Goal: Transaction & Acquisition: Download file/media

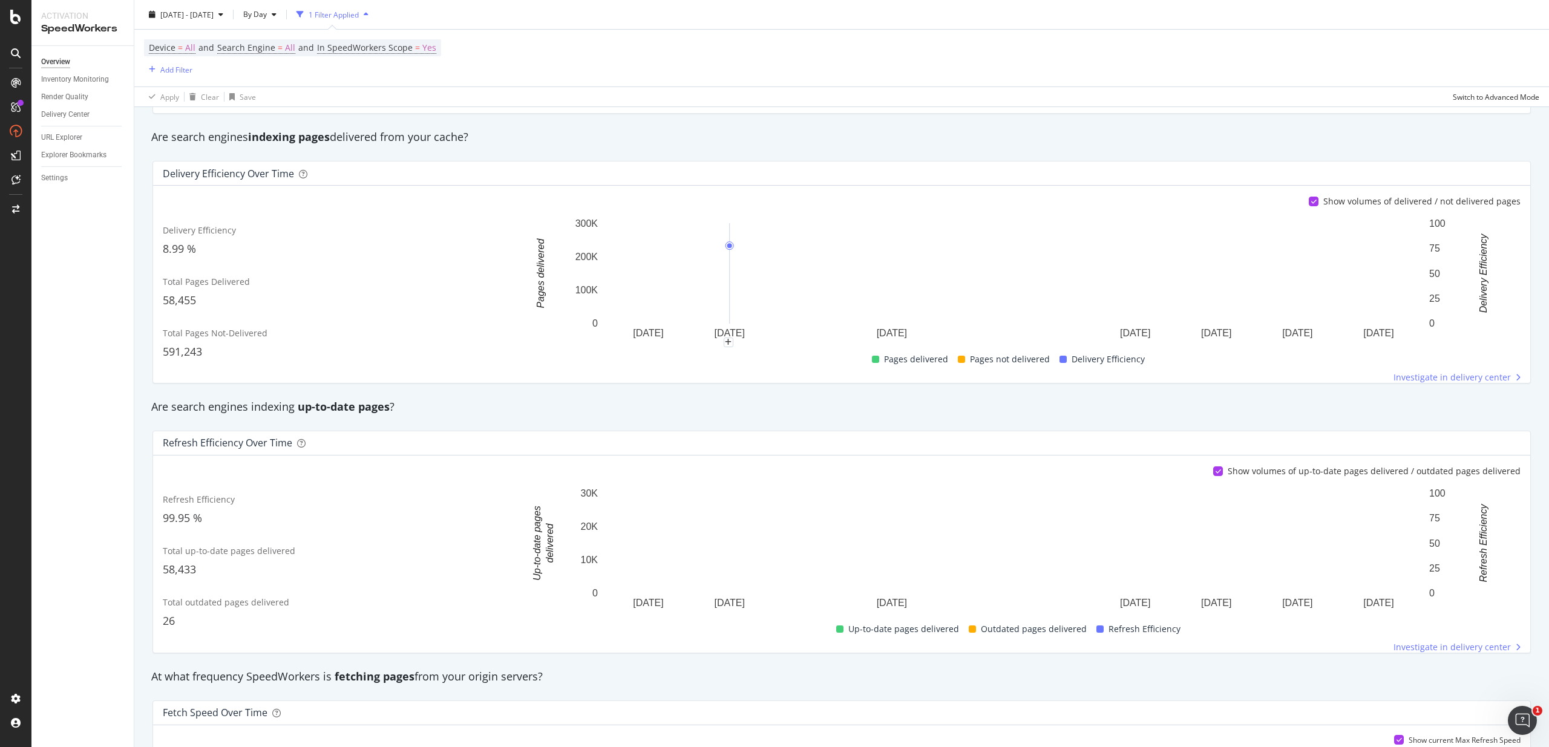
scroll to position [165, 0]
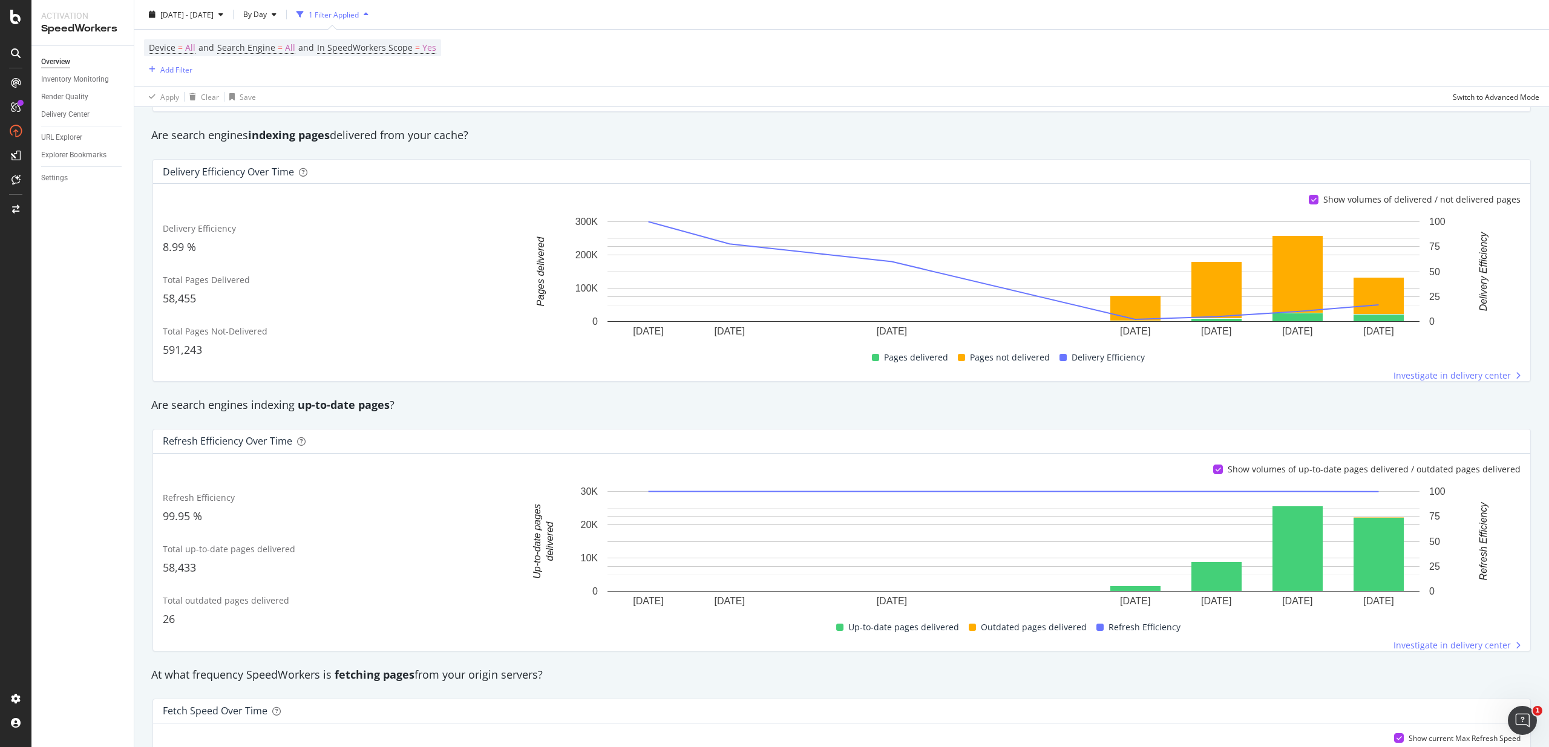
click at [279, 132] on strong "indexing pages" at bounding box center [289, 135] width 82 height 15
click at [272, 136] on strong "indexing pages" at bounding box center [289, 135] width 82 height 15
drag, startPoint x: 272, startPoint y: 136, endPoint x: 453, endPoint y: 136, distance: 180.9
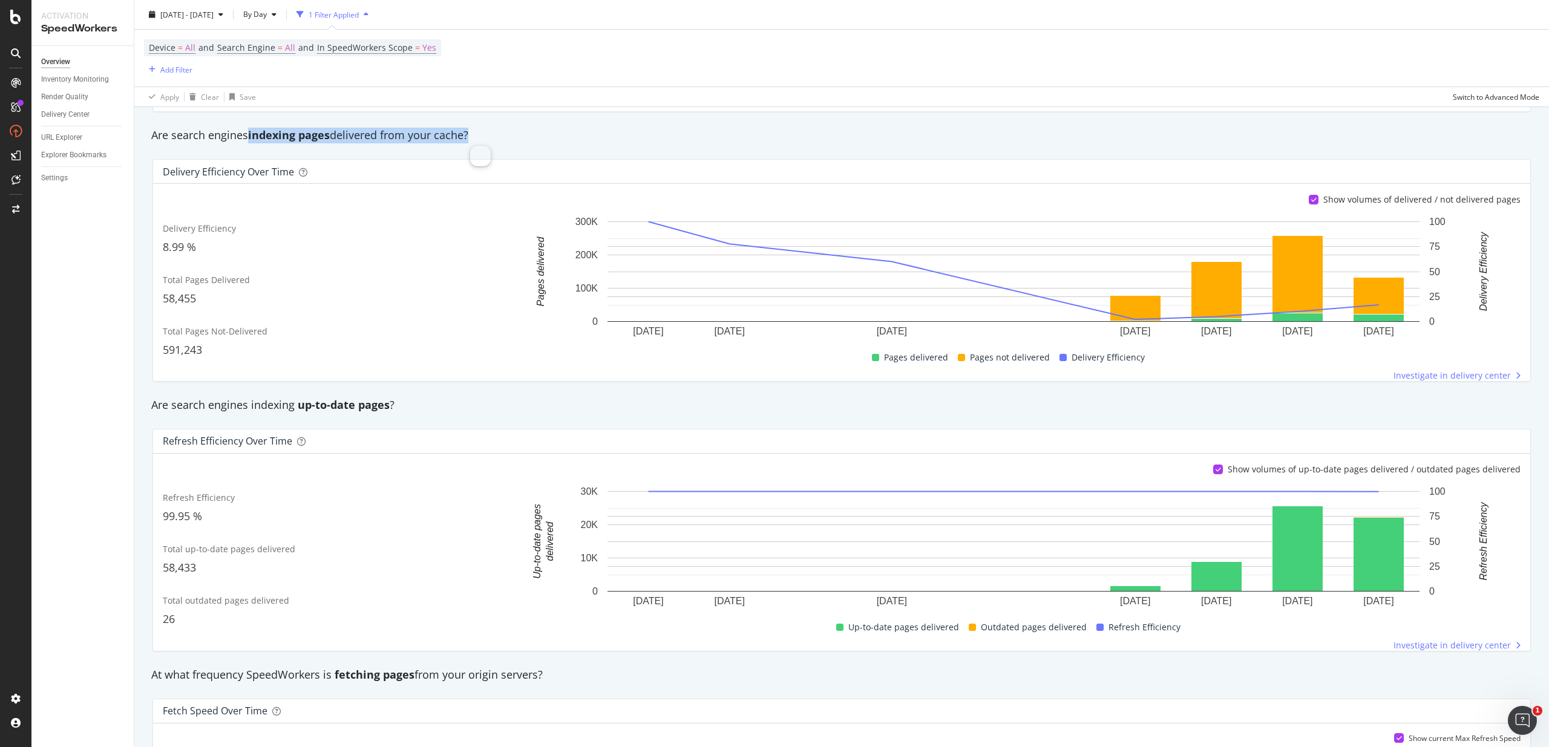
click at [453, 136] on div "Are search engines indexing pages delivered from your cache?" at bounding box center [841, 136] width 1393 height 16
drag, startPoint x: 556, startPoint y: 145, endPoint x: 549, endPoint y: 145, distance: 6.7
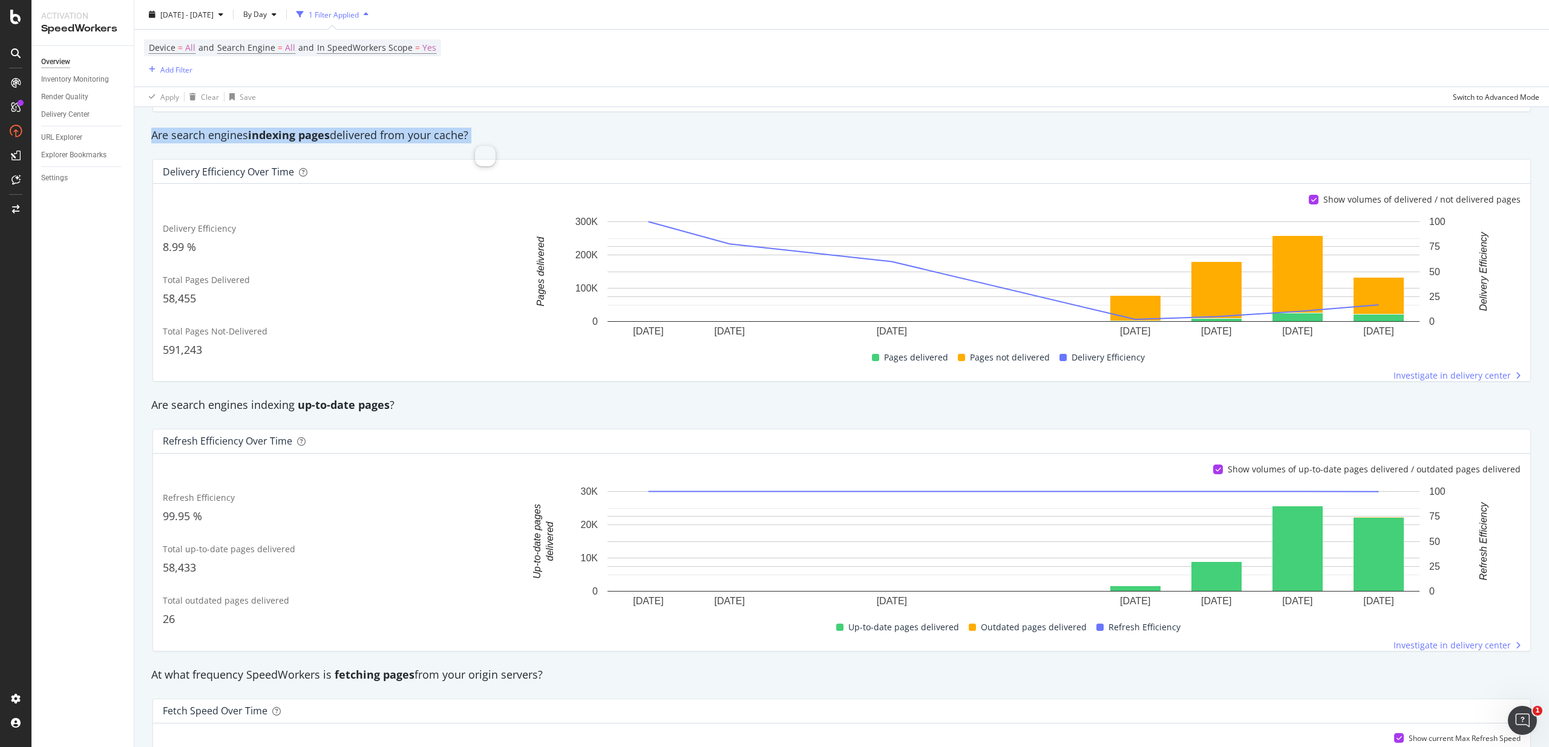
click at [556, 145] on div "Are search engines indexing pages delivered from your cache?" at bounding box center [841, 136] width 1393 height 28
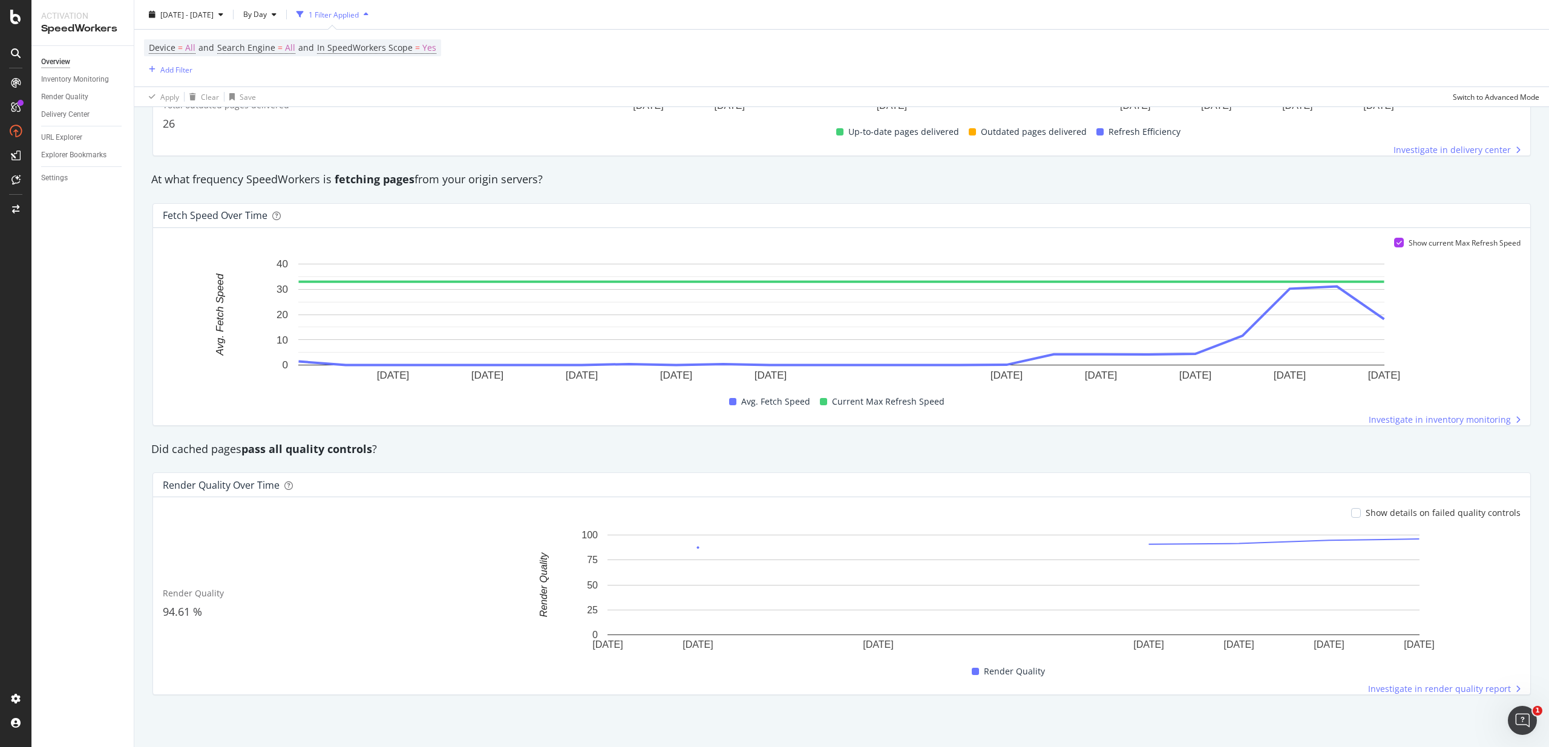
scroll to position [0, 0]
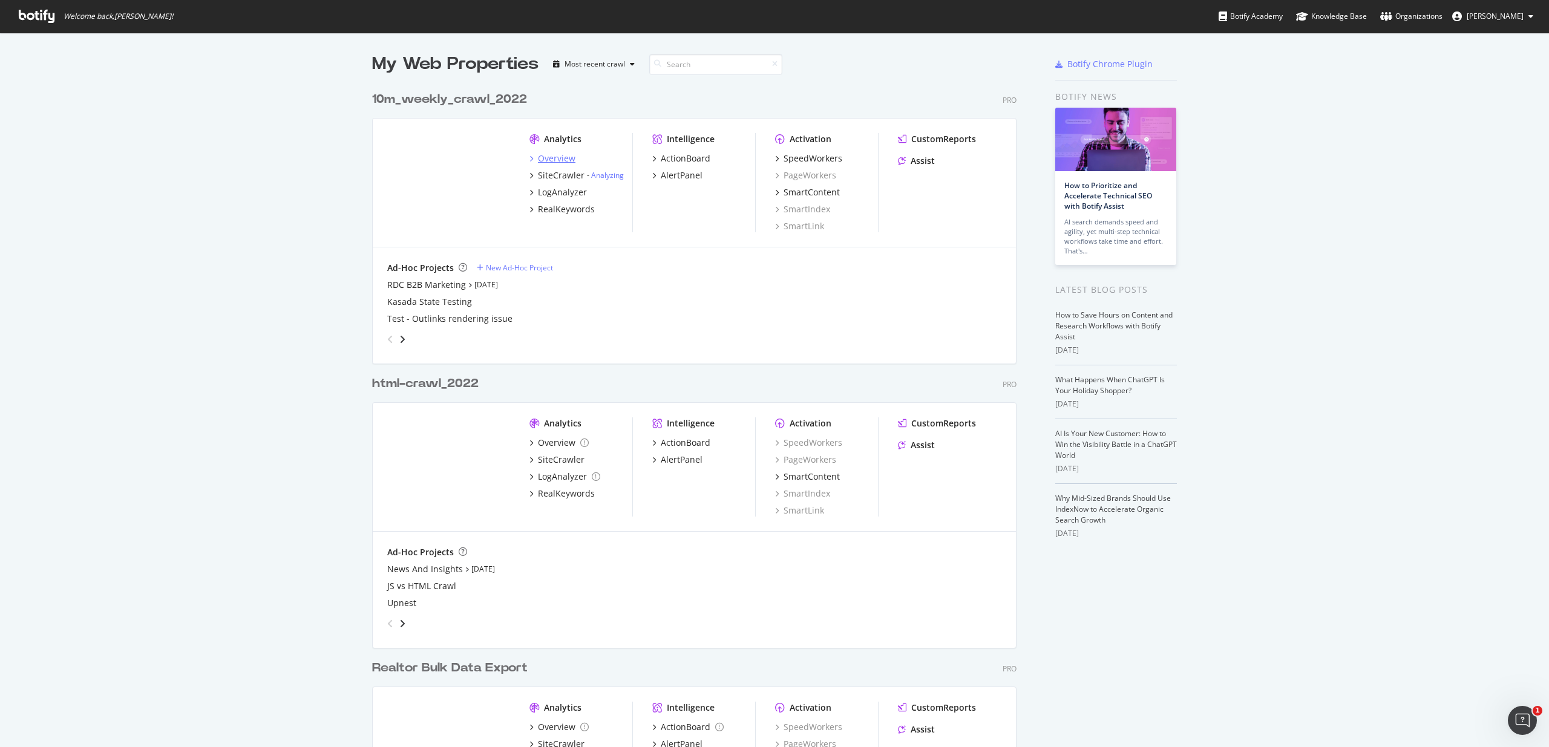
click at [551, 159] on div "Overview" at bounding box center [557, 158] width 38 height 12
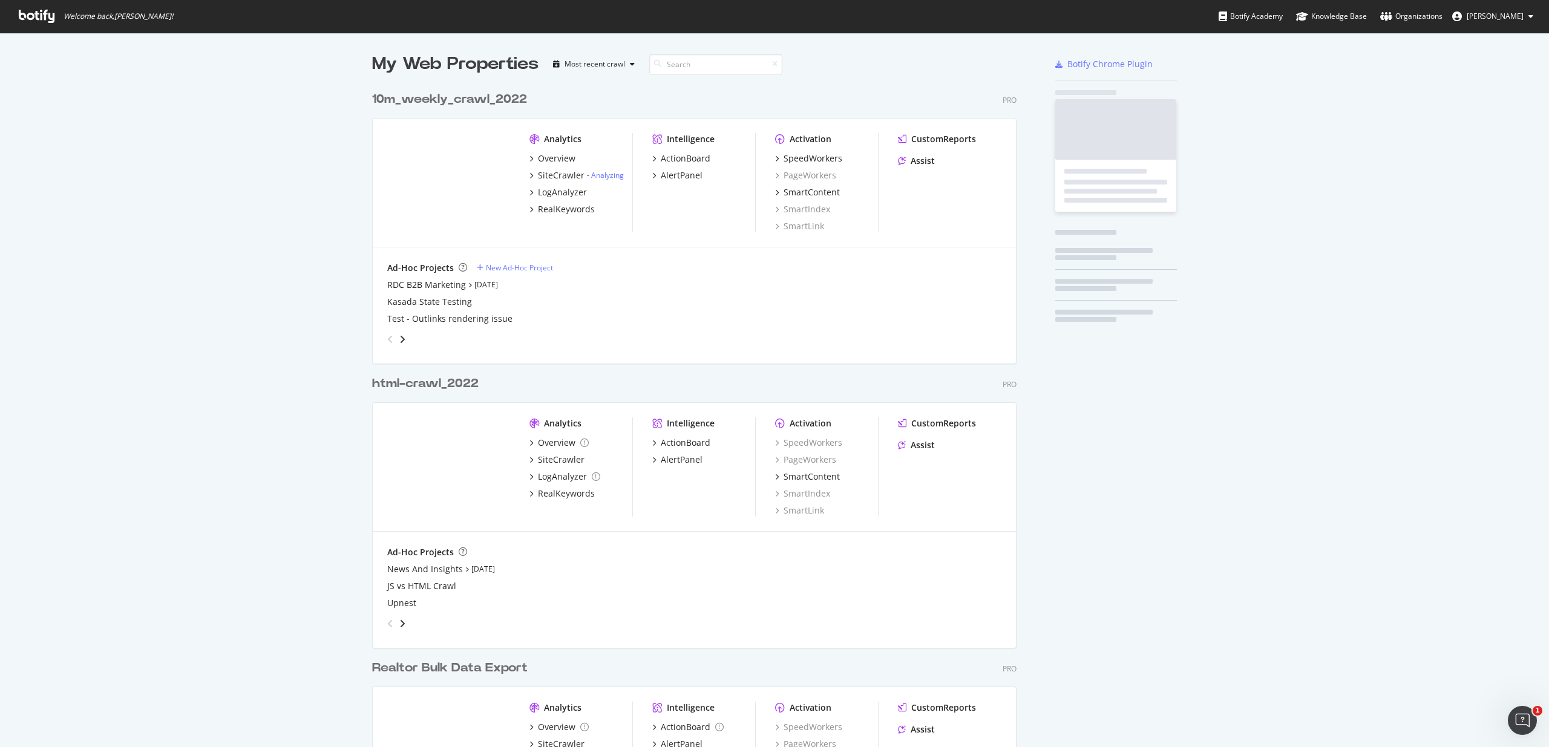
scroll to position [747, 1549]
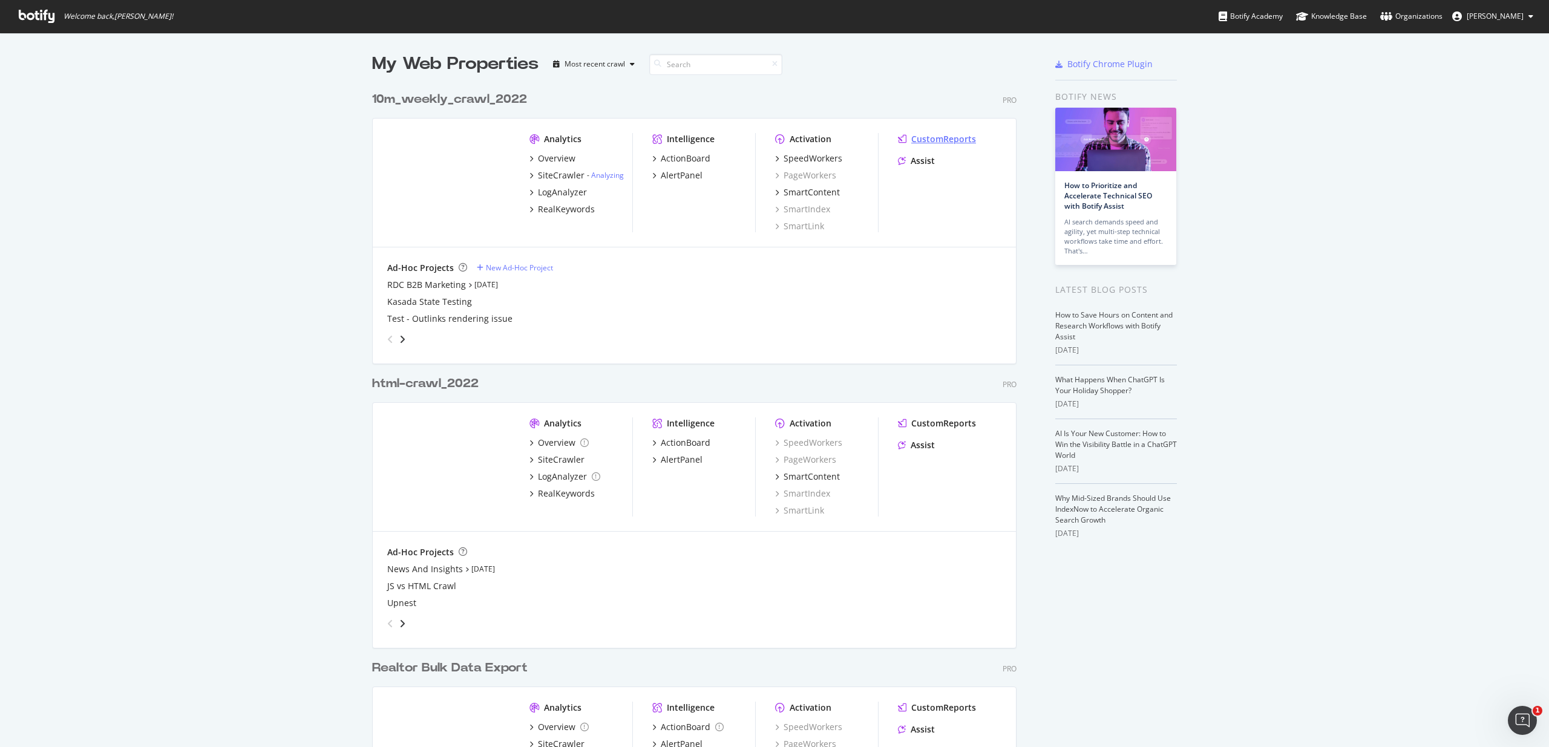
click at [929, 141] on div "CustomReports" at bounding box center [943, 139] width 65 height 12
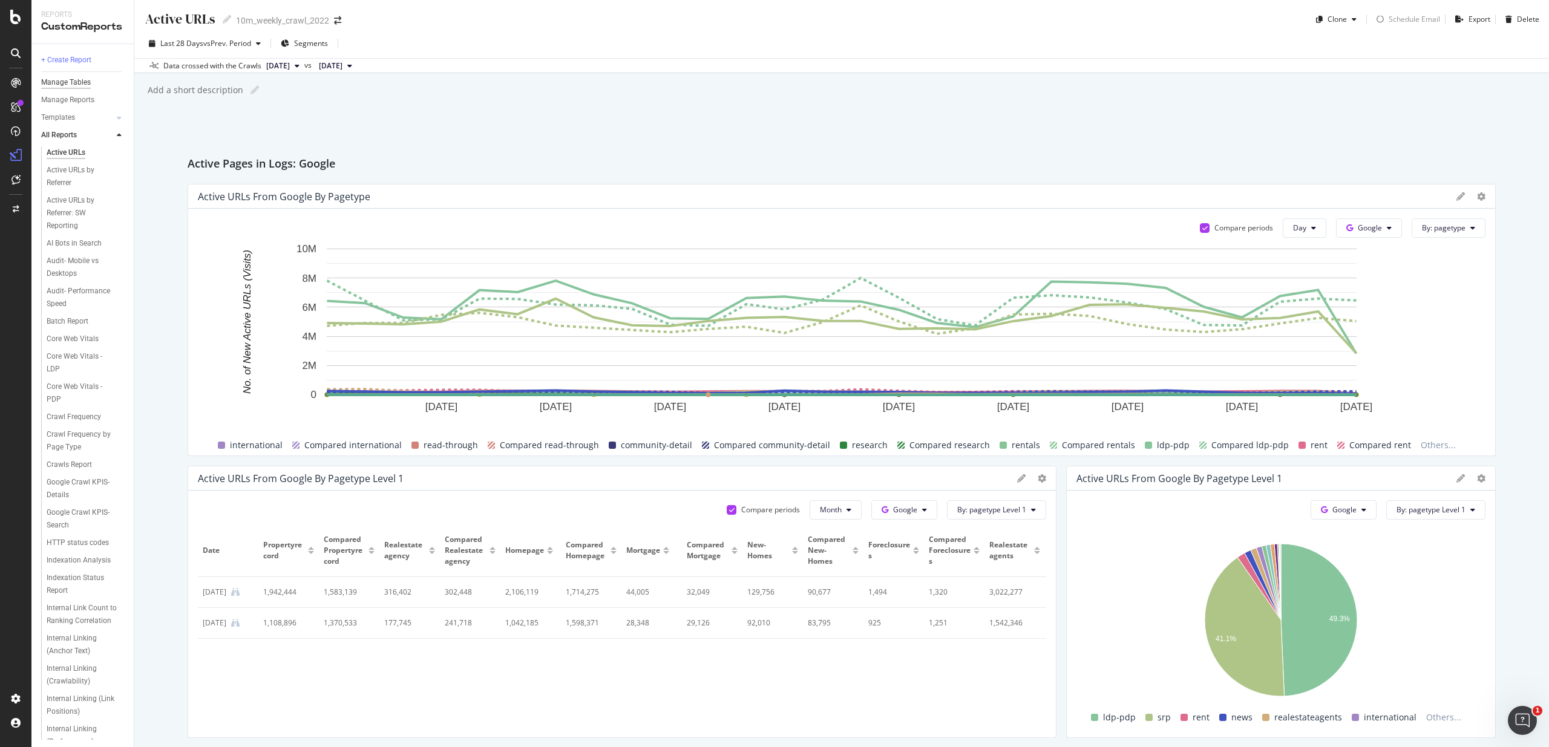
click at [81, 80] on div "Manage Tables" at bounding box center [66, 82] width 50 height 13
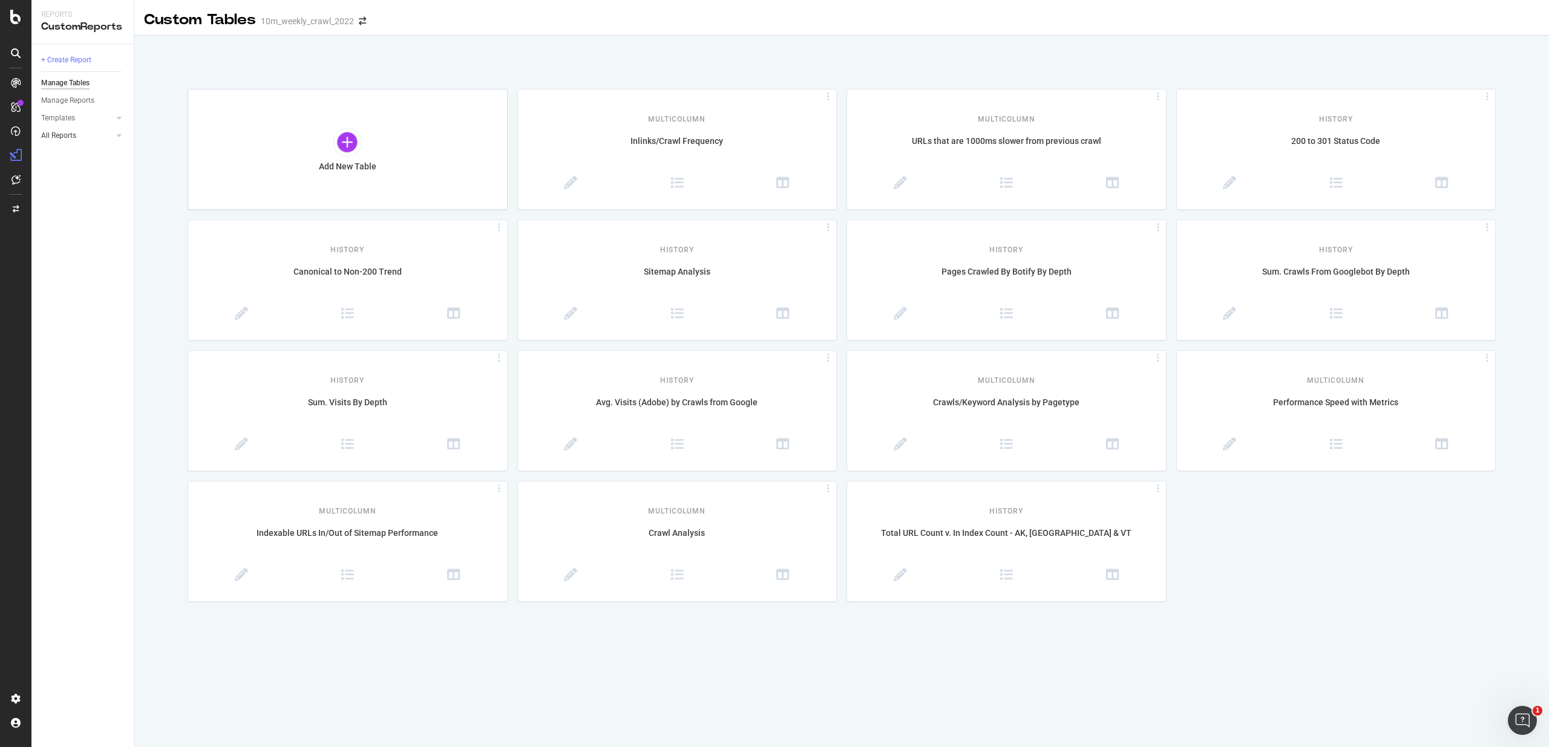
click at [112, 134] on div at bounding box center [107, 135] width 12 height 12
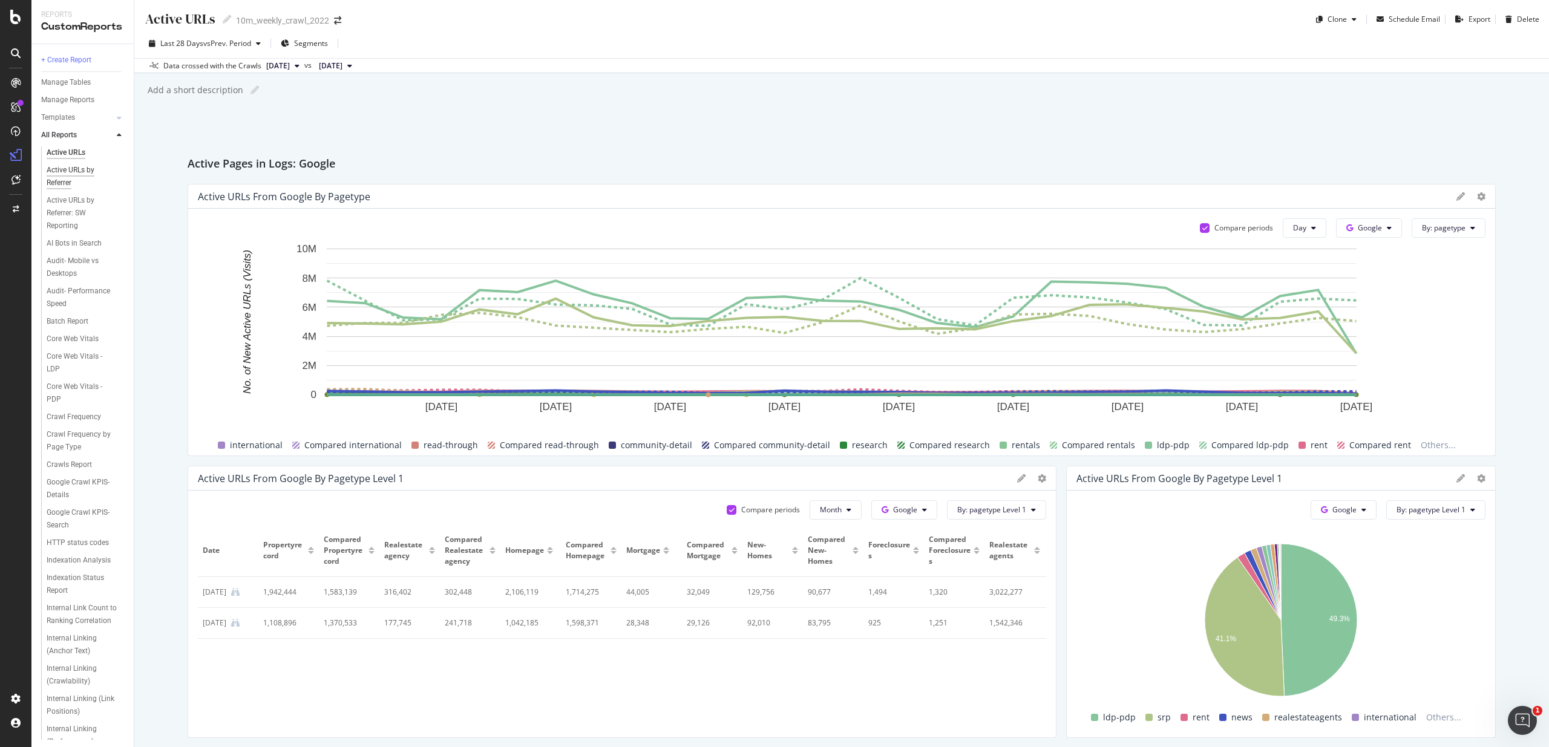
click at [52, 171] on div "Active URLs by Referrer" at bounding box center [81, 176] width 68 height 25
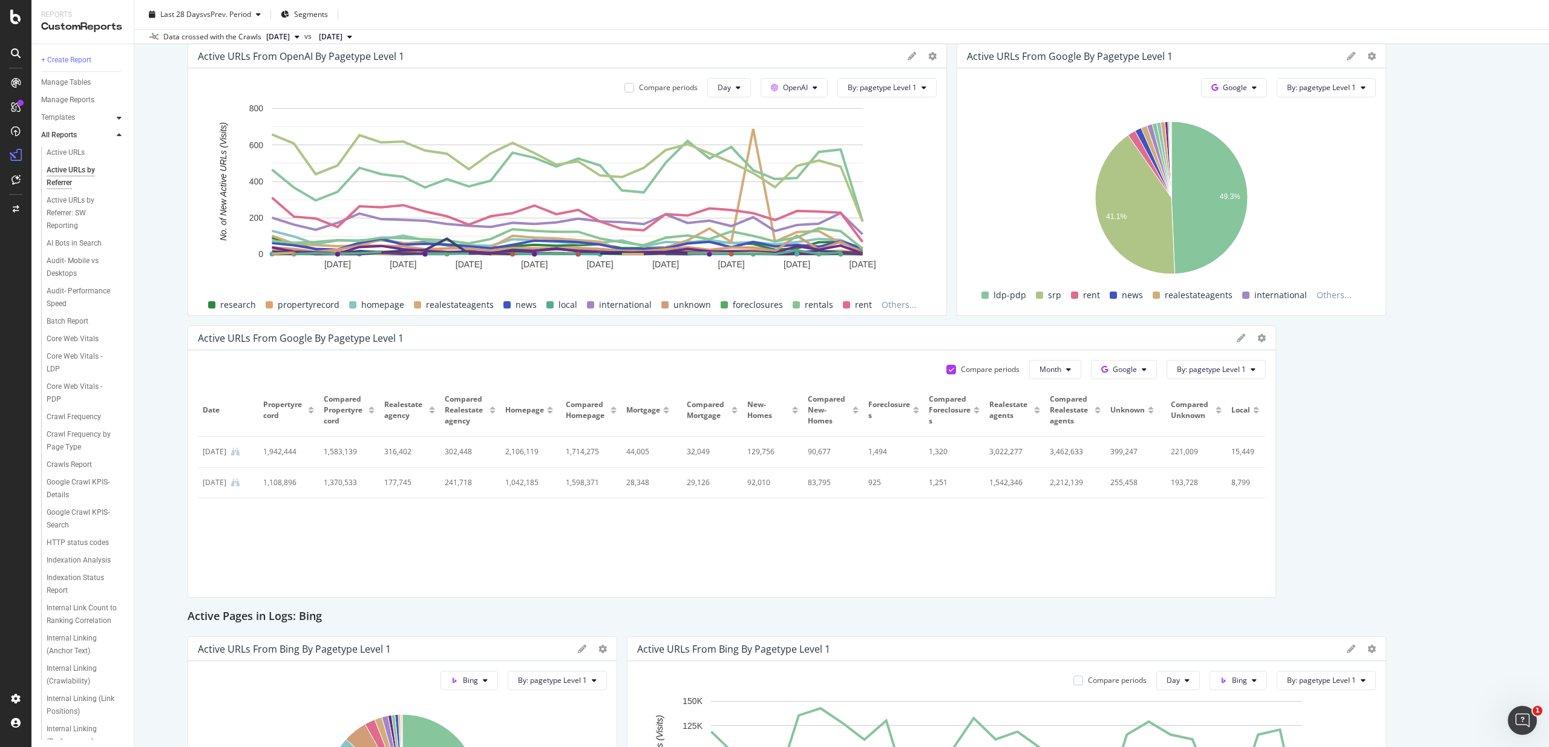
click at [117, 119] on icon at bounding box center [119, 117] width 5 height 7
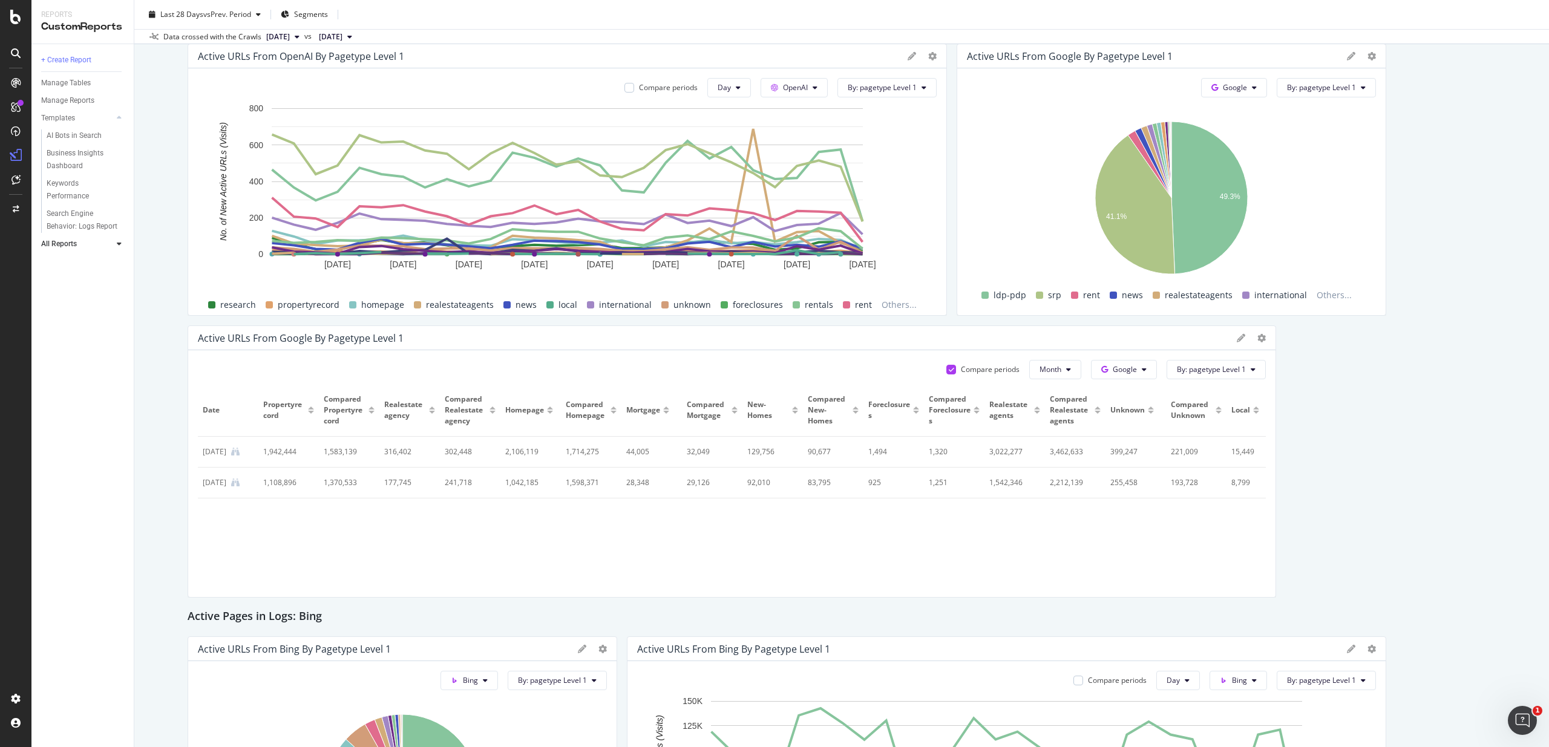
click at [77, 243] on link "All Reports" at bounding box center [77, 244] width 72 height 13
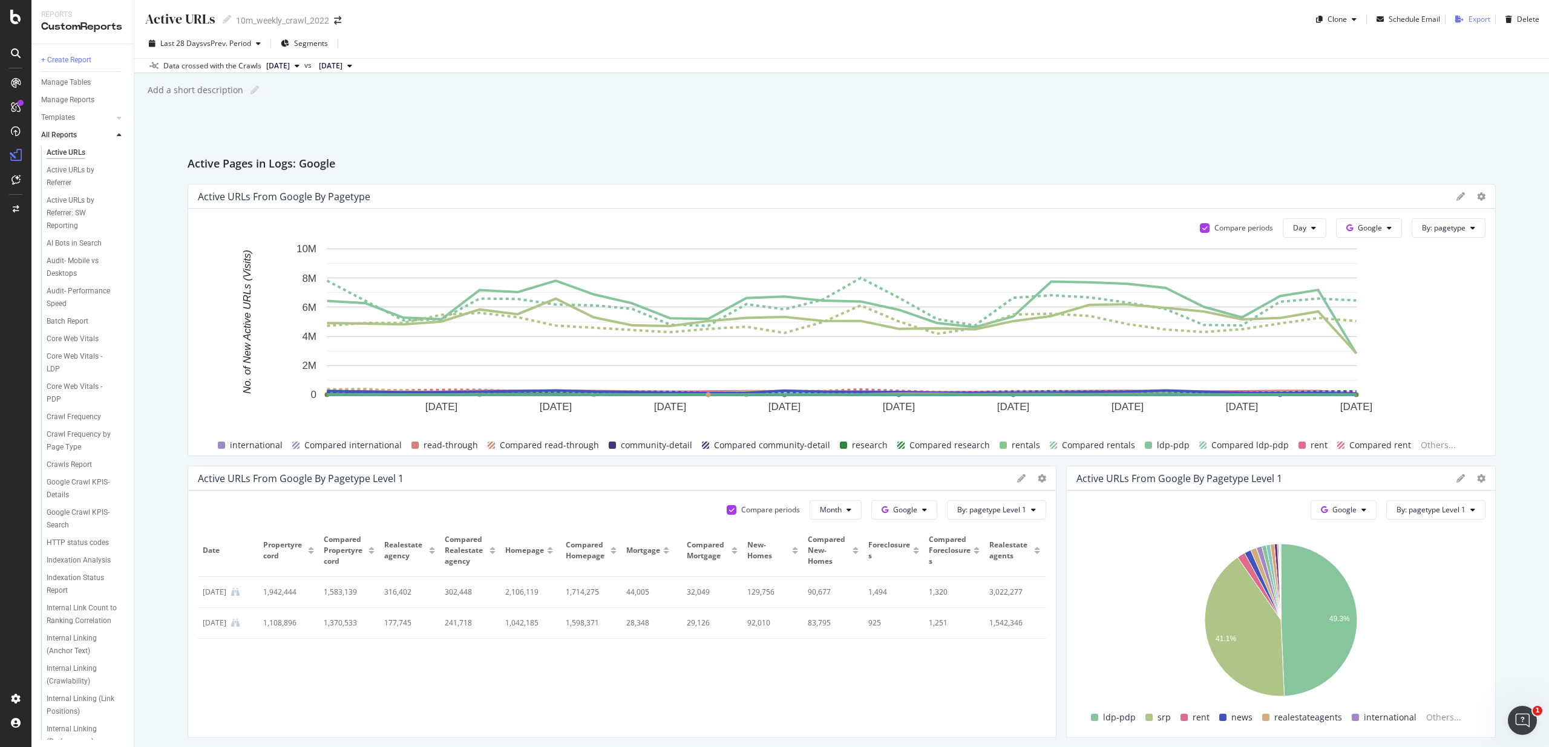
click at [1469, 20] on div "Export" at bounding box center [1479, 19] width 22 height 10
click at [1532, 16] on icon "close toast" at bounding box center [1531, 18] width 5 height 7
click at [1347, 21] on div "Clone" at bounding box center [1336, 19] width 19 height 10
click at [988, 79] on div "Active URLs Active URLs 10m_weekly_crawl_2022 Clone Select destination of clone…" at bounding box center [841, 373] width 1414 height 747
click at [76, 64] on div "+ Create Report" at bounding box center [66, 60] width 50 height 13
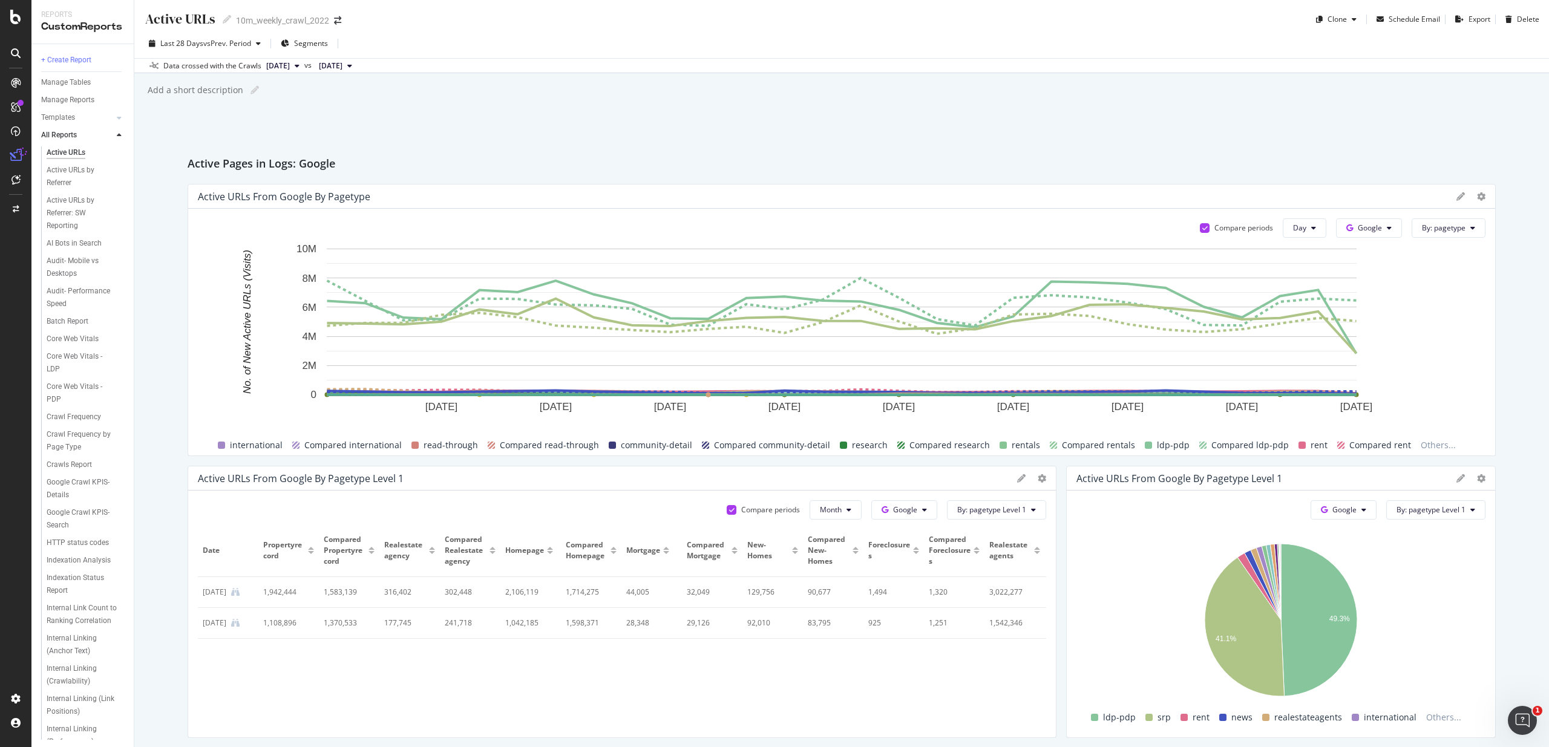
click at [114, 134] on div at bounding box center [119, 135] width 12 height 12
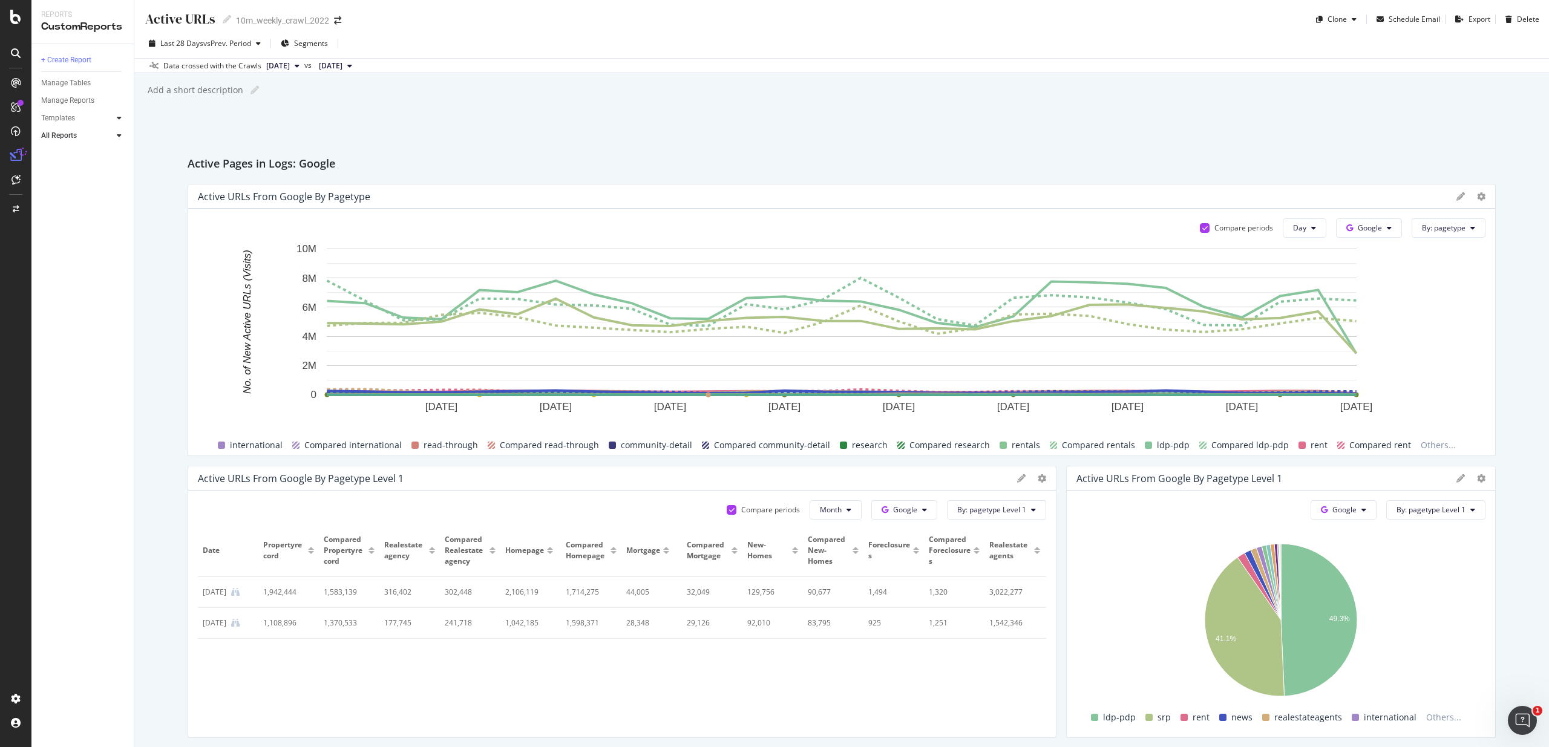
click at [120, 116] on icon at bounding box center [119, 117] width 5 height 7
click at [113, 117] on div at bounding box center [119, 118] width 12 height 12
click at [18, 16] on icon at bounding box center [15, 17] width 11 height 15
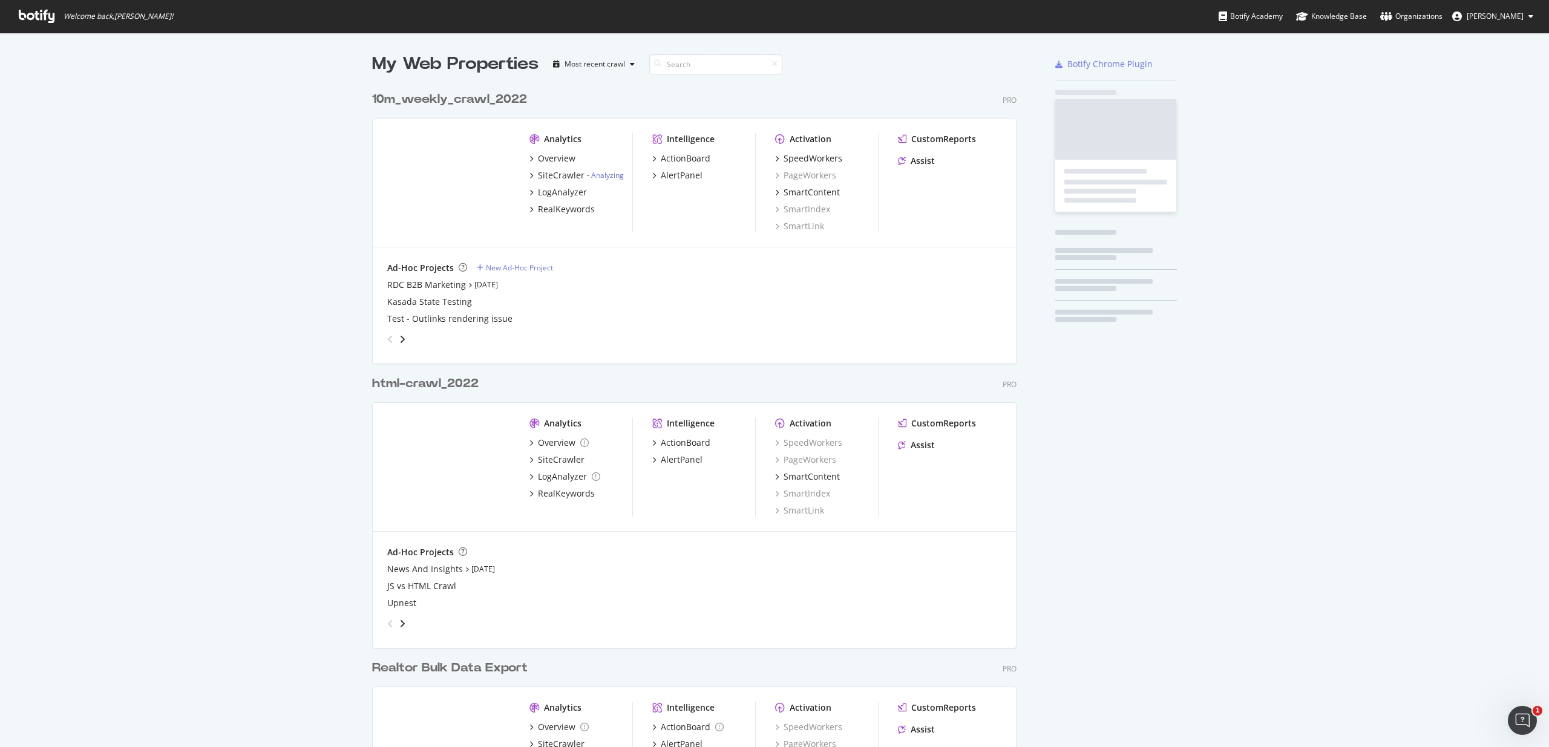
scroll to position [747, 1549]
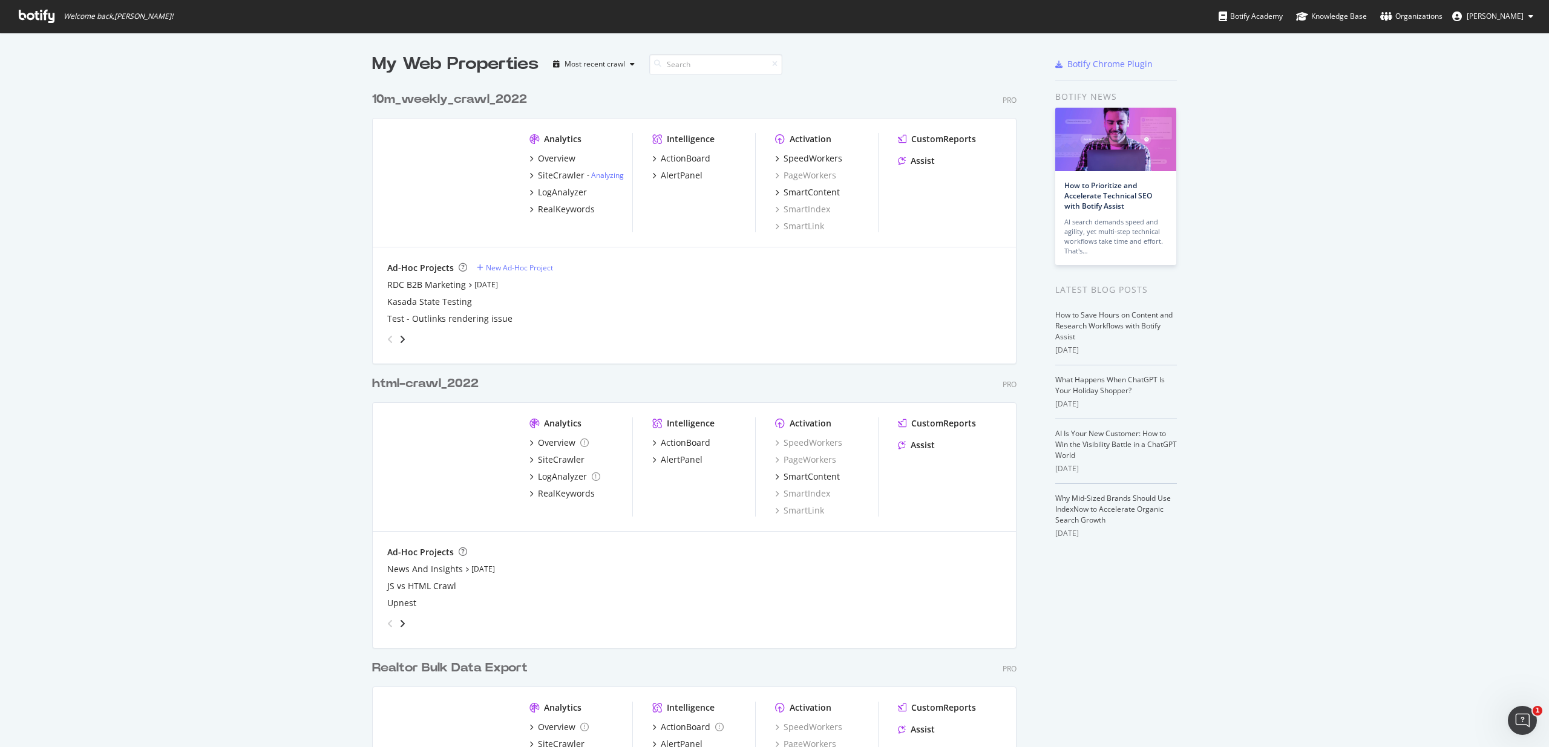
click at [445, 98] on div "10m_weekly_crawl_2022" at bounding box center [449, 100] width 155 height 18
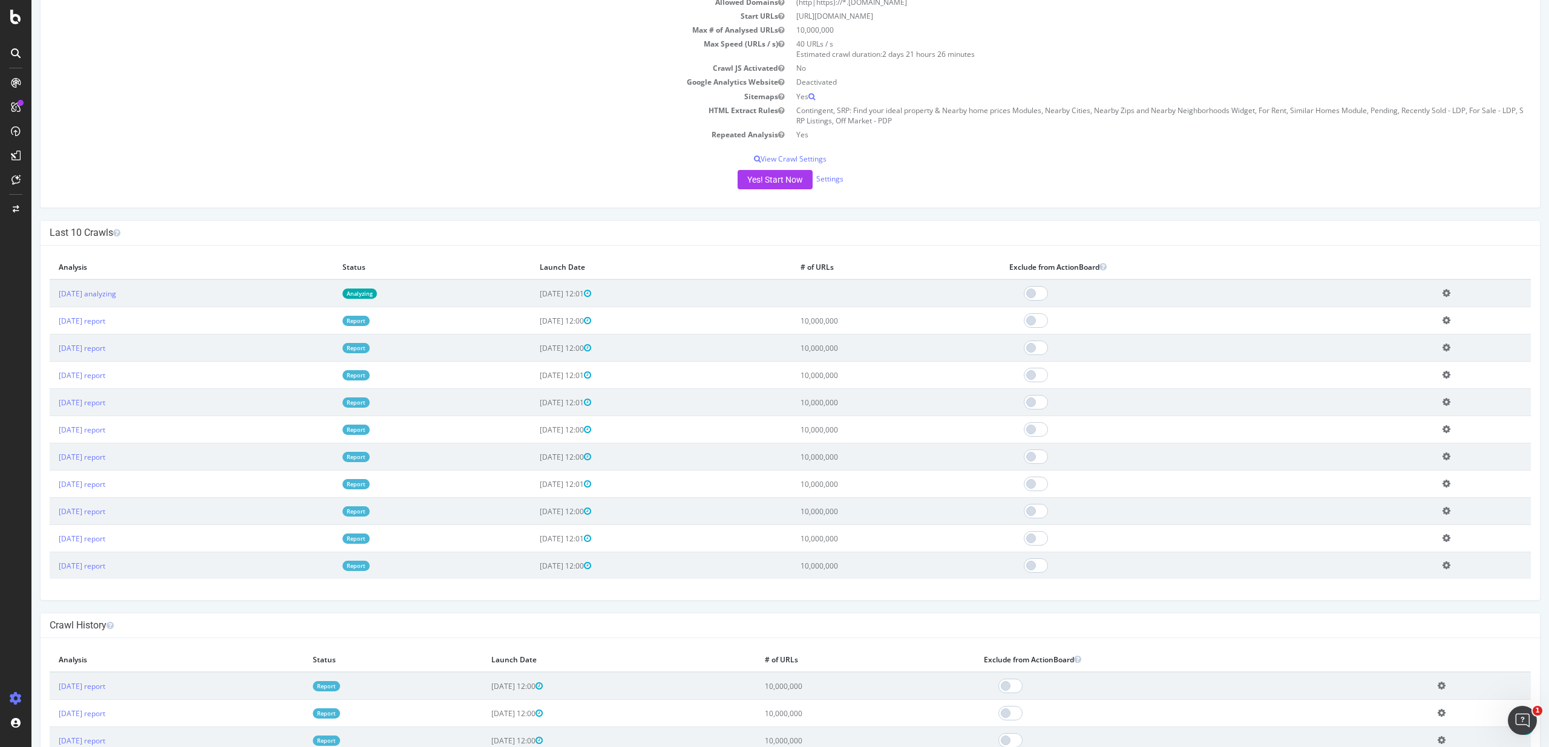
scroll to position [159, 0]
click at [99, 321] on link "2025 Sep. 2nd report" at bounding box center [82, 320] width 47 height 10
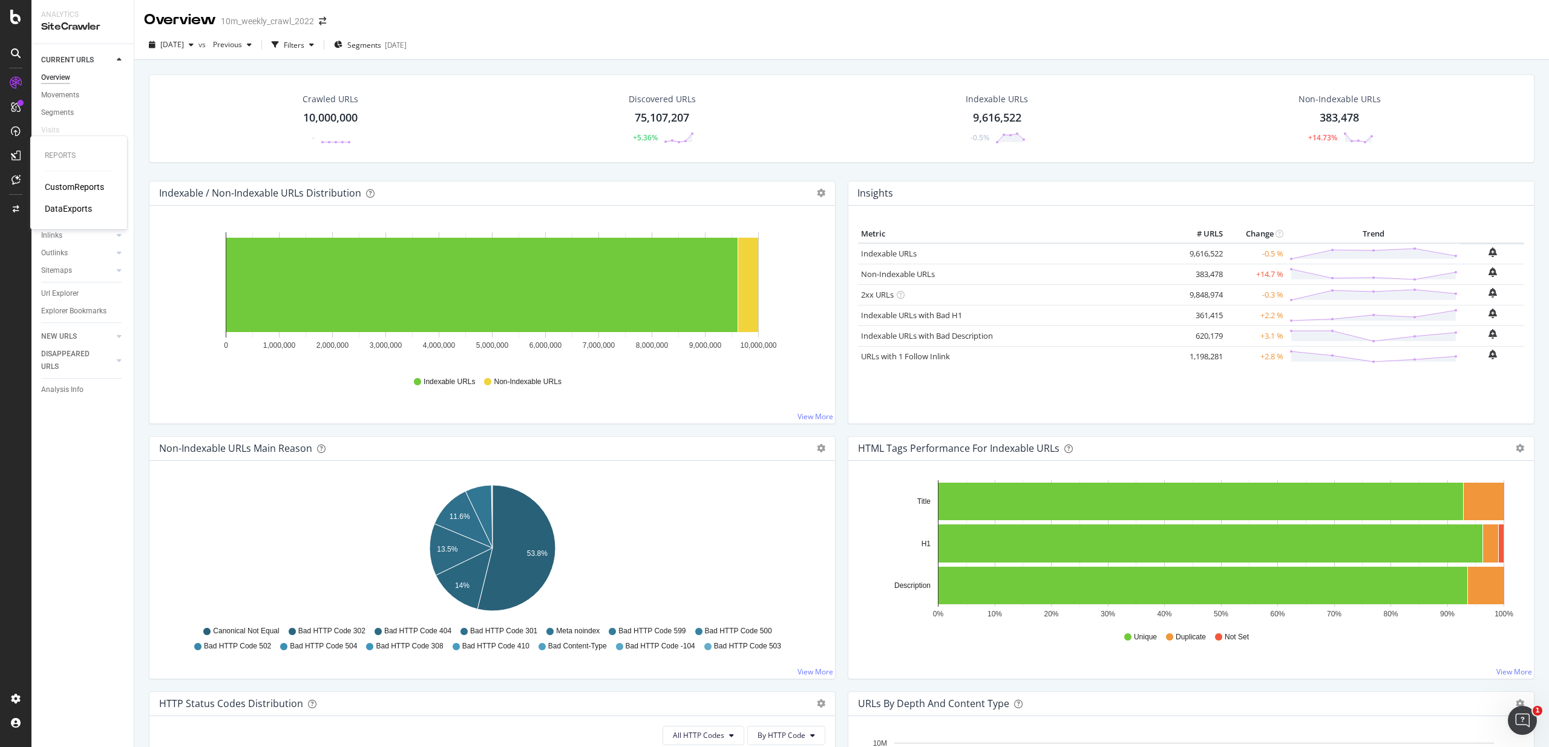
click at [76, 206] on div "DataExports" at bounding box center [68, 209] width 47 height 12
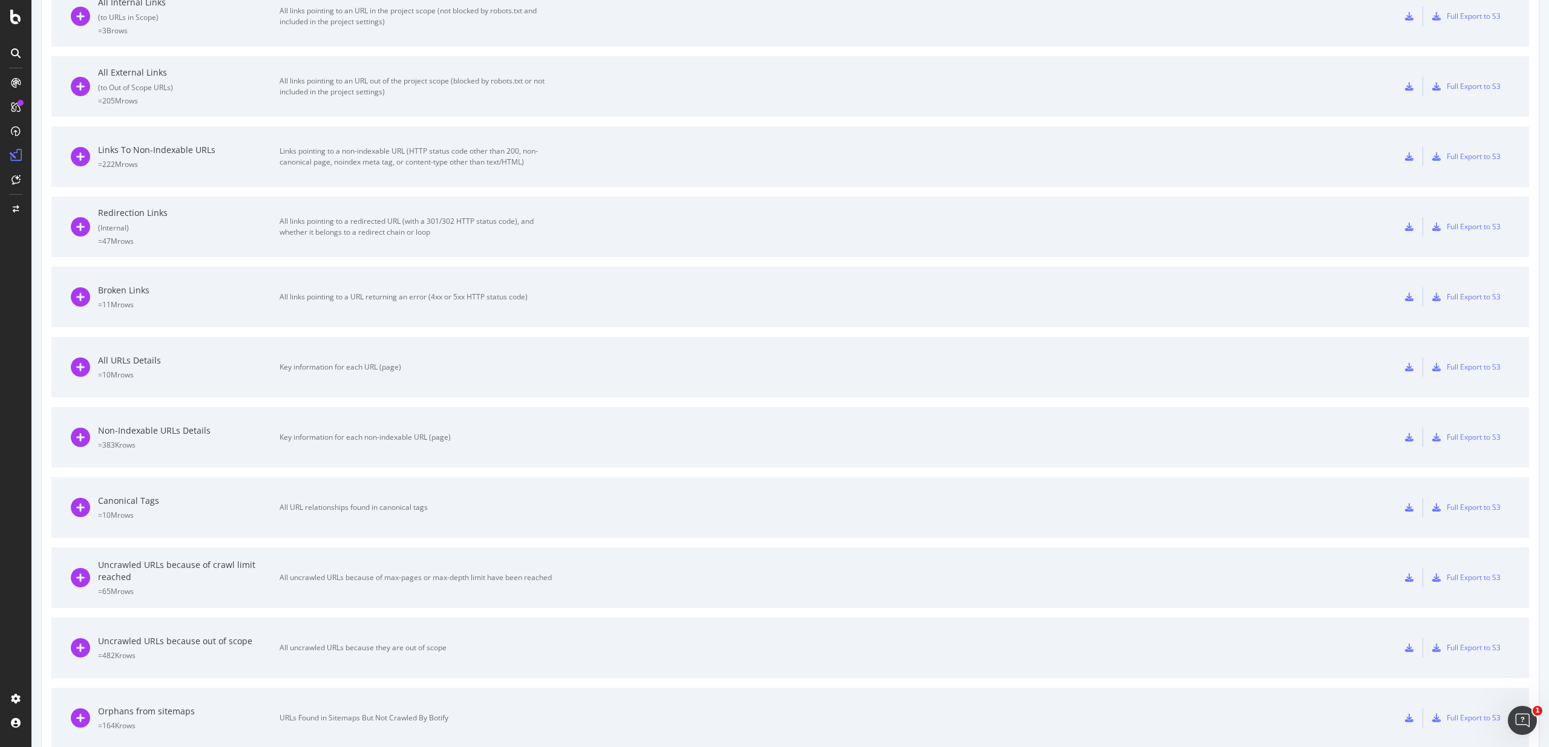
scroll to position [456, 0]
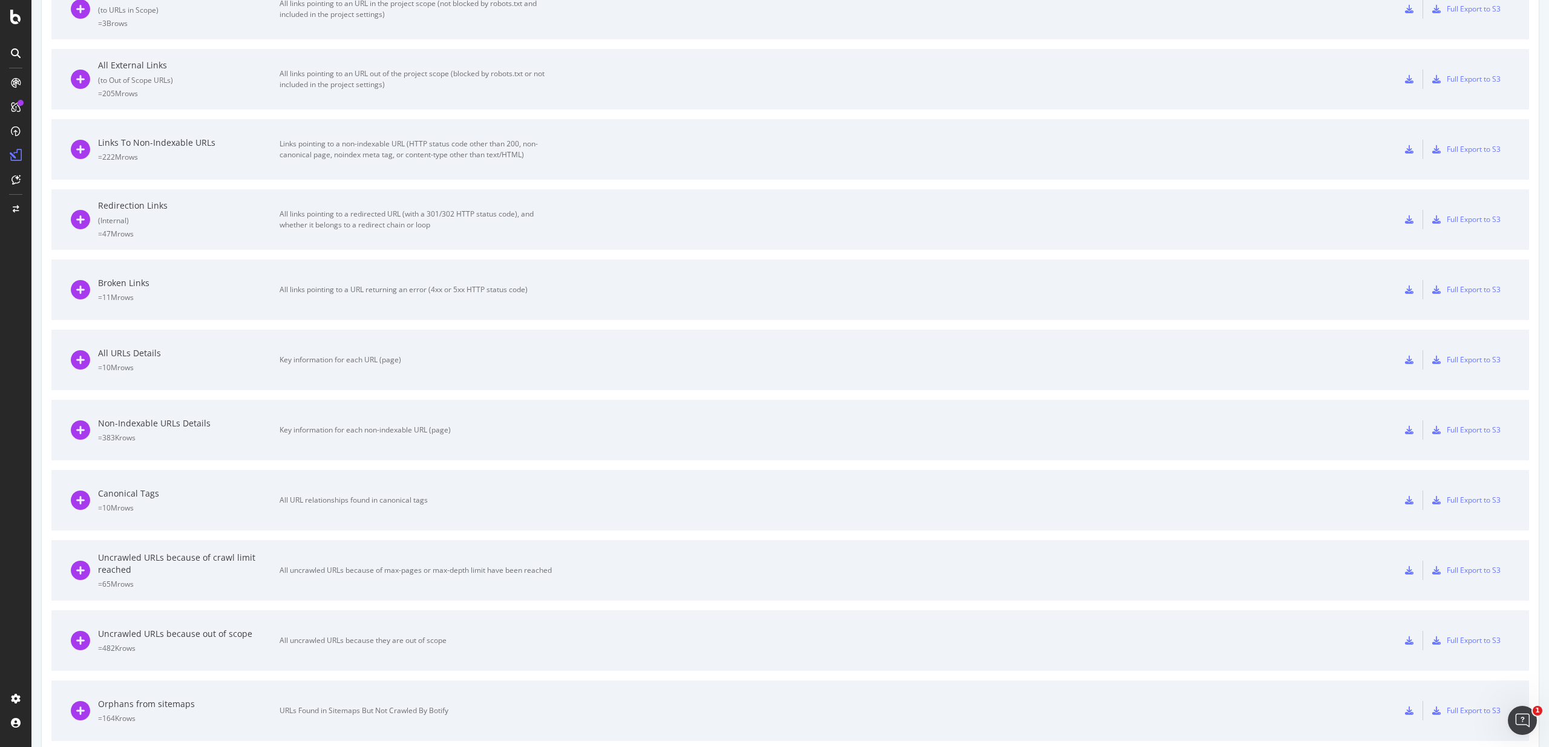
click at [128, 283] on div "Broken Links" at bounding box center [188, 283] width 181 height 12
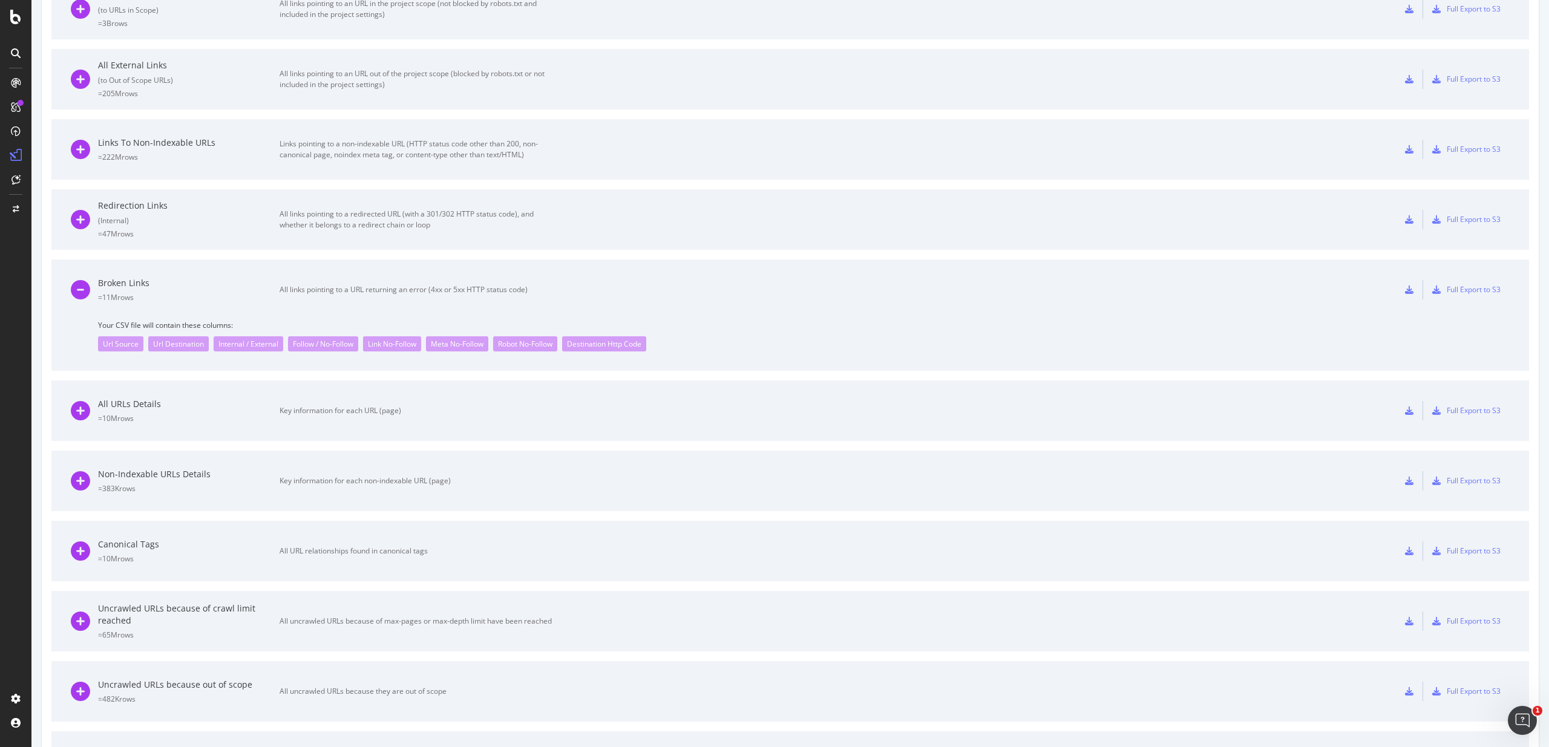
click at [176, 345] on div "Url Destination" at bounding box center [178, 343] width 60 height 15
click at [118, 345] on div "Url Source" at bounding box center [120, 343] width 45 height 15
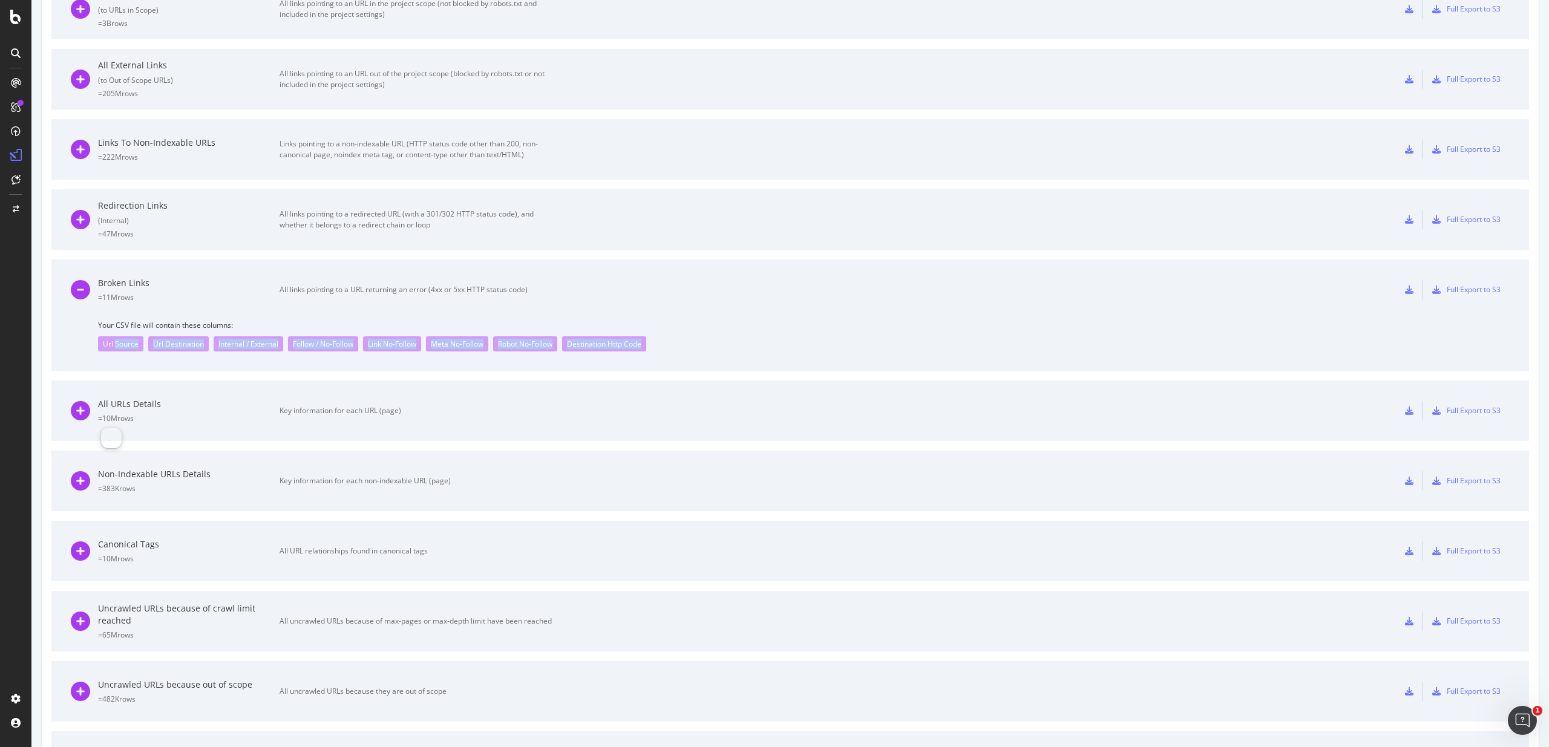
drag, startPoint x: 118, startPoint y: 345, endPoint x: 641, endPoint y: 343, distance: 522.7
click at [647, 341] on div "Url Source Url Destination Internal / External Follow / No-Follow Link No-Follo…" at bounding box center [803, 340] width 1411 height 21
click at [641, 343] on div "Destination Http Code" at bounding box center [604, 343] width 84 height 15
drag, startPoint x: 641, startPoint y: 343, endPoint x: 212, endPoint y: 328, distance: 429.2
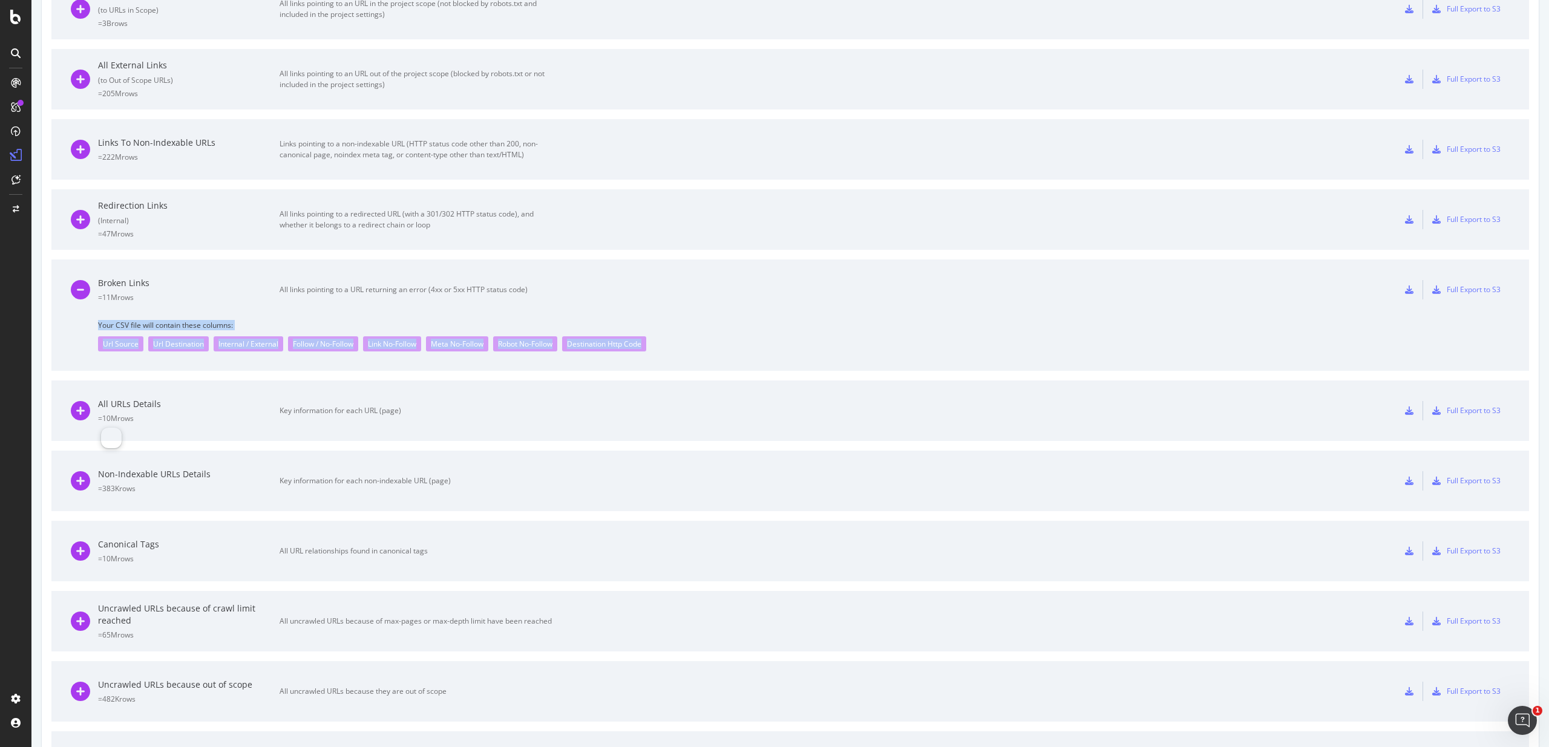
click at [212, 328] on div "Your CSV file will contain these columns: Url Source Url Destination Internal /…" at bounding box center [790, 345] width 1439 height 51
click at [212, 328] on span "Your CSV file will contain these columns:" at bounding box center [803, 325] width 1411 height 10
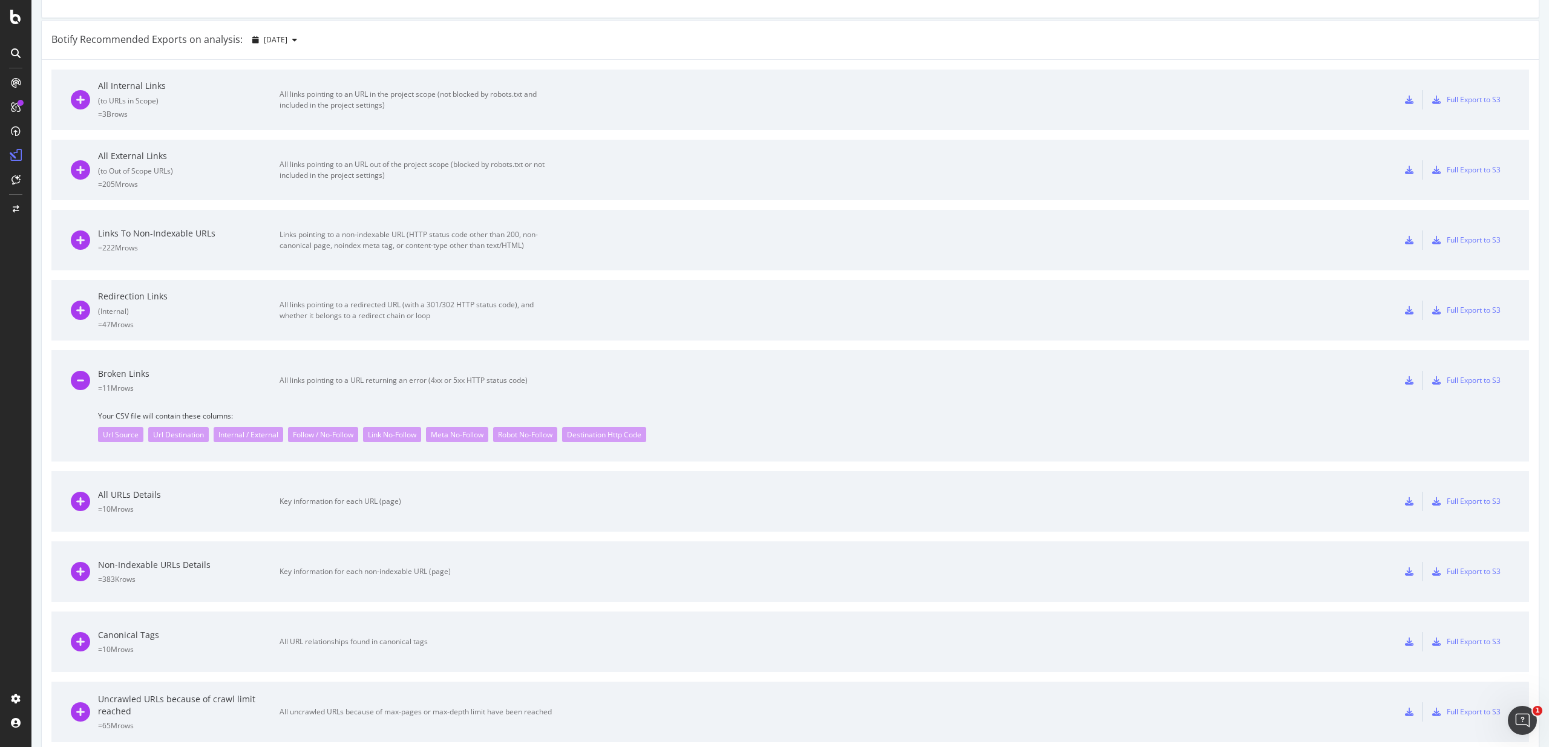
scroll to position [246, 0]
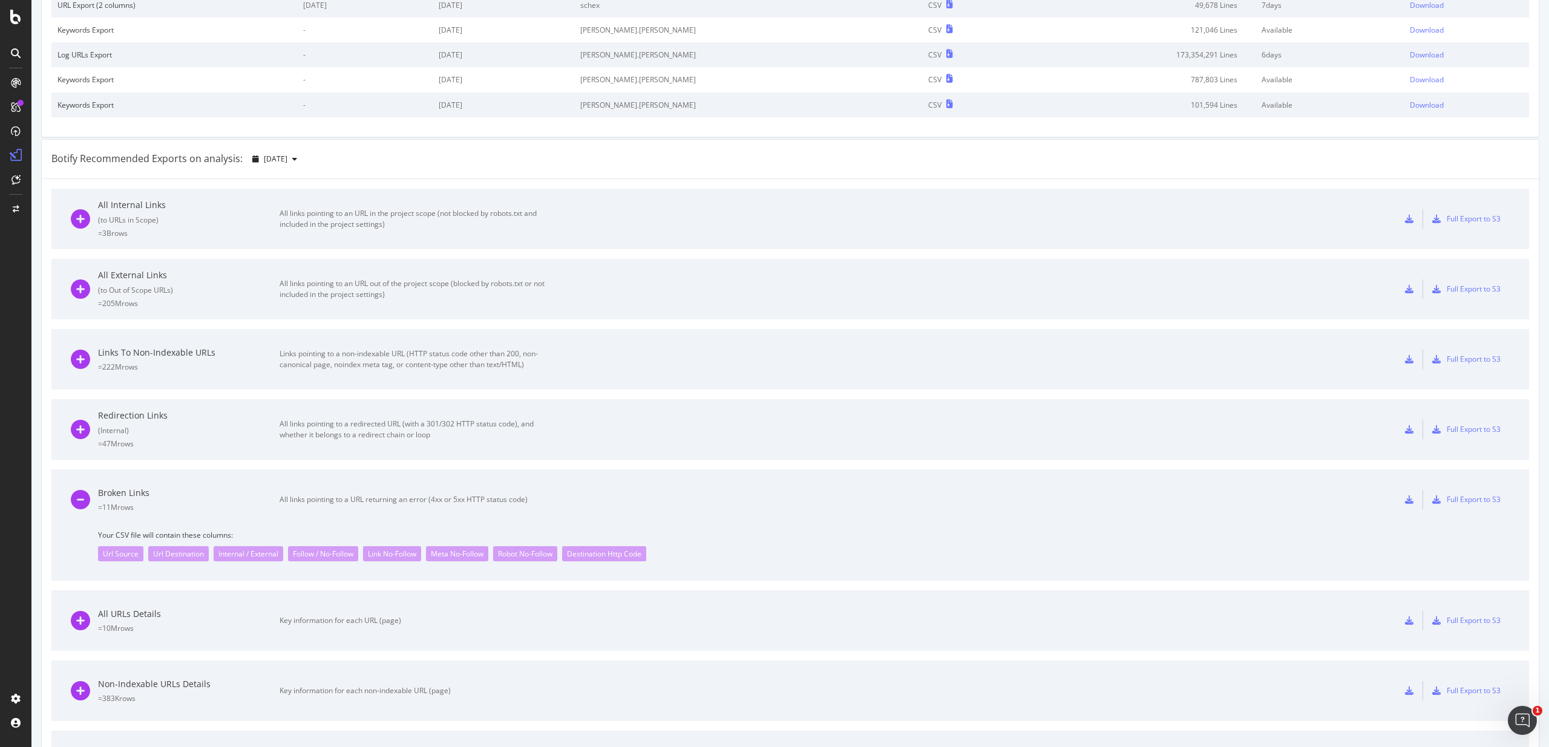
click at [114, 220] on div "( to URLs in Scope )" at bounding box center [188, 220] width 181 height 10
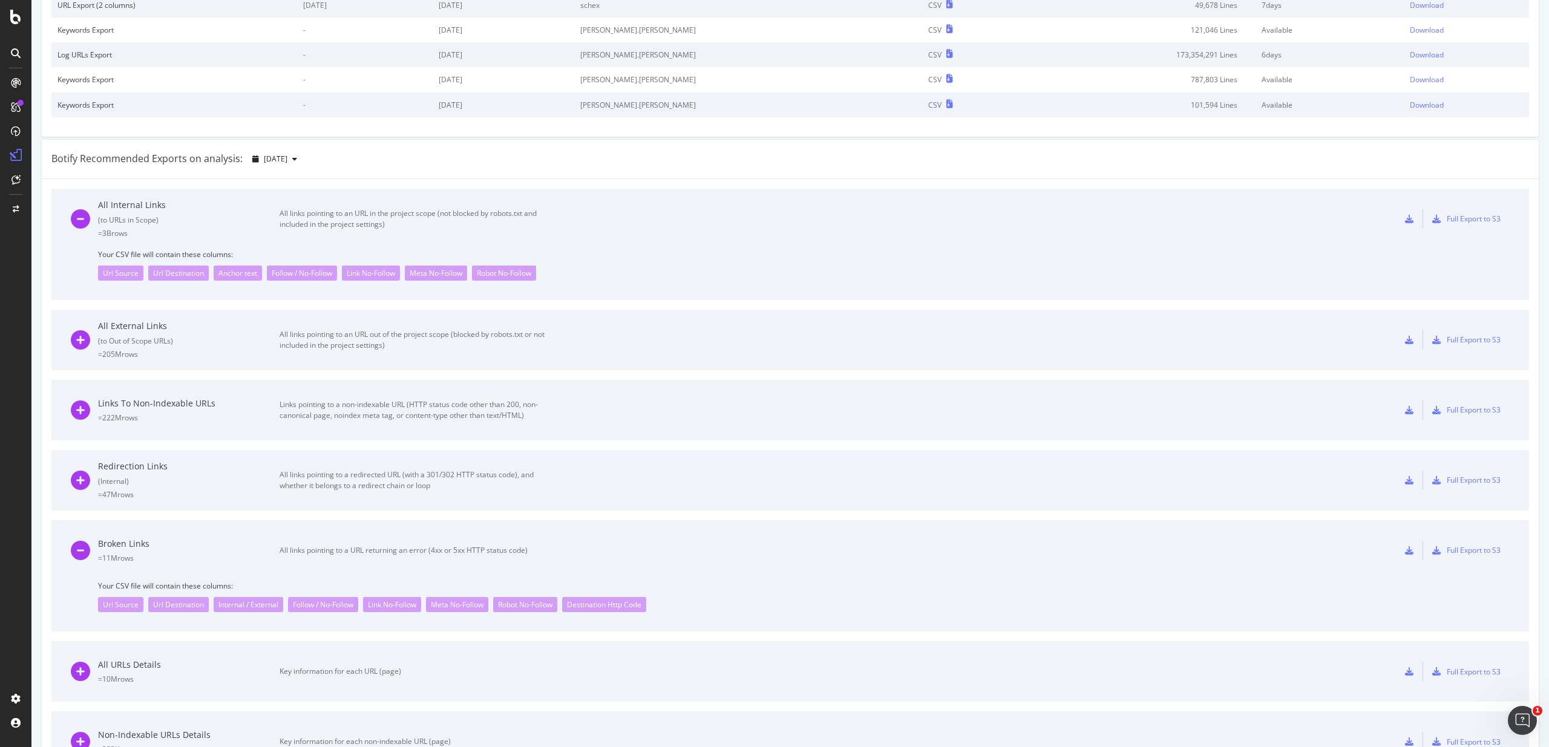
click at [107, 255] on span "Your CSV file will contain these columns:" at bounding box center [803, 254] width 1411 height 10
drag, startPoint x: 107, startPoint y: 255, endPoint x: 198, endPoint y: 255, distance: 90.7
click at [198, 255] on span "Your CSV file will contain these columns:" at bounding box center [803, 254] width 1411 height 10
click at [126, 272] on div "Url Source" at bounding box center [120, 273] width 45 height 15
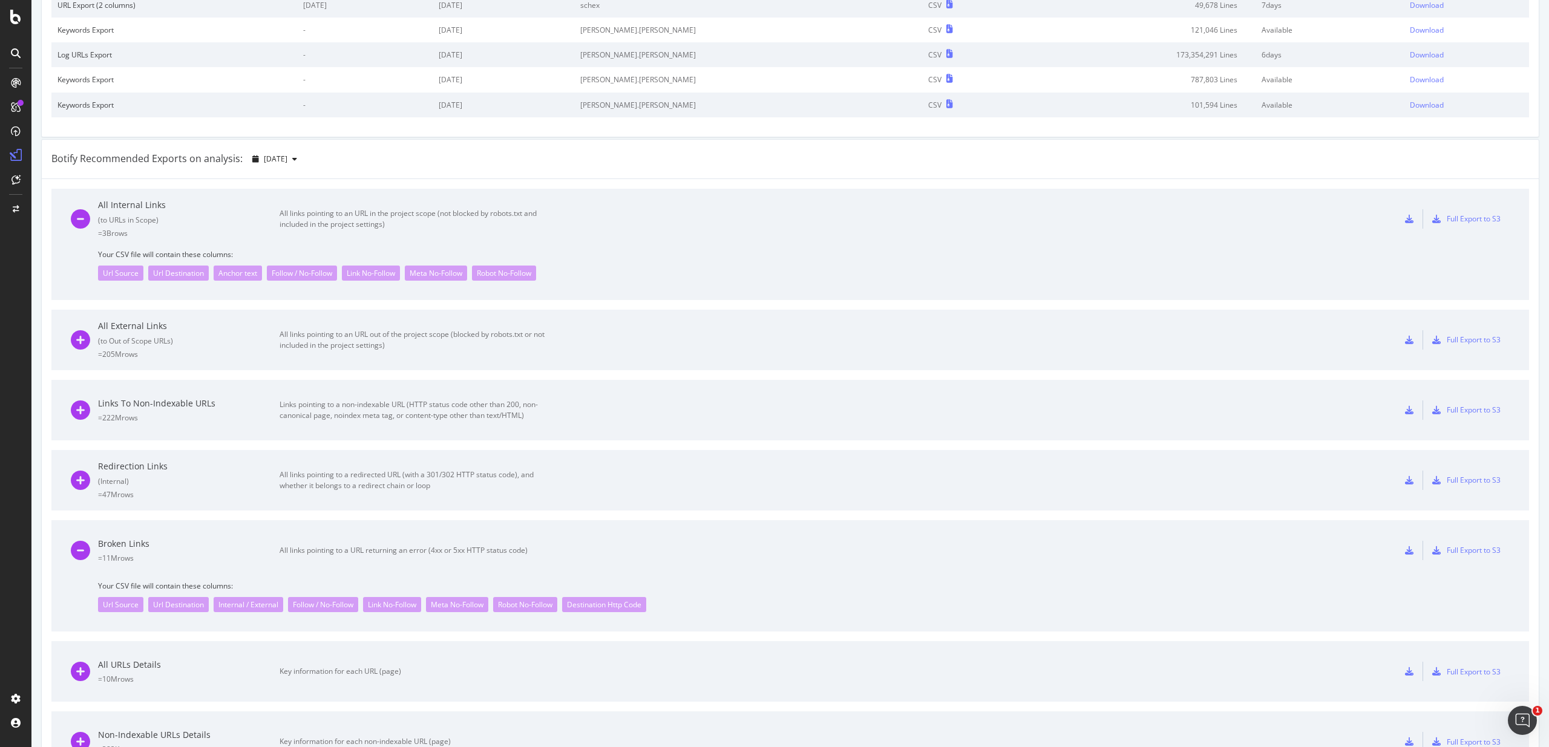
click at [1405, 218] on icon at bounding box center [1409, 219] width 8 height 8
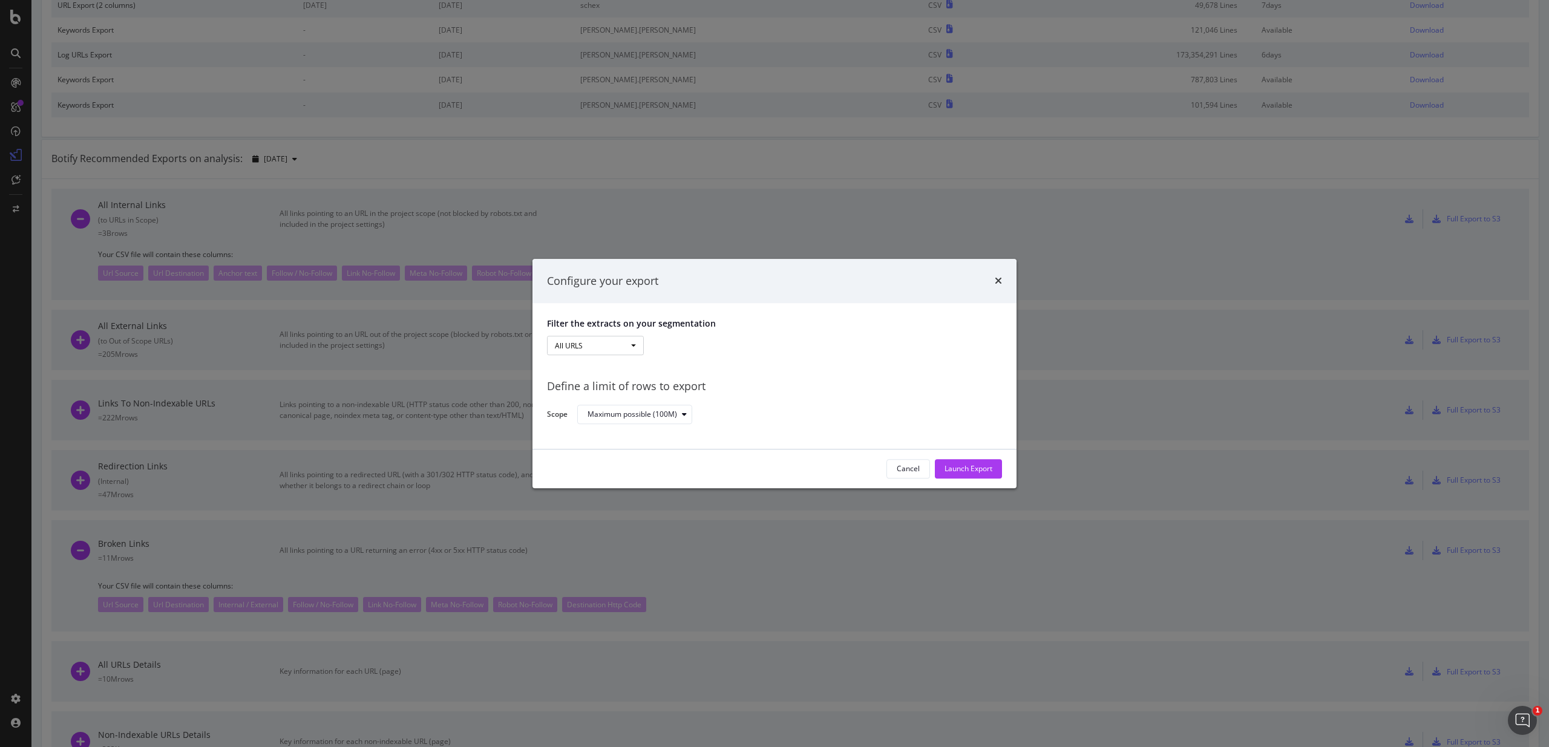
click at [637, 346] on button "All URLS" at bounding box center [595, 345] width 97 height 19
click at [745, 348] on div "All URLS All URLS Pagetype Speedworkers_cache_behaviors Srp-by-state Srp-geo-te…" at bounding box center [774, 346] width 455 height 21
click at [801, 357] on div "All URLS All URLS Pagetype Speedworkers_cache_behaviors Srp-by-state Srp-geo-te…" at bounding box center [774, 346] width 455 height 21
click at [749, 423] on div "Maximum possible (100M)" at bounding box center [784, 414] width 415 height 21
click at [636, 310] on div "Filter the extracts on your segmentation All URLS All URLS Pagetype Speedworker…" at bounding box center [774, 377] width 484 height 146
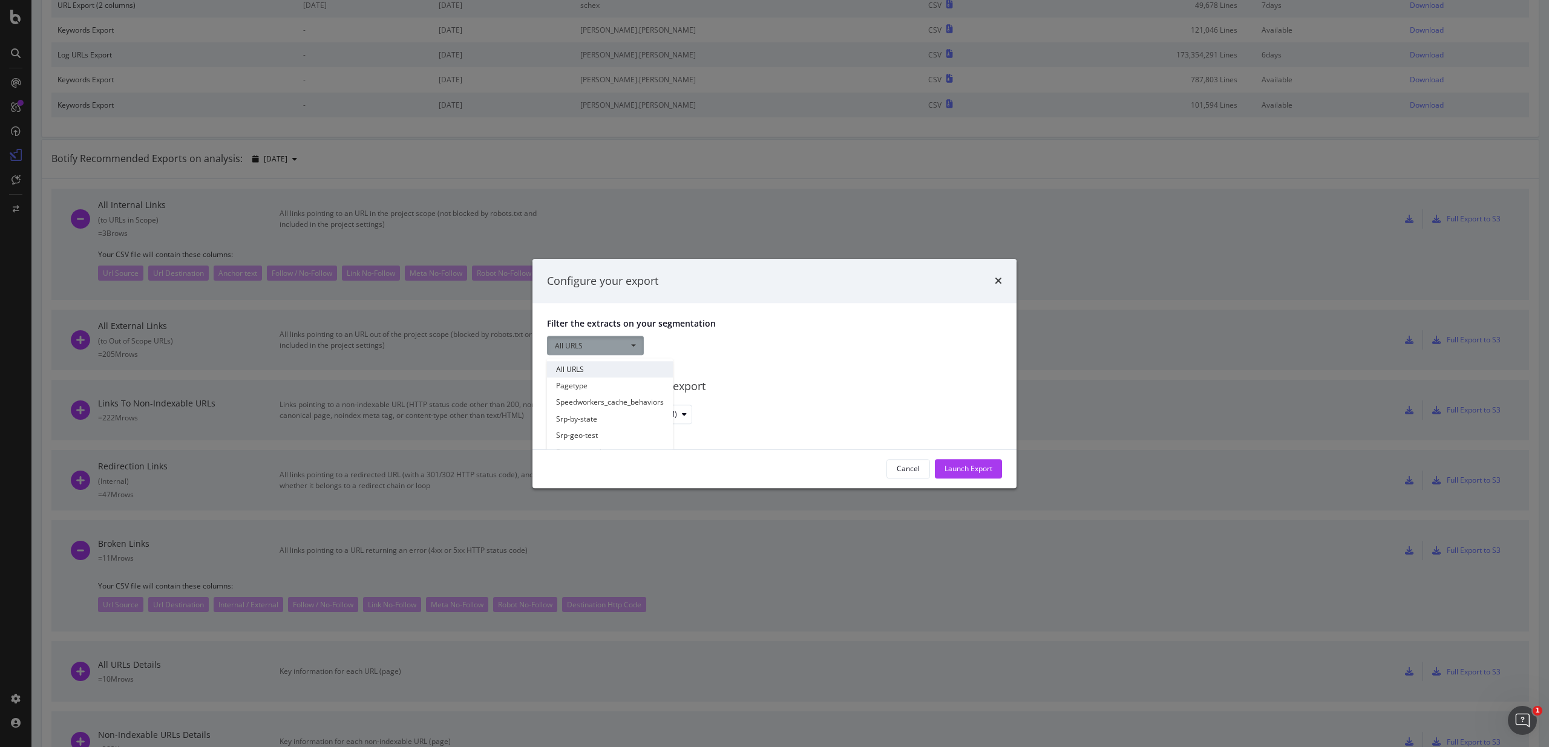
click at [570, 370] on link "All URLS" at bounding box center [610, 370] width 126 height 16
click at [664, 416] on div "Maximum possible (100M)" at bounding box center [632, 414] width 90 height 7
click at [642, 452] on div "Define a limit" at bounding box center [640, 455] width 114 height 15
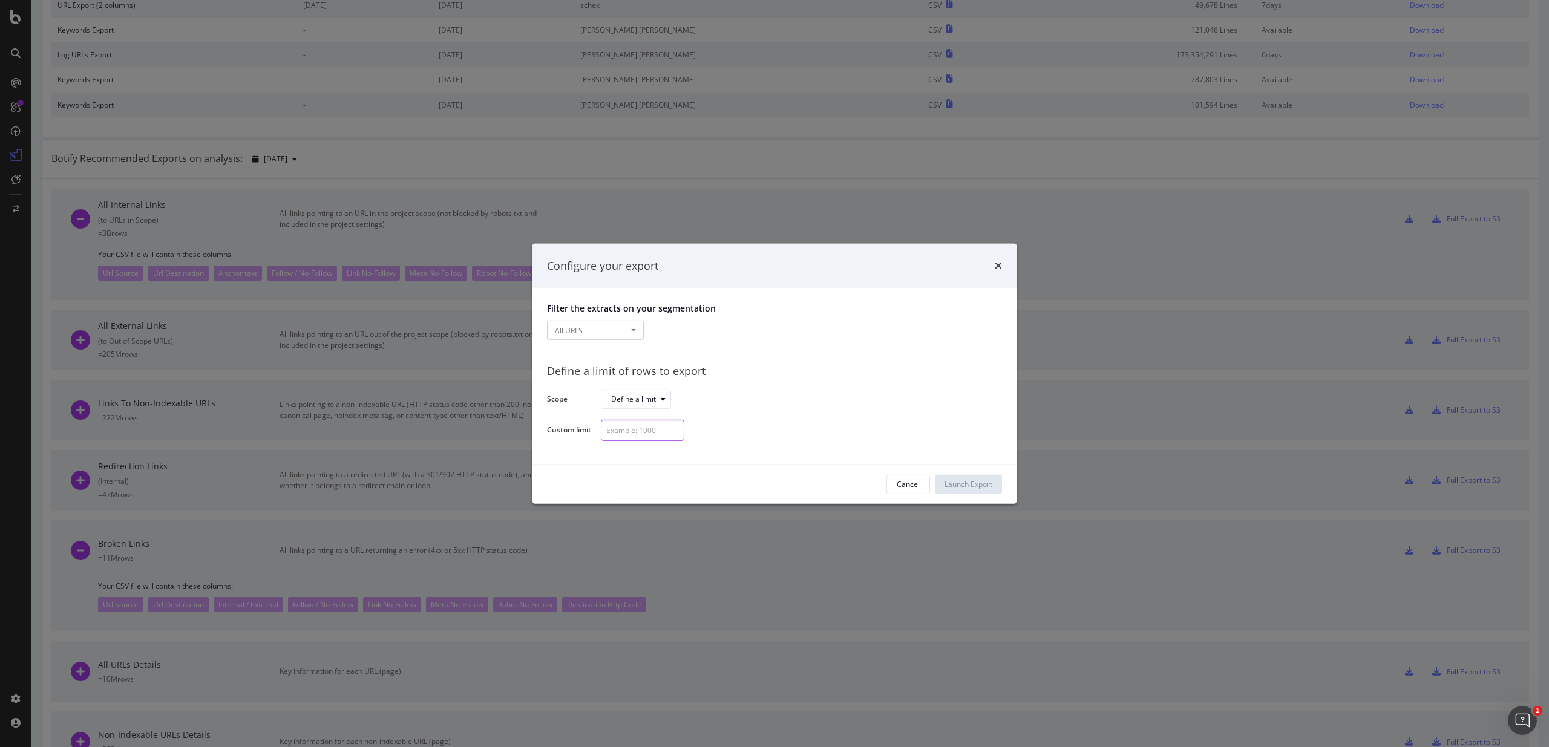
click at [652, 430] on input "modal" at bounding box center [642, 430] width 83 height 21
type input "100"
click at [807, 431] on div "100" at bounding box center [796, 430] width 391 height 21
click at [959, 482] on div "Launch Export" at bounding box center [968, 484] width 48 height 10
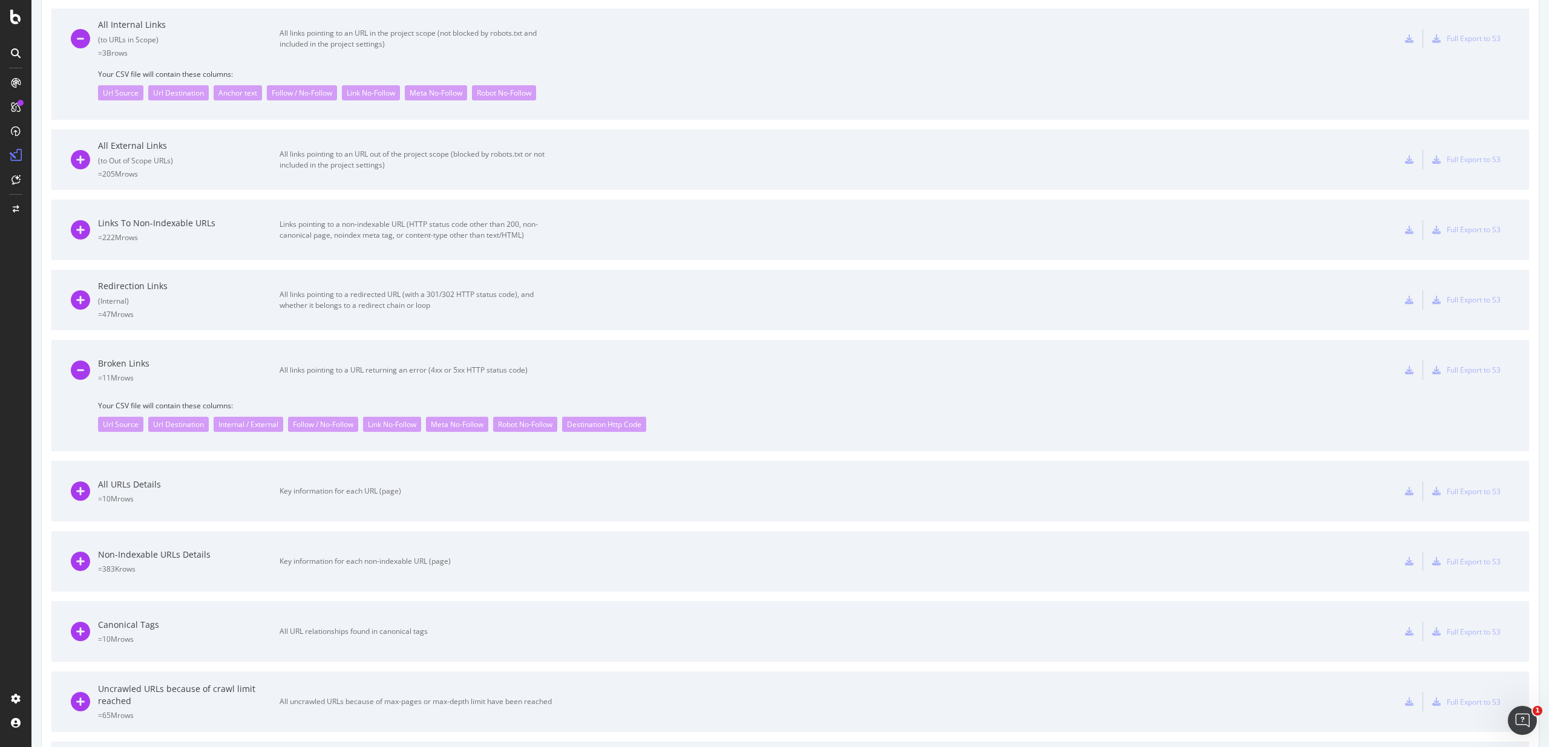
scroll to position [460, 0]
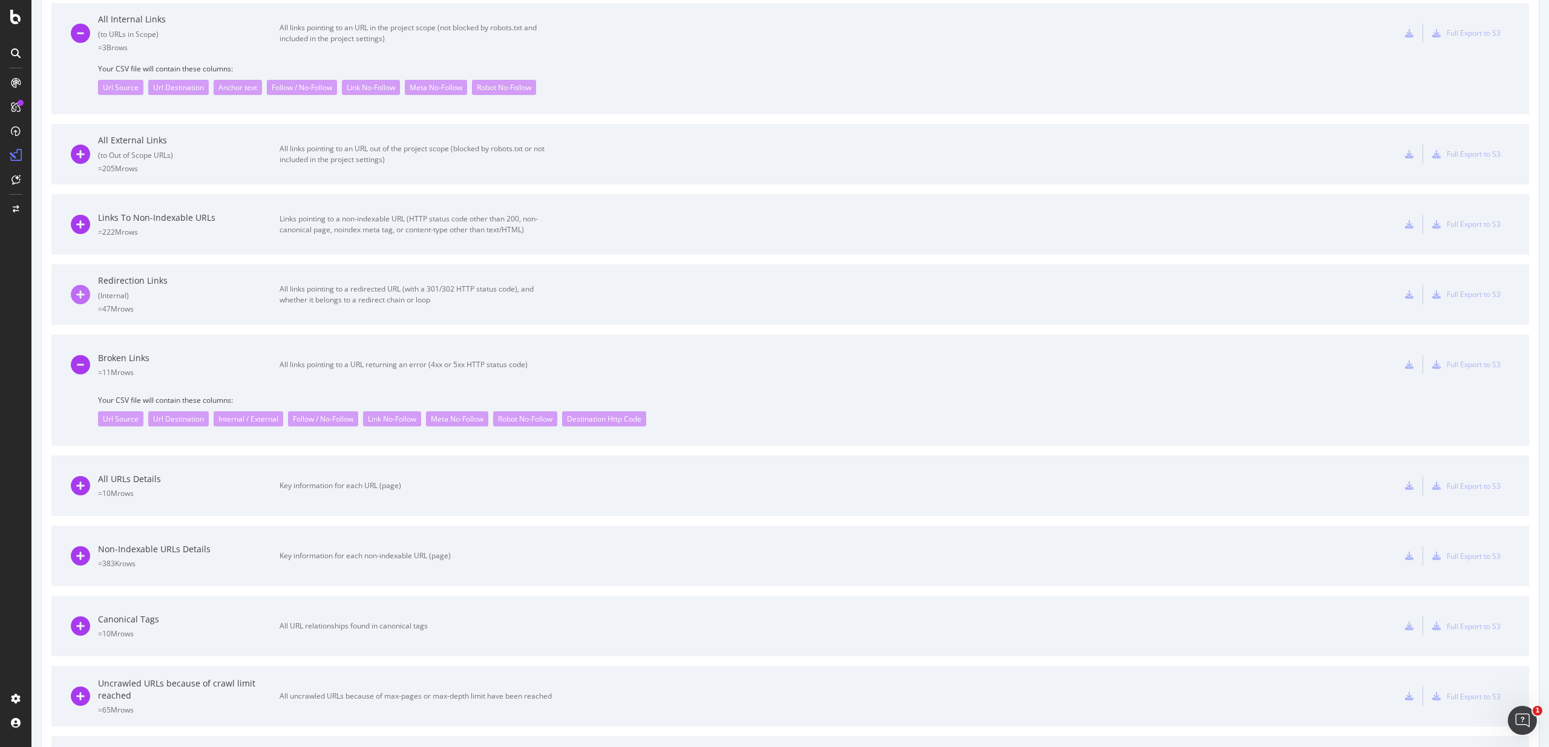
click at [77, 291] on icon at bounding box center [80, 294] width 19 height 19
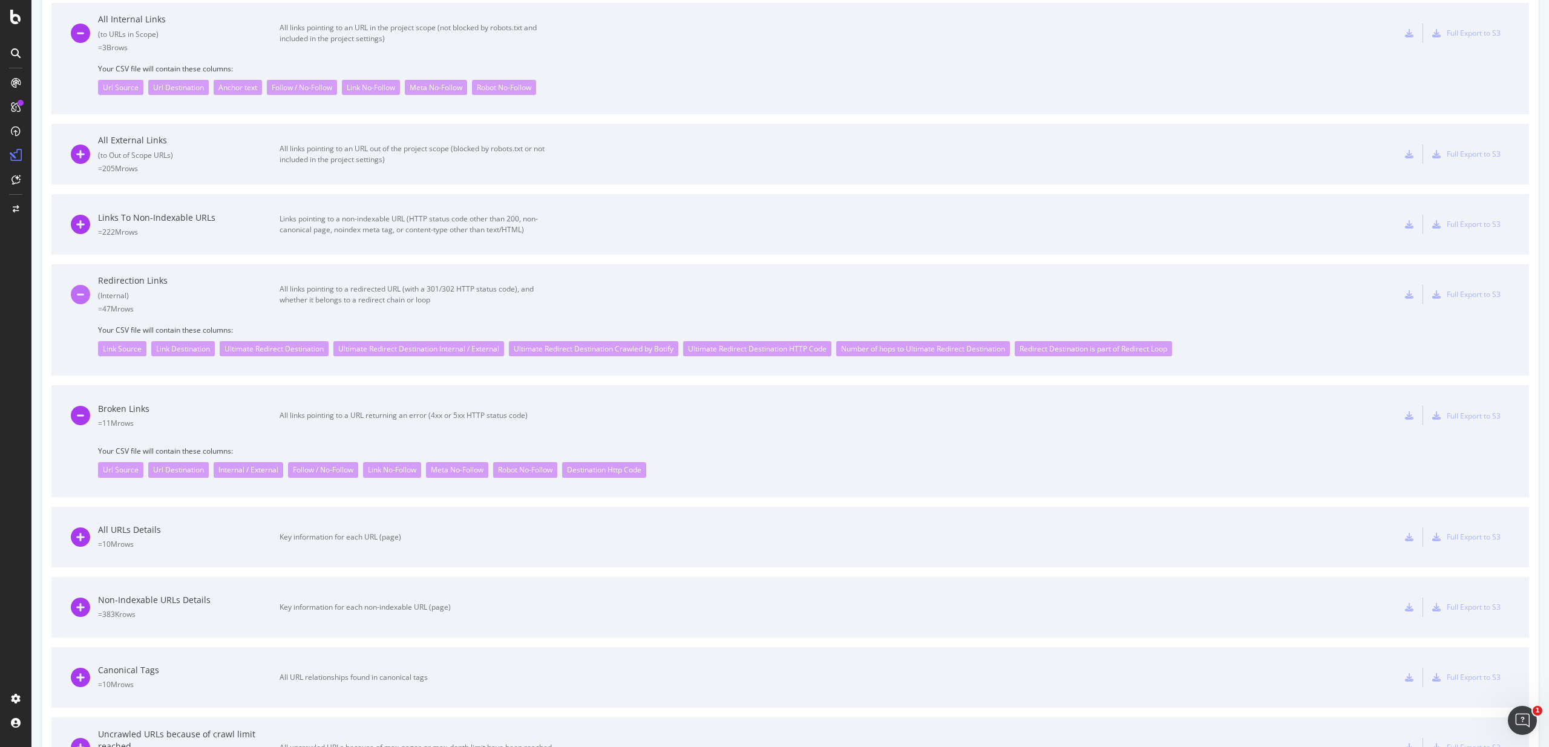
click at [77, 291] on icon at bounding box center [80, 294] width 19 height 19
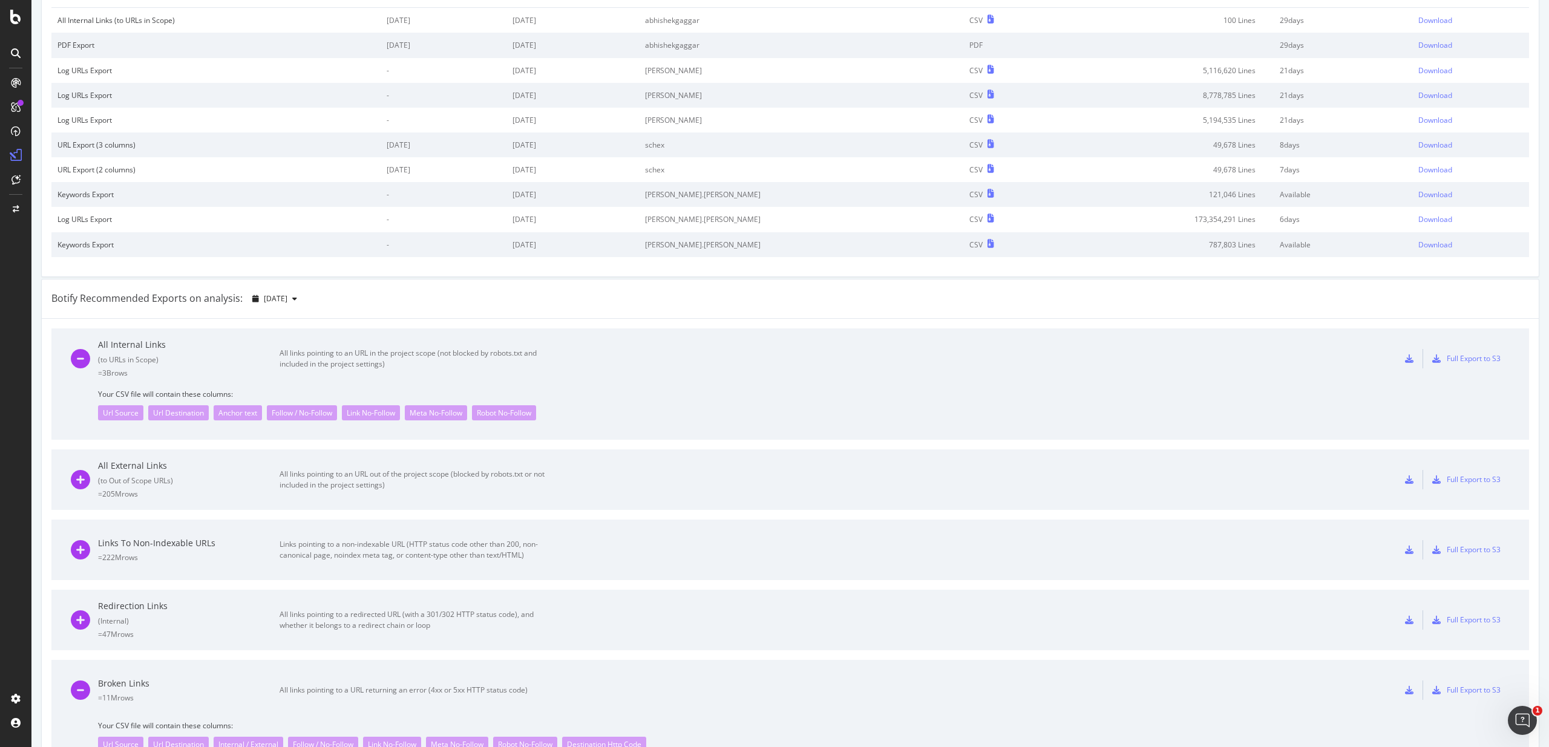
scroll to position [0, 0]
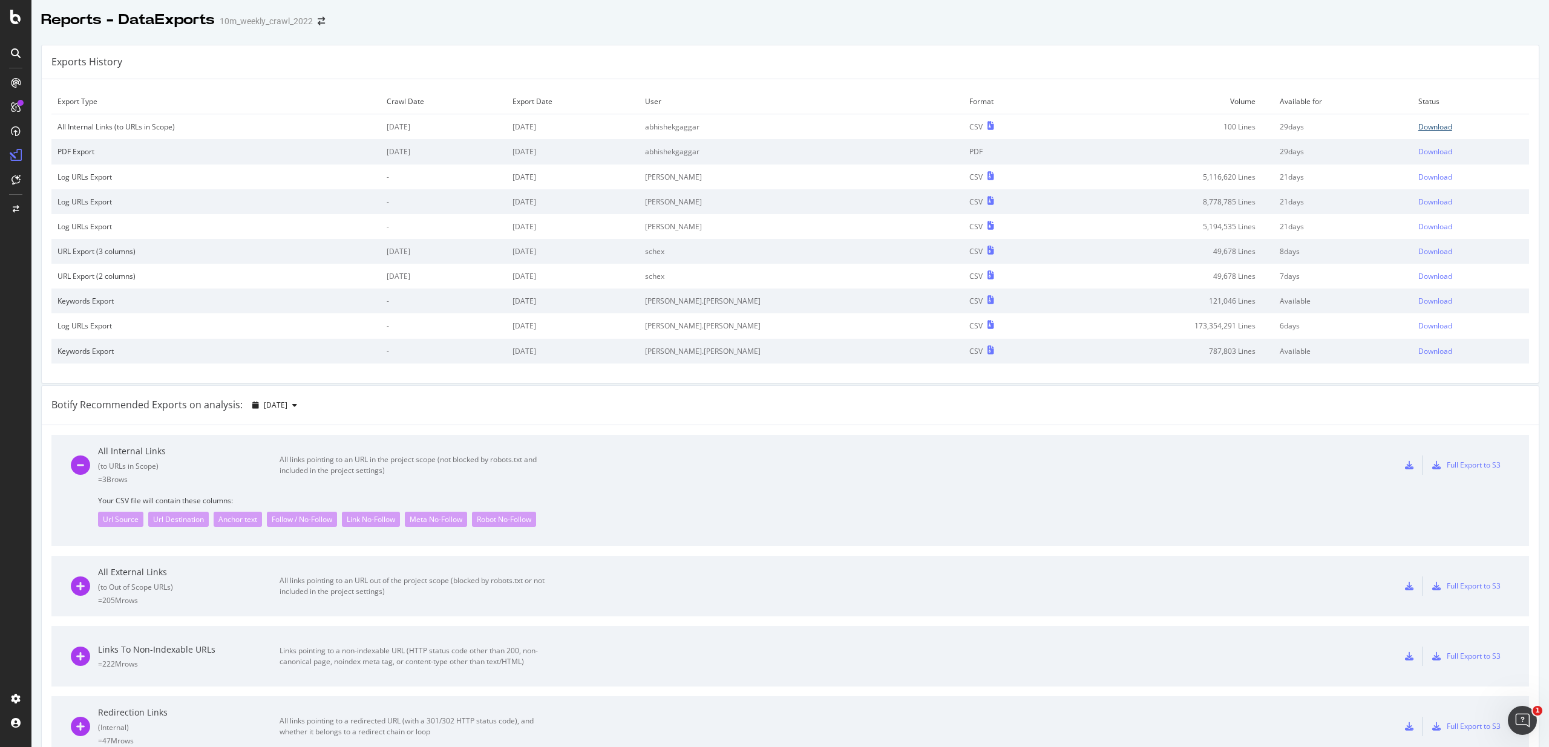
click at [1427, 126] on div "Download" at bounding box center [1435, 127] width 34 height 10
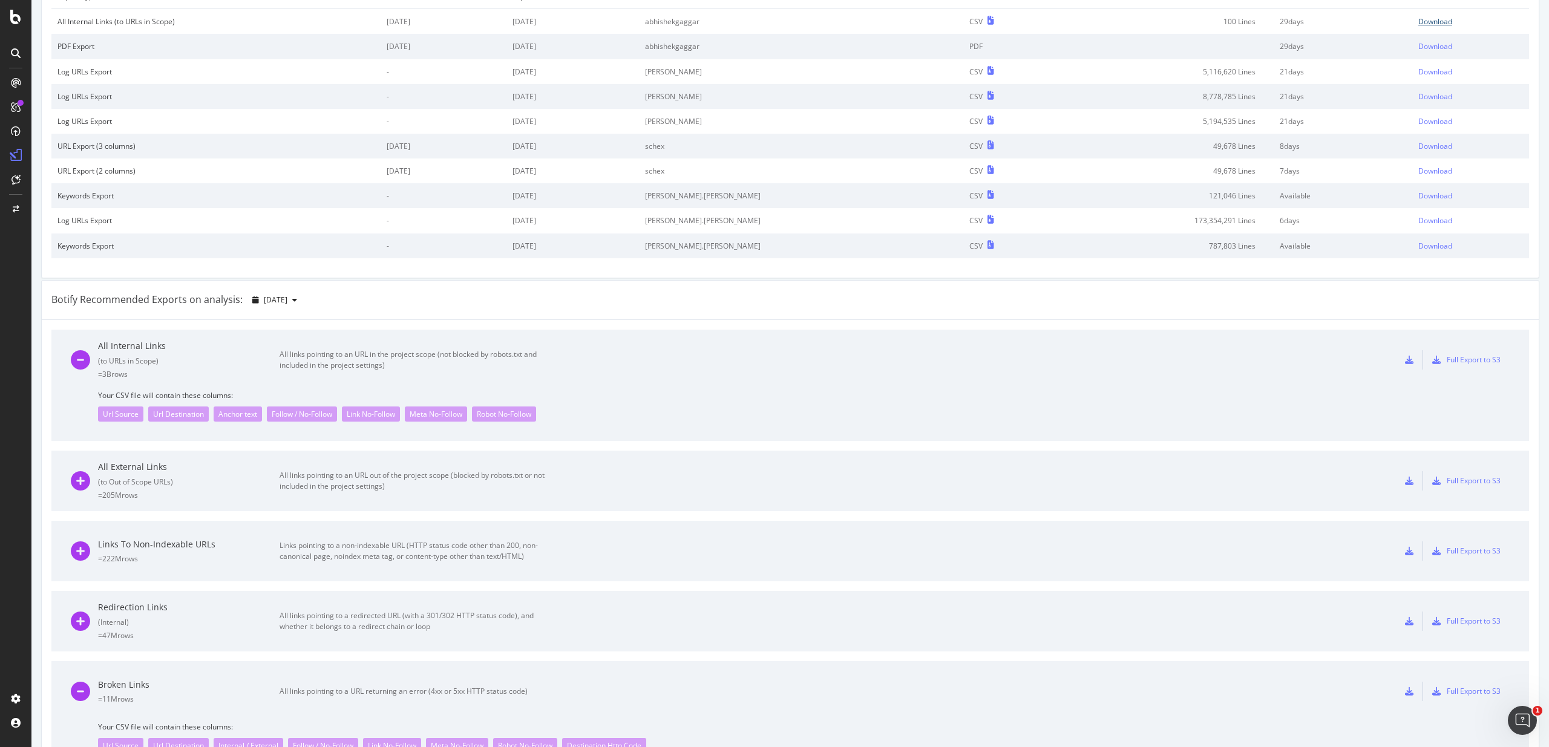
scroll to position [251, 0]
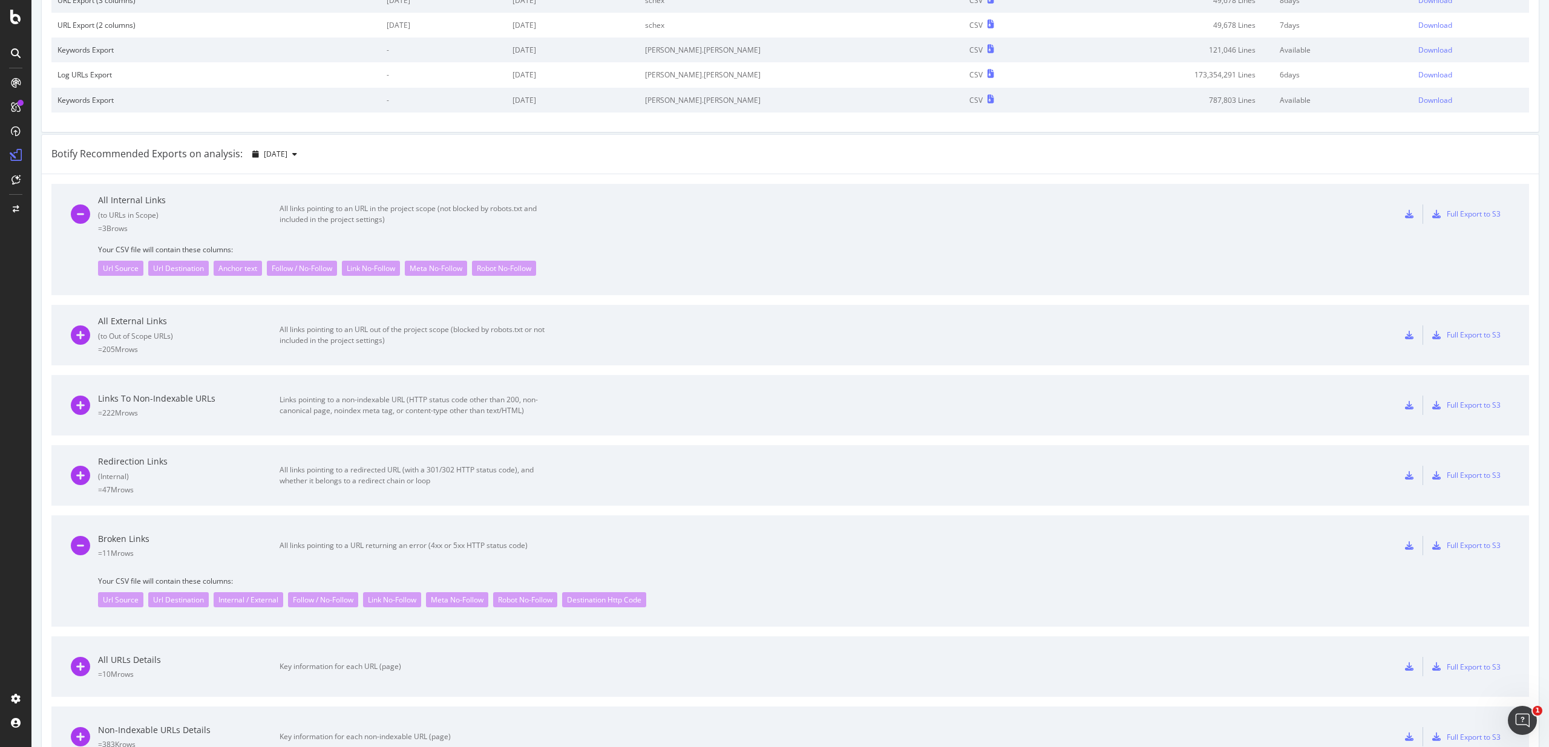
click at [422, 232] on div "All Internal Links ( to URLs in Scope ) = 3B rows All links pointing to an URL …" at bounding box center [311, 214] width 481 height 60
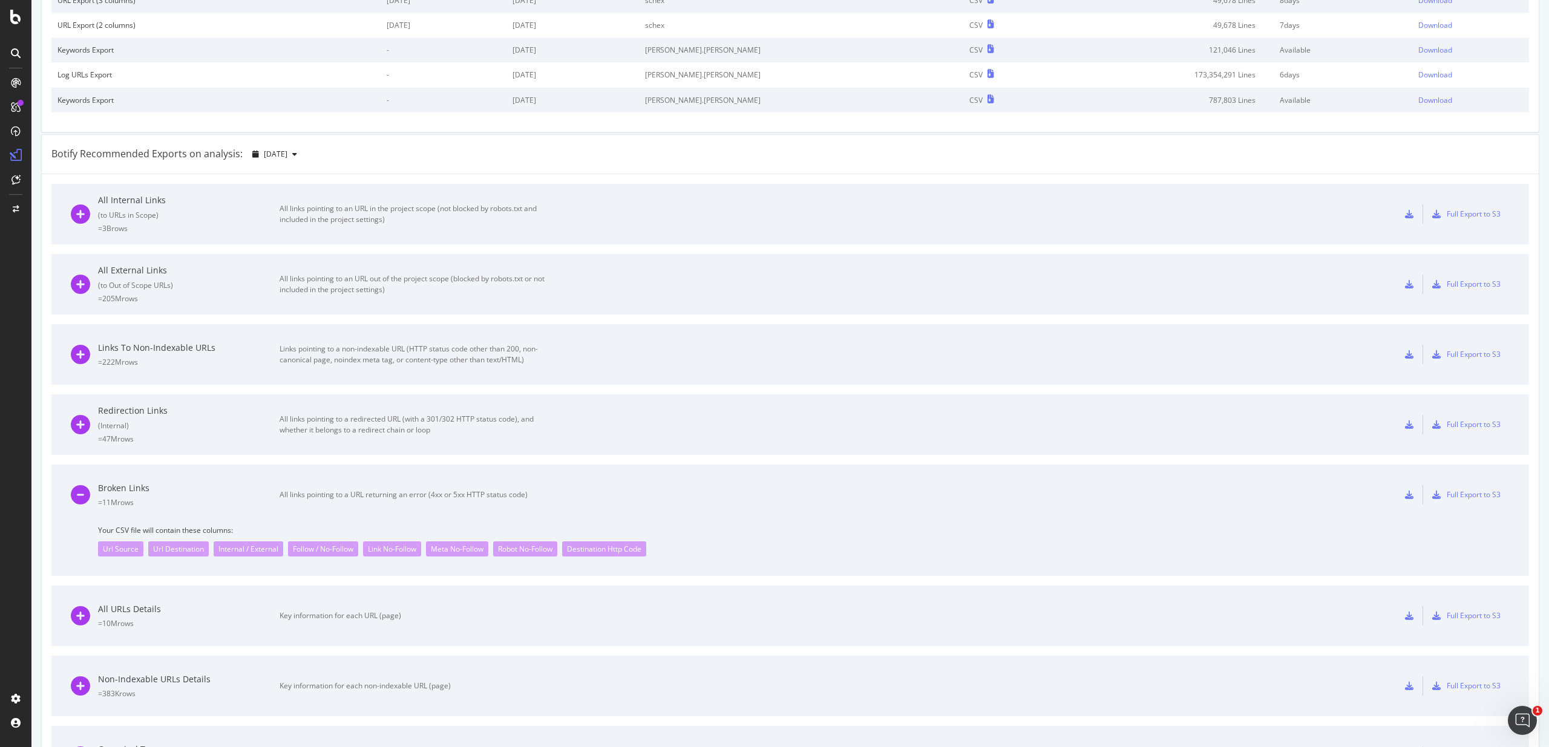
click at [377, 222] on div "All links pointing to an URL in the project scope (not blocked by robots.txt an…" at bounding box center [415, 214] width 272 height 22
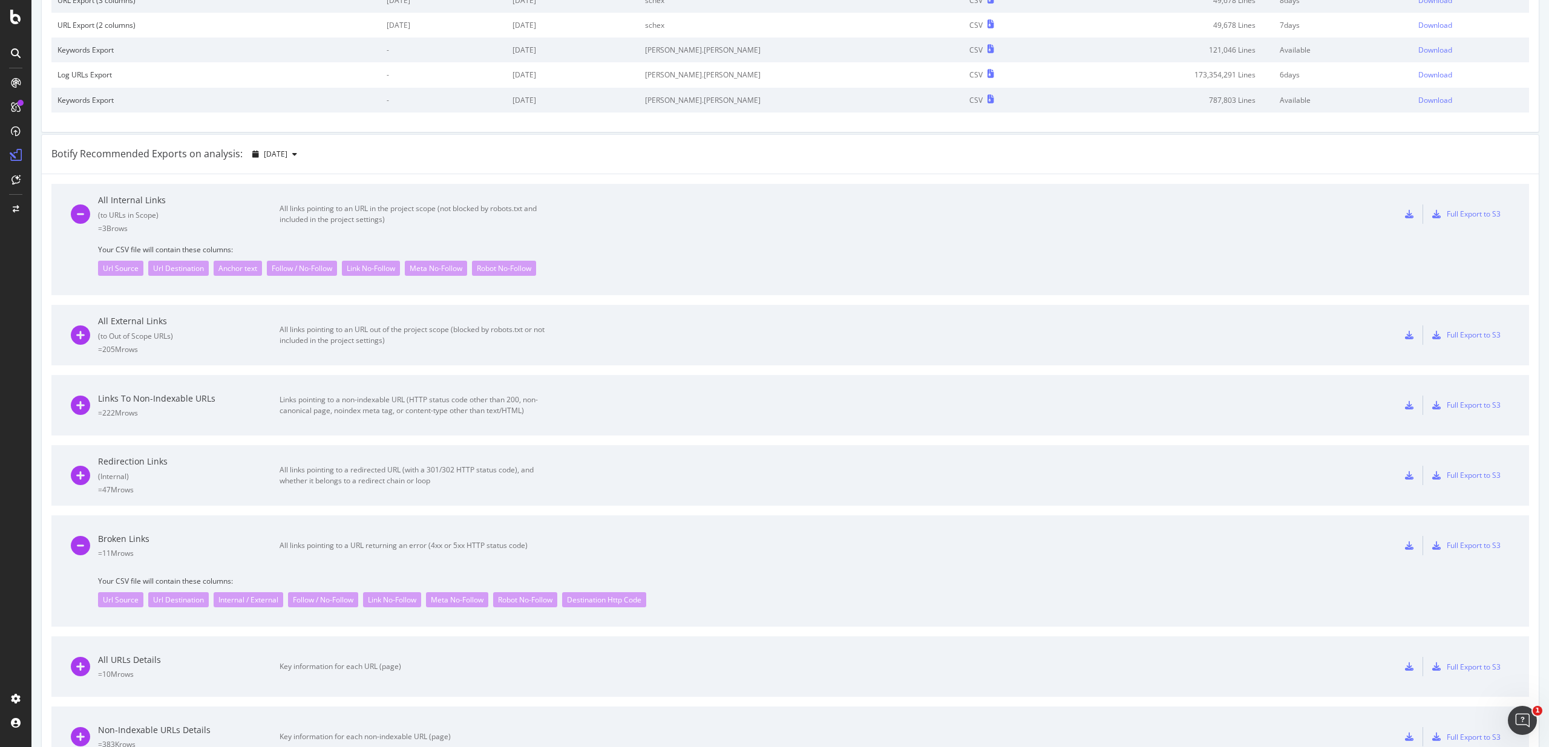
click at [283, 267] on div "Follow / No-Follow" at bounding box center [302, 268] width 70 height 15
click at [318, 313] on div "All External Links ( to Out of Scope URLs ) = 205M rows All links pointing to a…" at bounding box center [311, 335] width 481 height 60
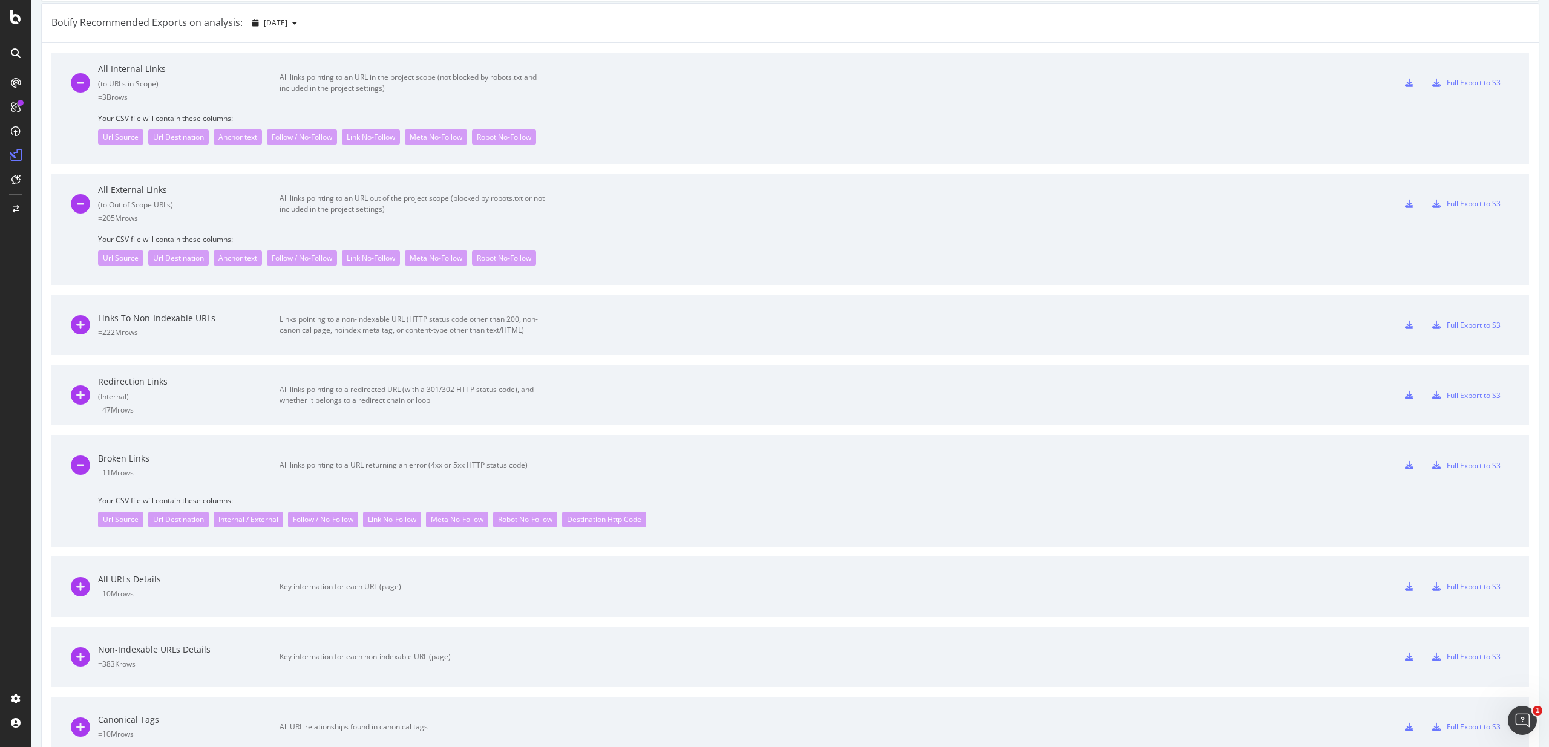
scroll to position [384, 0]
click at [242, 327] on div "= 222M rows" at bounding box center [188, 331] width 181 height 10
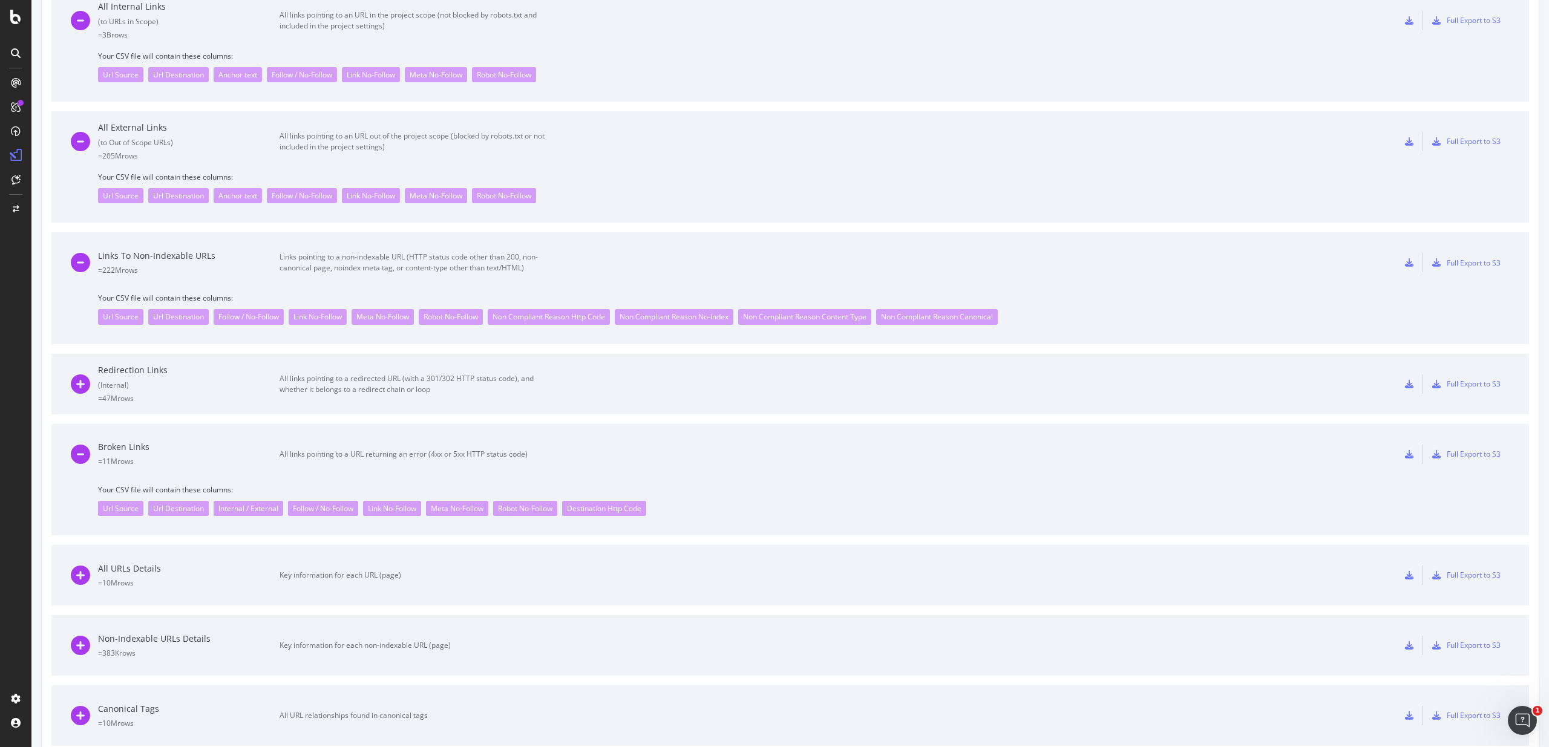
scroll to position [529, 0]
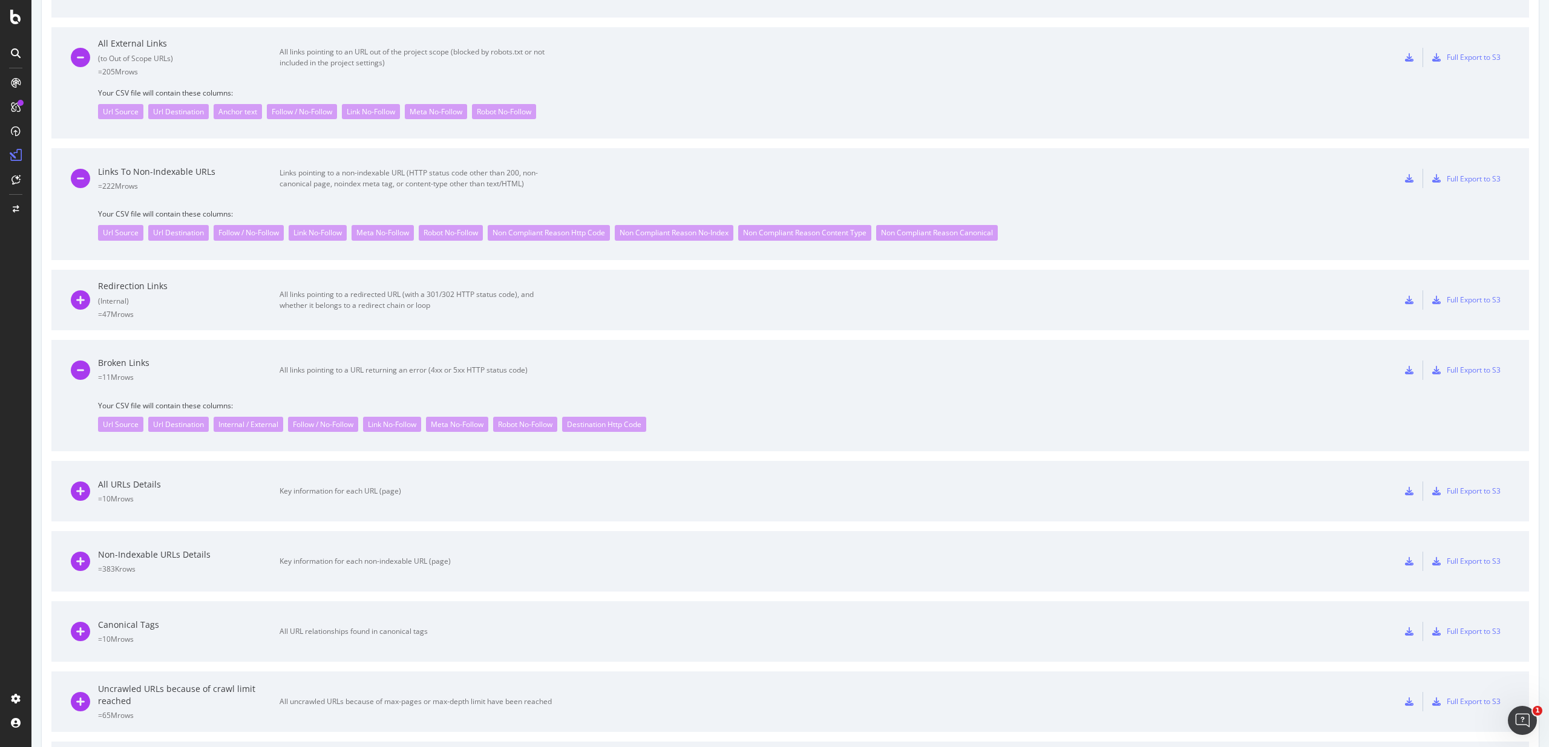
click at [252, 302] on div "( Internal )" at bounding box center [188, 301] width 181 height 10
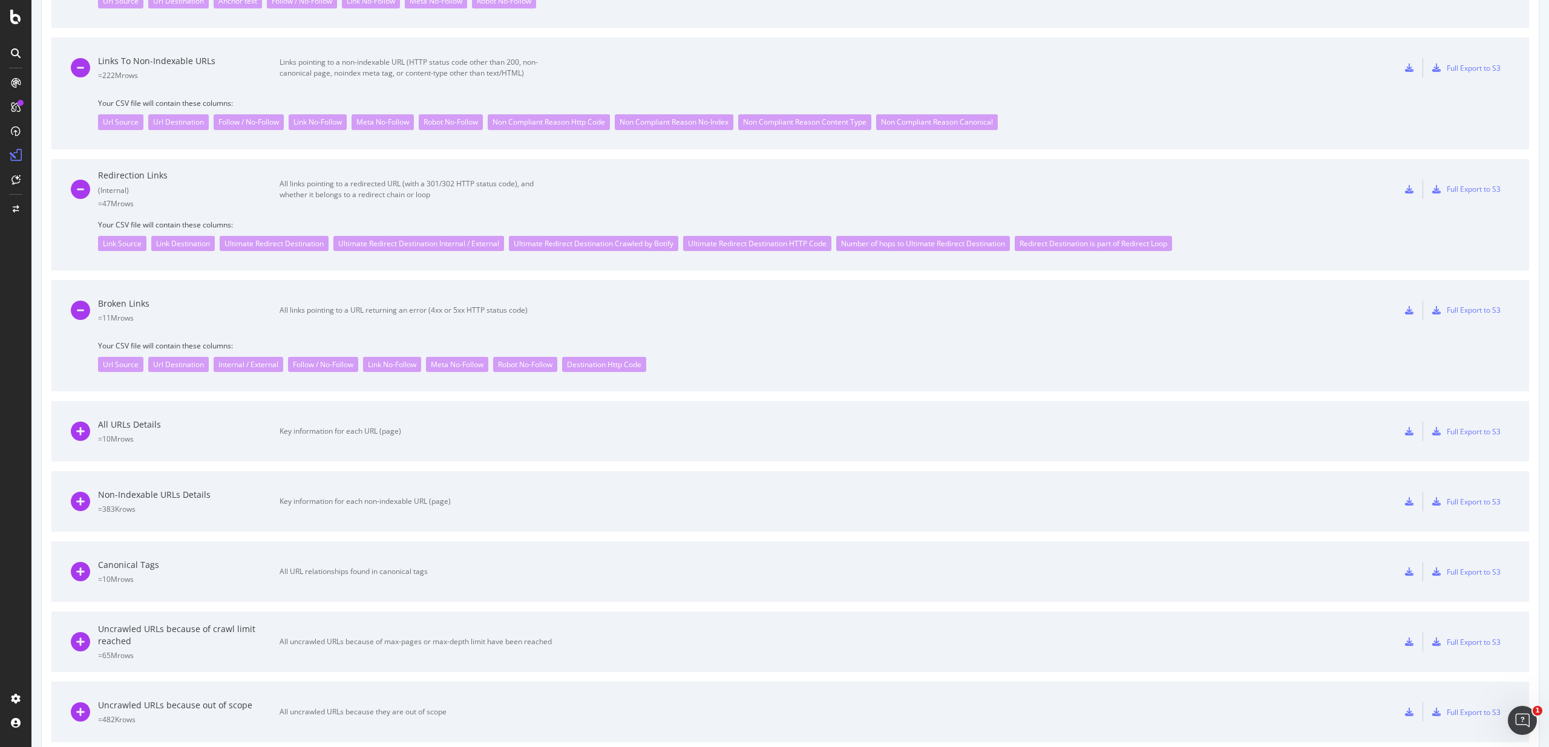
scroll to position [695, 0]
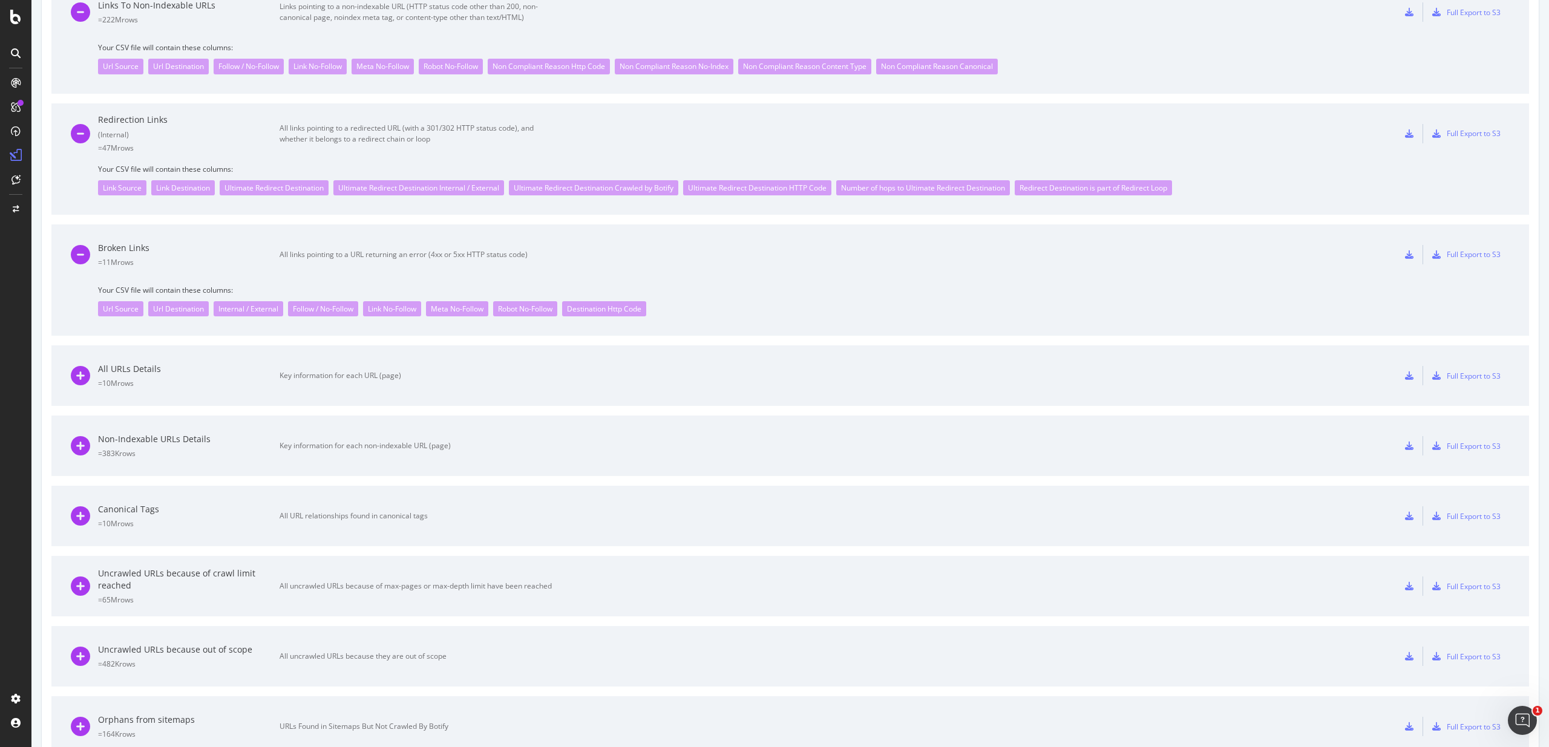
click at [273, 275] on div "Broken Links = 11M rows All links pointing to a URL returning an error (4xx or …" at bounding box center [311, 254] width 481 height 60
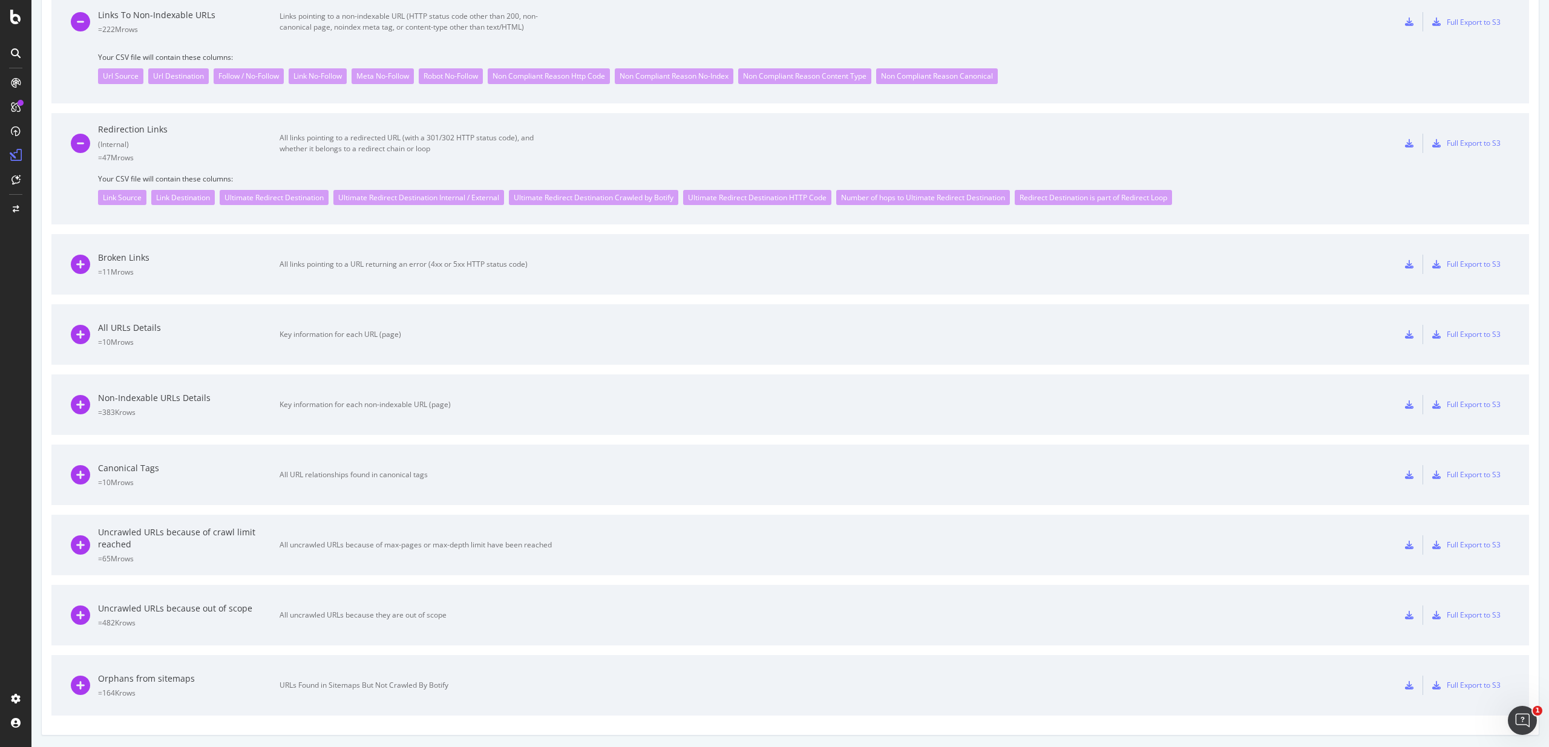
click at [273, 275] on div "= 11M rows" at bounding box center [188, 272] width 181 height 10
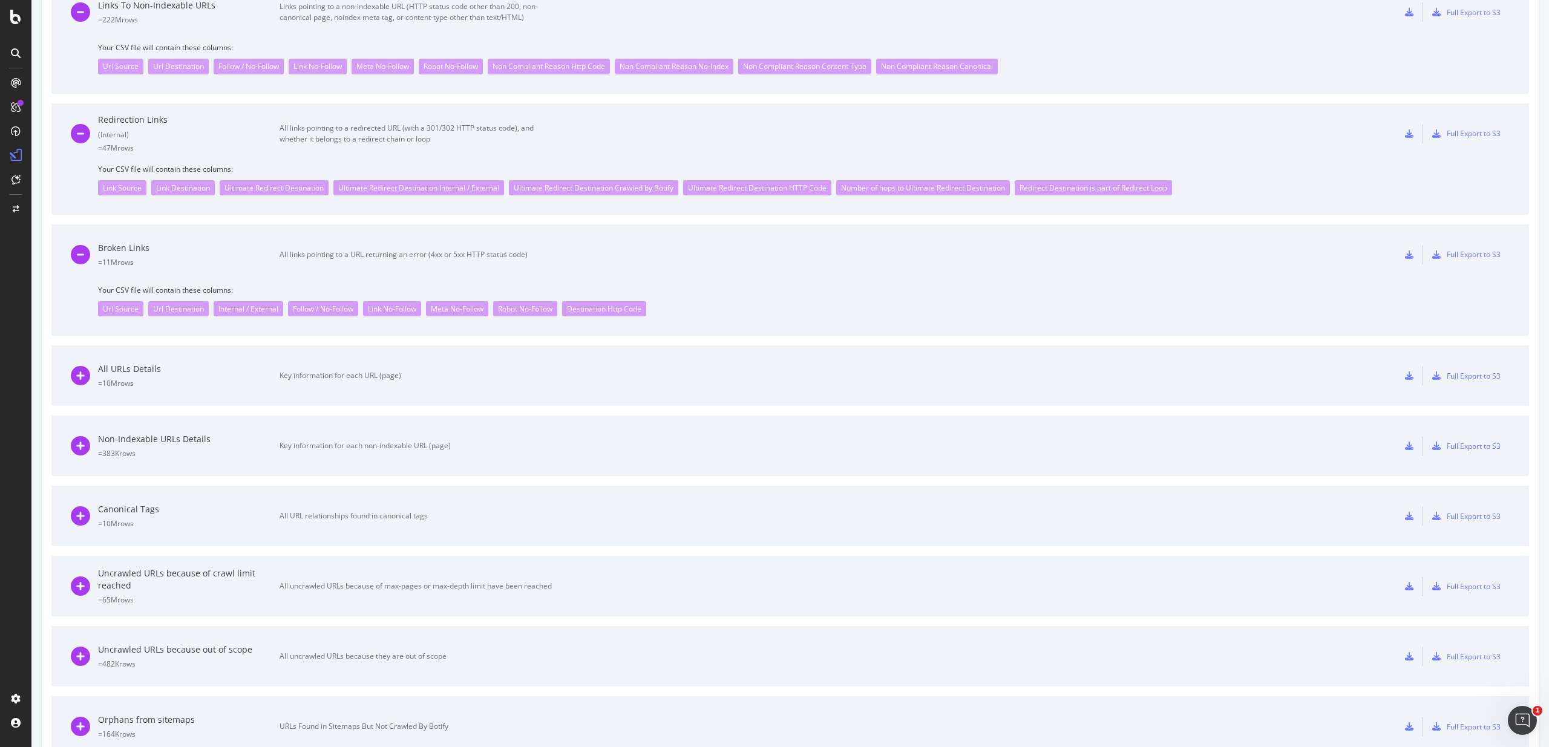
click at [192, 360] on div "All URLs Details = 10M rows Key information for each URL (page)" at bounding box center [311, 375] width 481 height 60
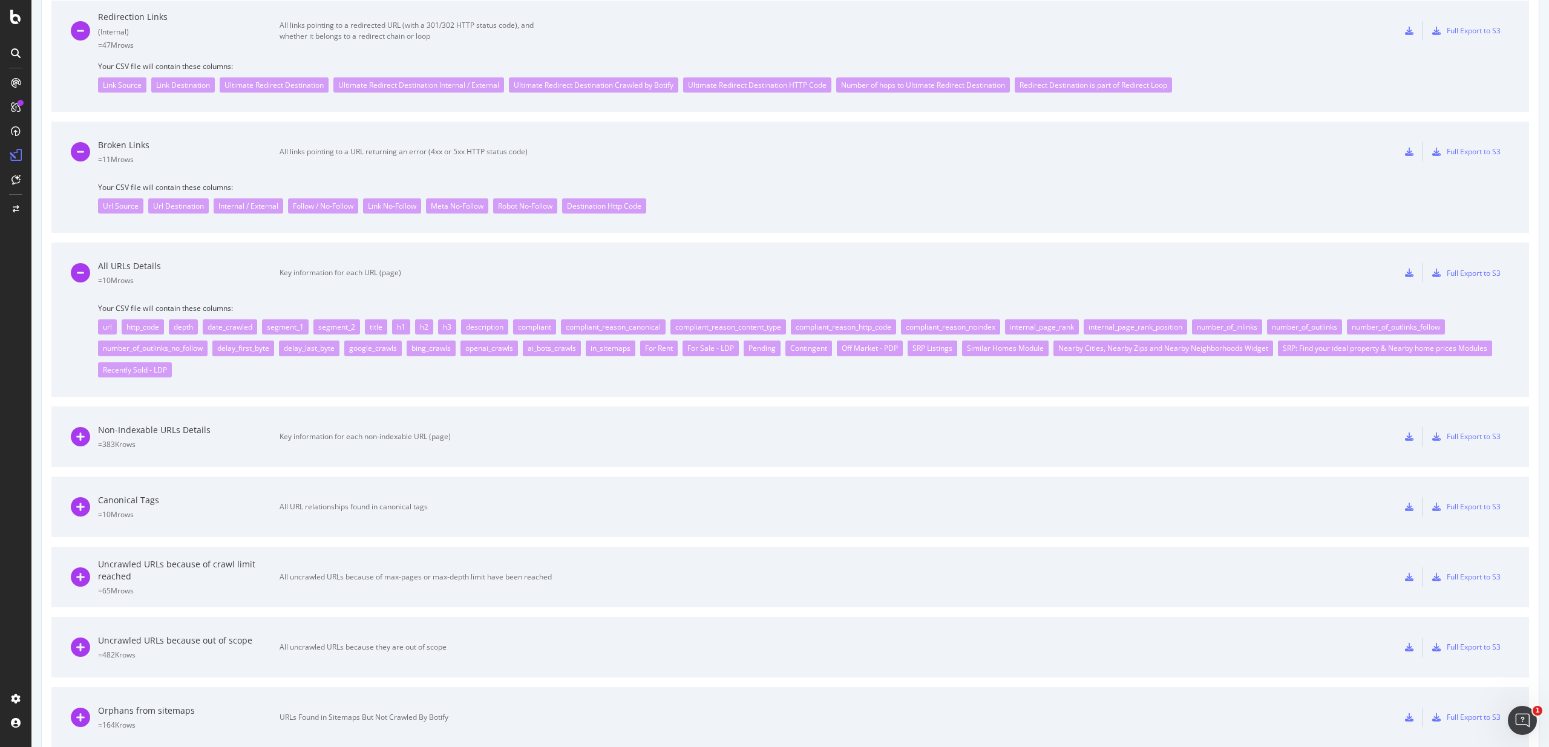
scroll to position [809, 0]
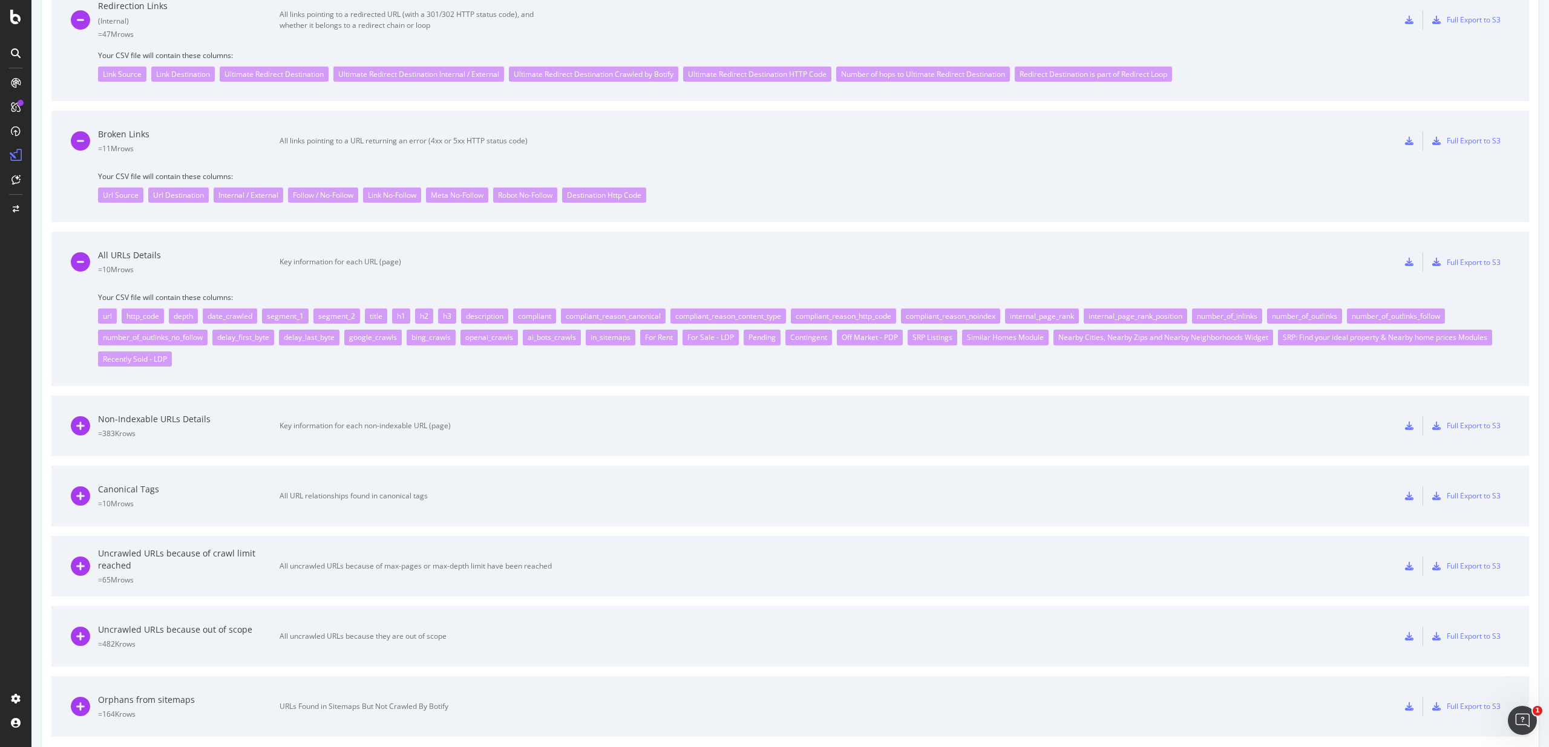
click at [1407, 258] on icon at bounding box center [1409, 262] width 8 height 8
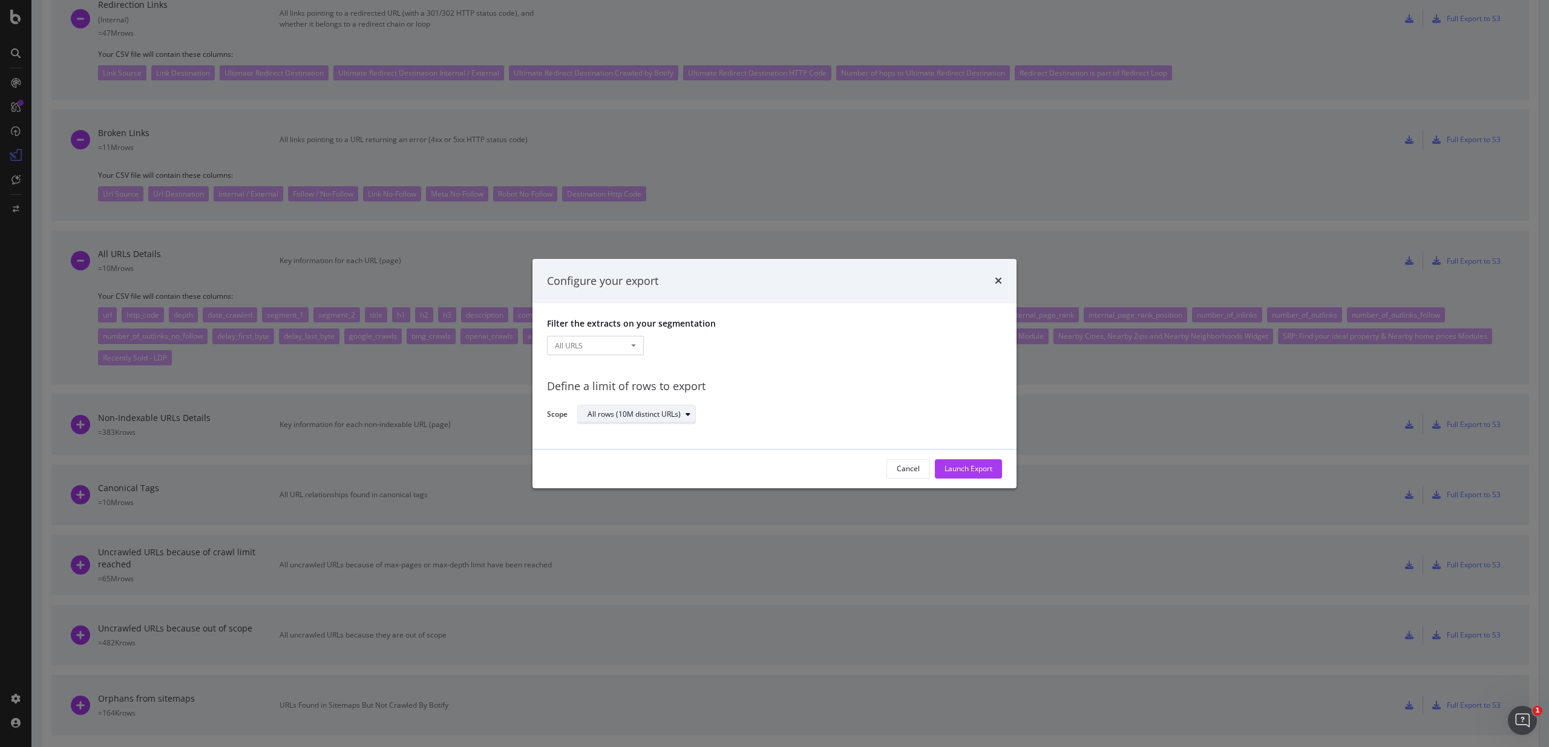
click at [609, 409] on div "All rows (10M distinct URLs)" at bounding box center [641, 415] width 108 height 17
click at [607, 451] on div "Define a limit" at bounding box center [615, 455] width 45 height 10
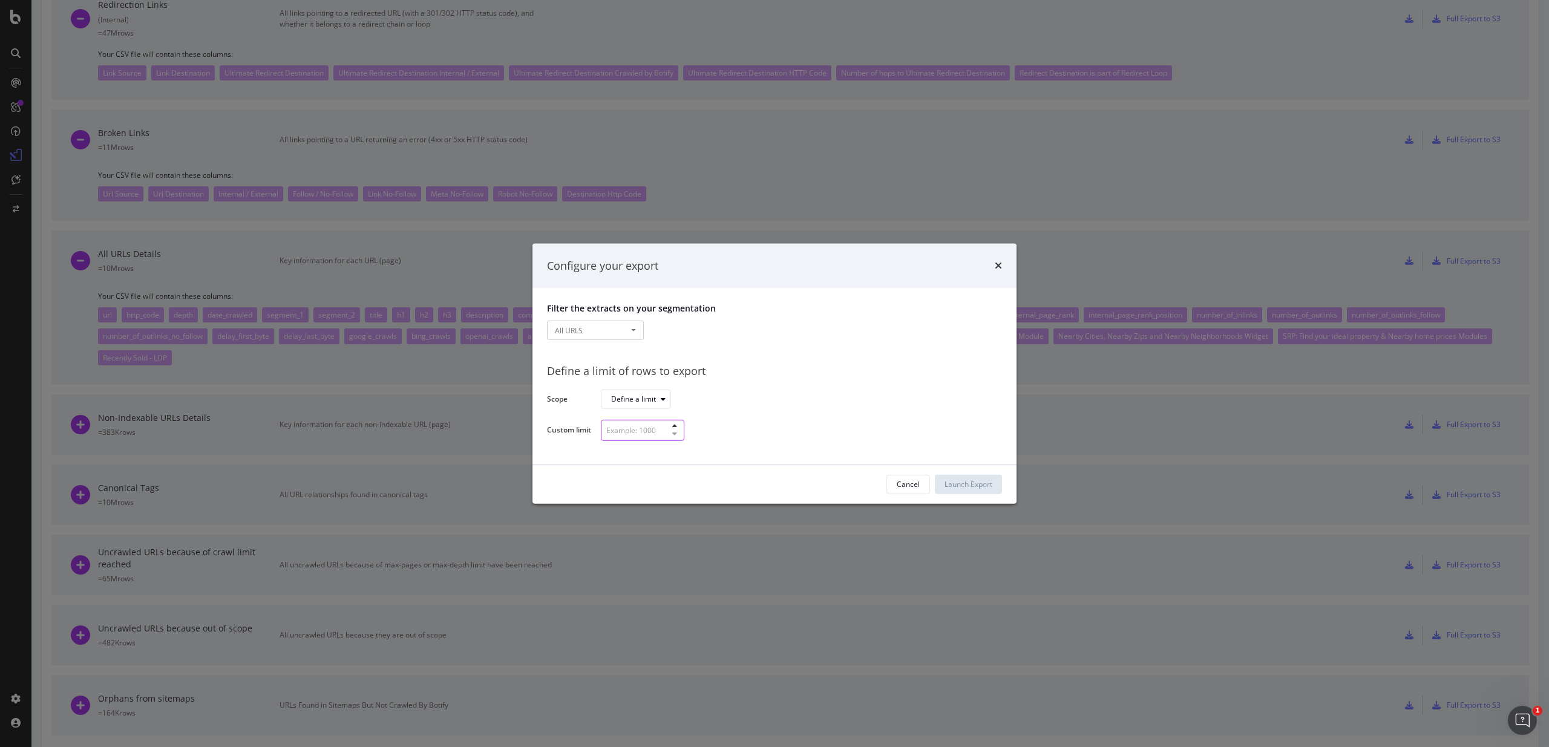
drag, startPoint x: 636, startPoint y: 423, endPoint x: 632, endPoint y: 428, distance: 6.4
click at [636, 423] on input "modal" at bounding box center [642, 430] width 83 height 21
type input "10000"
click at [968, 486] on div "Launch Export" at bounding box center [968, 484] width 48 height 10
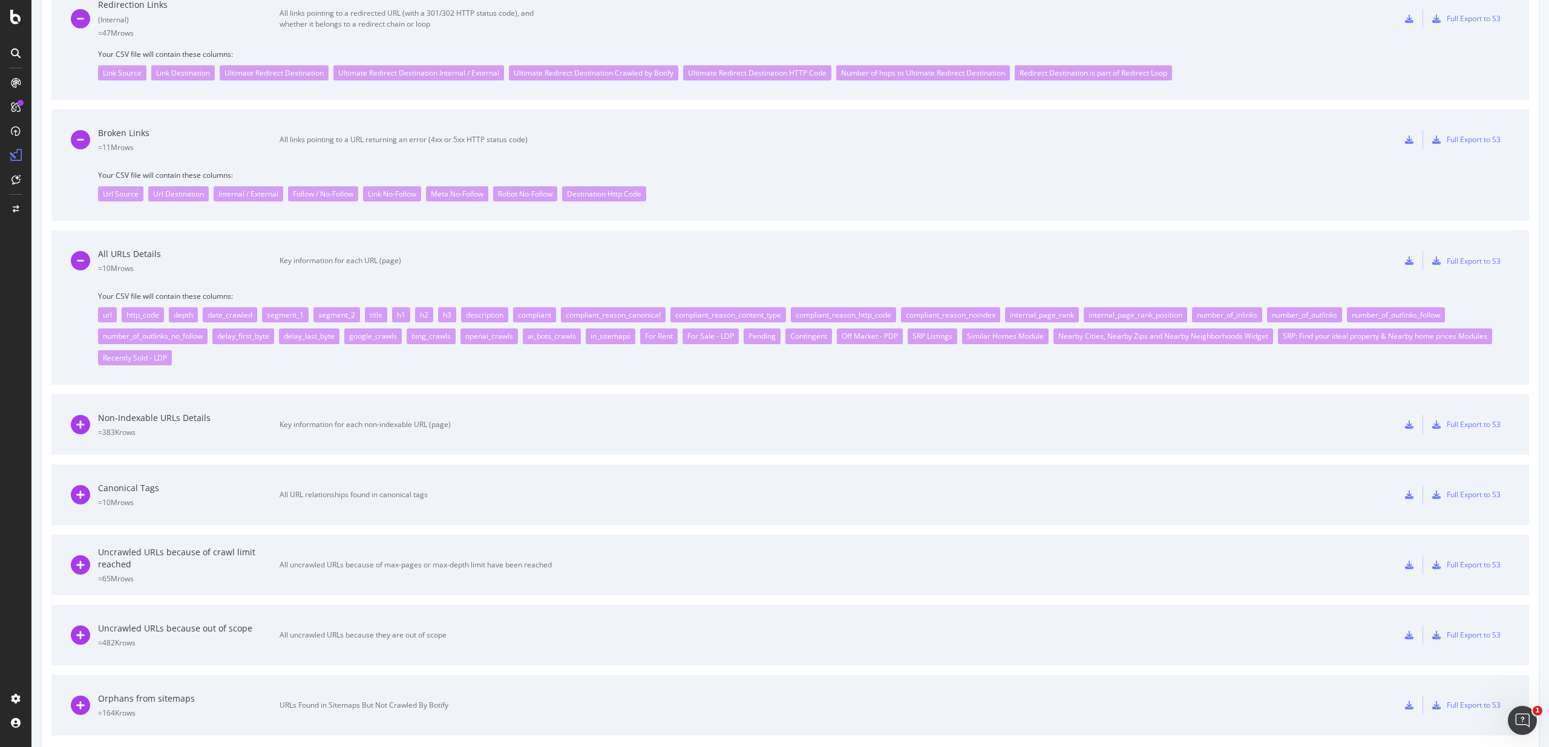
scroll to position [838, 0]
click at [335, 426] on div "Key information for each non-indexable URL (page)" at bounding box center [415, 424] width 272 height 11
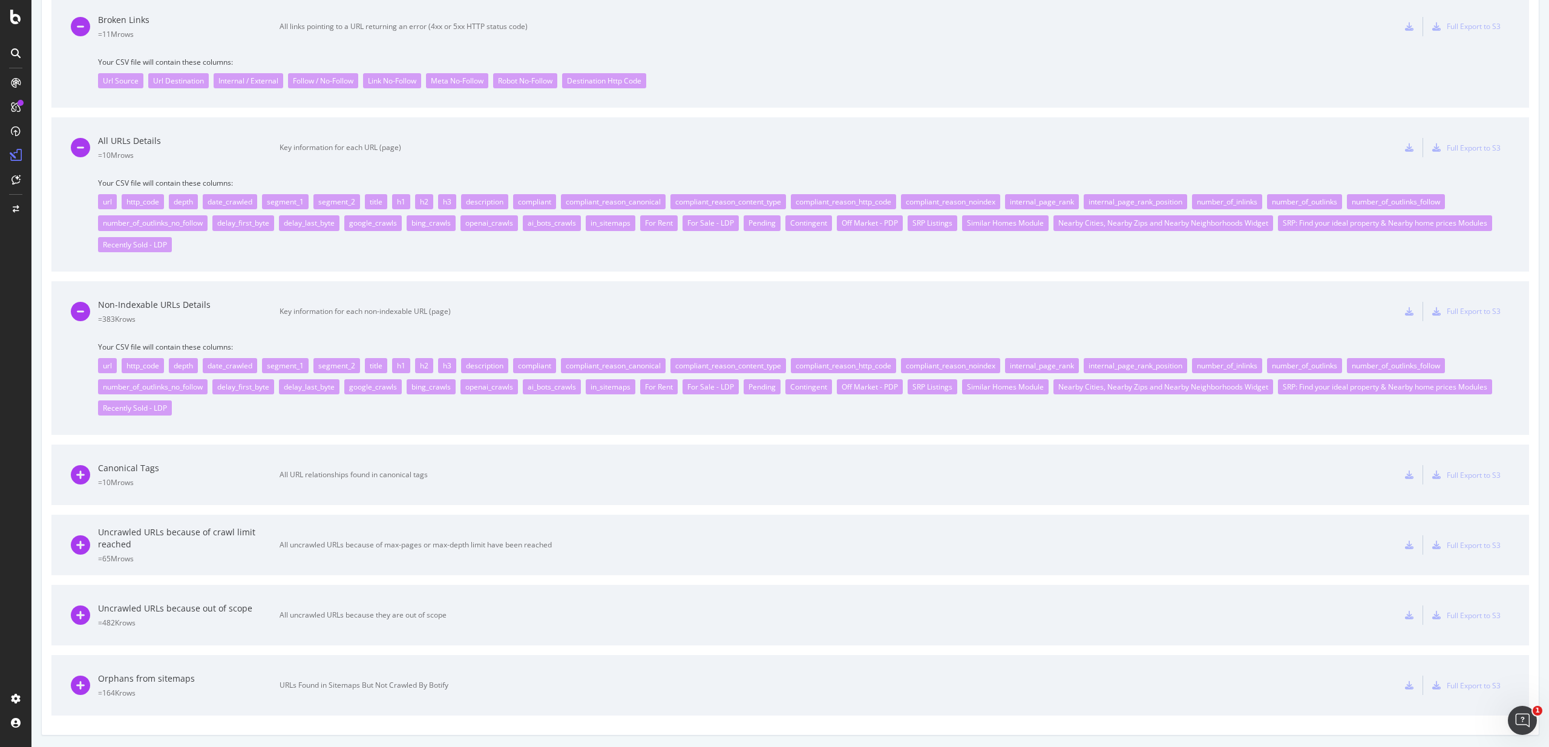
scroll to position [923, 0]
click at [211, 498] on div "Canonical Tags = 10M rows All URL relationships found in canonical tags" at bounding box center [311, 475] width 481 height 60
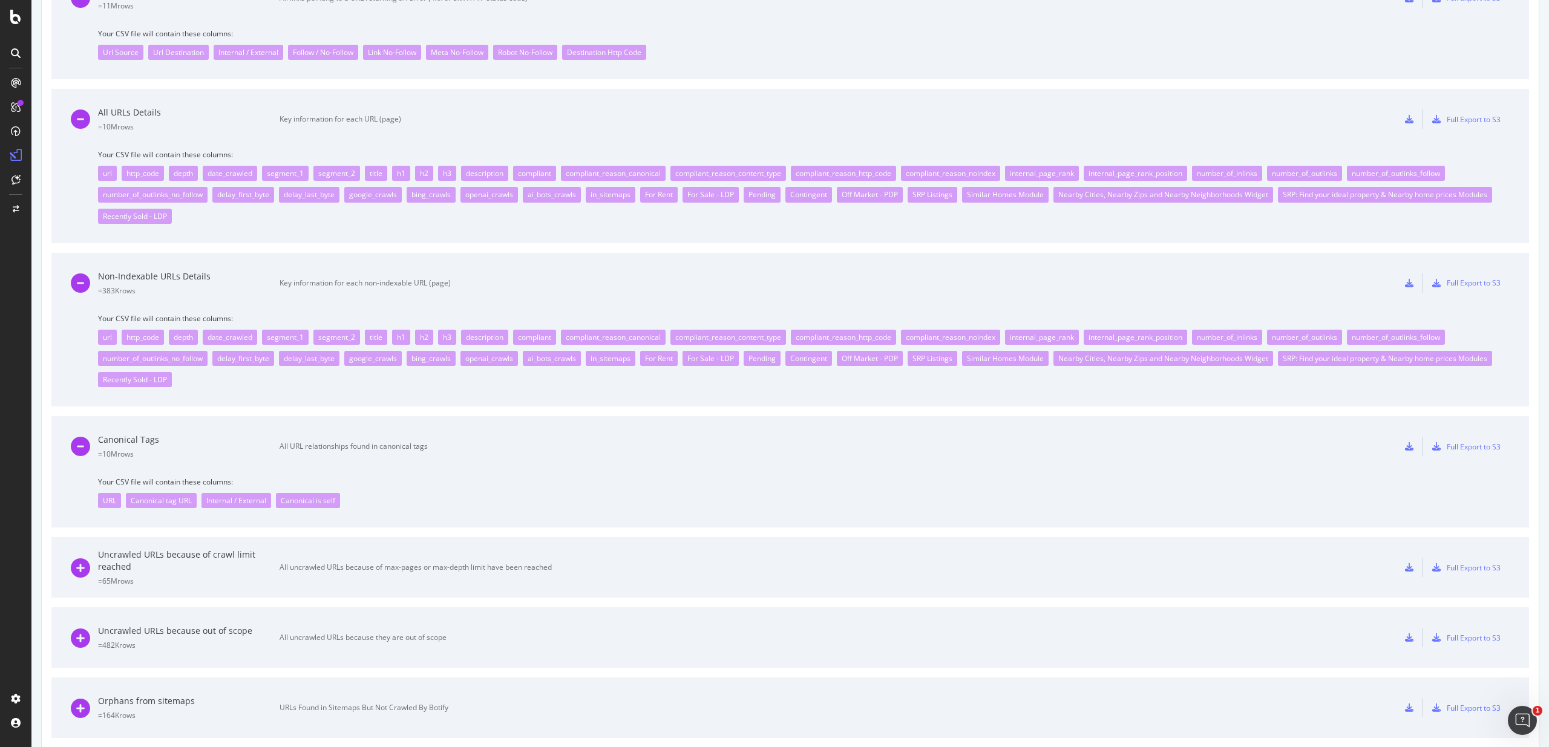
scroll to position [974, 0]
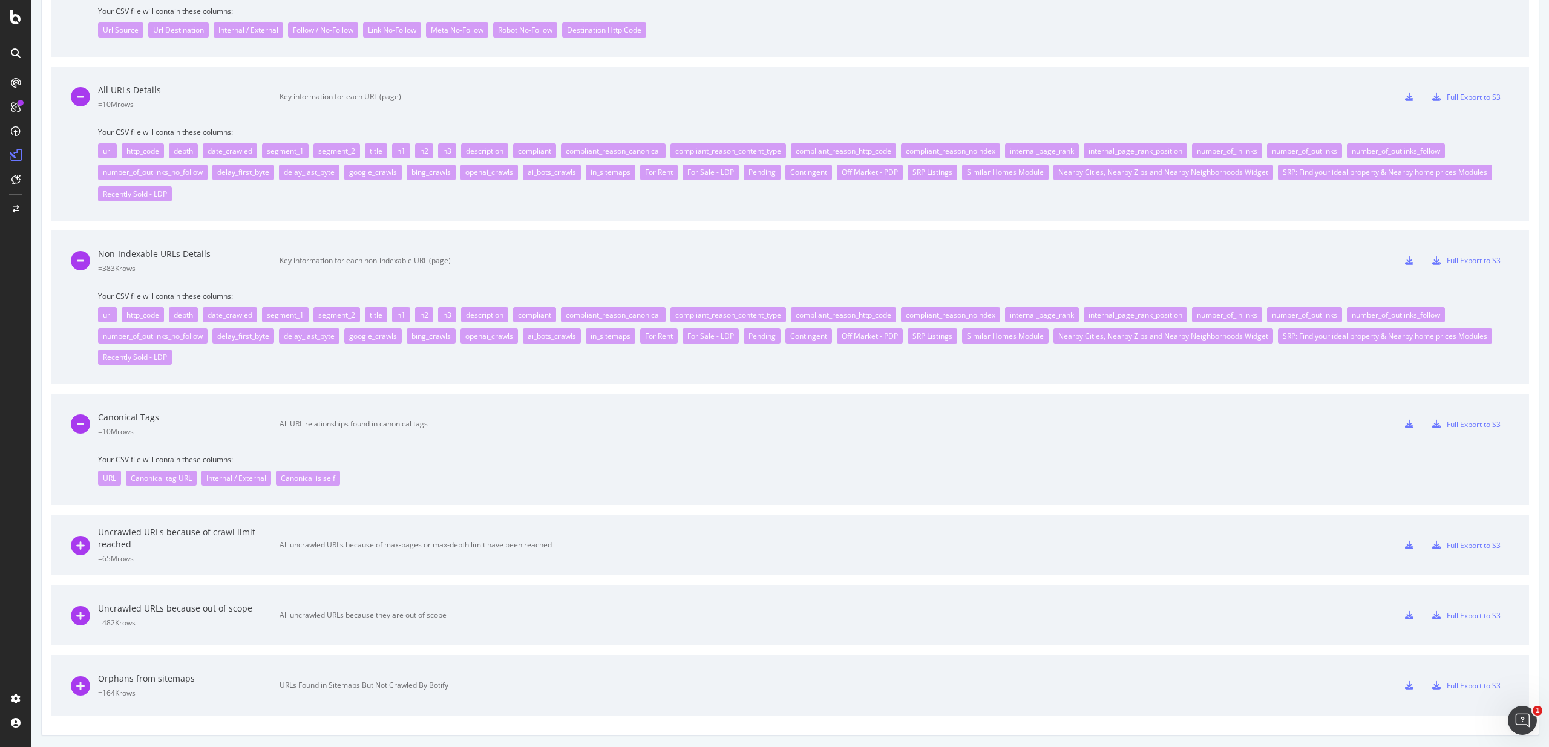
click at [408, 542] on div "All uncrawled URLs because of max-pages or max-depth limit have been reached" at bounding box center [415, 545] width 272 height 11
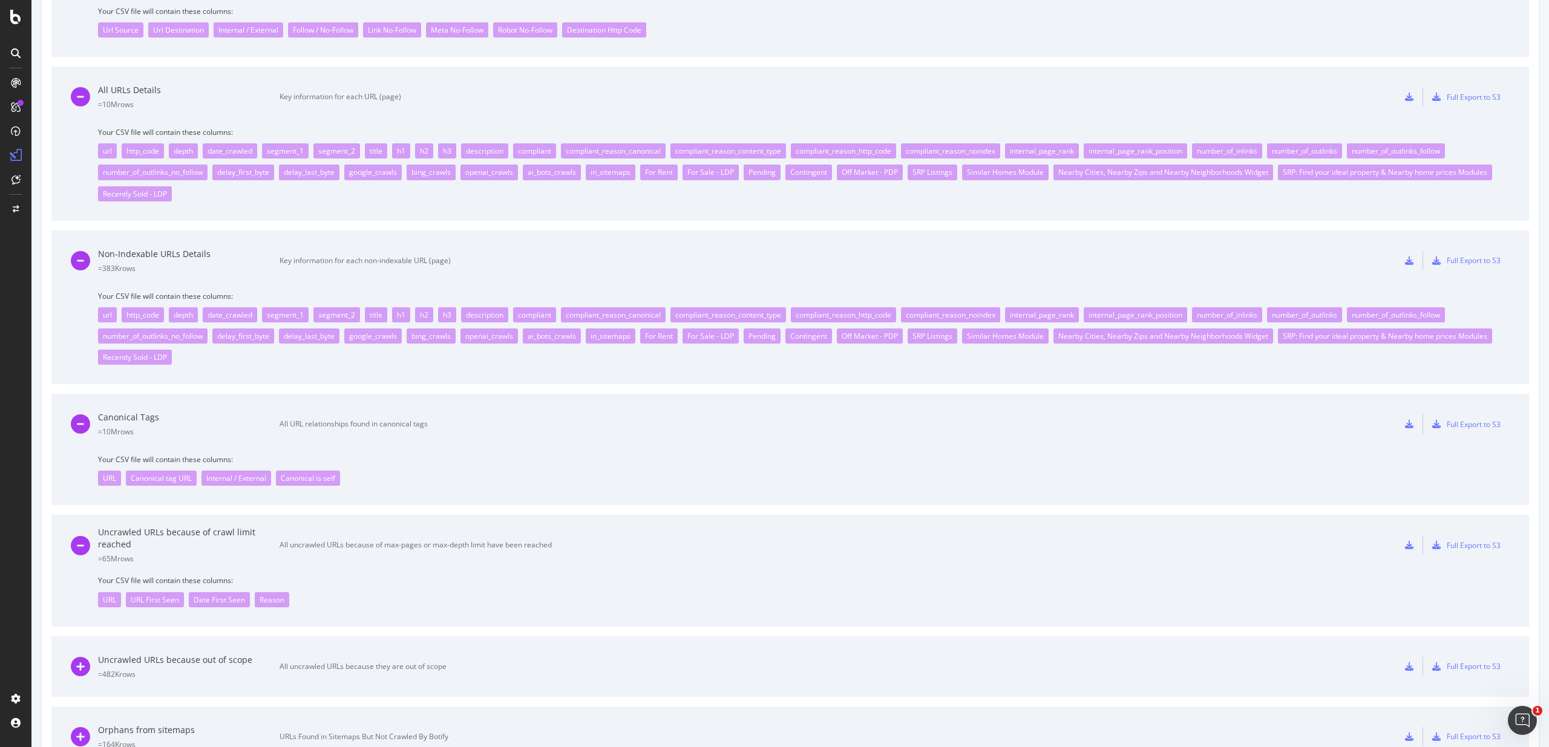
scroll to position [1025, 0]
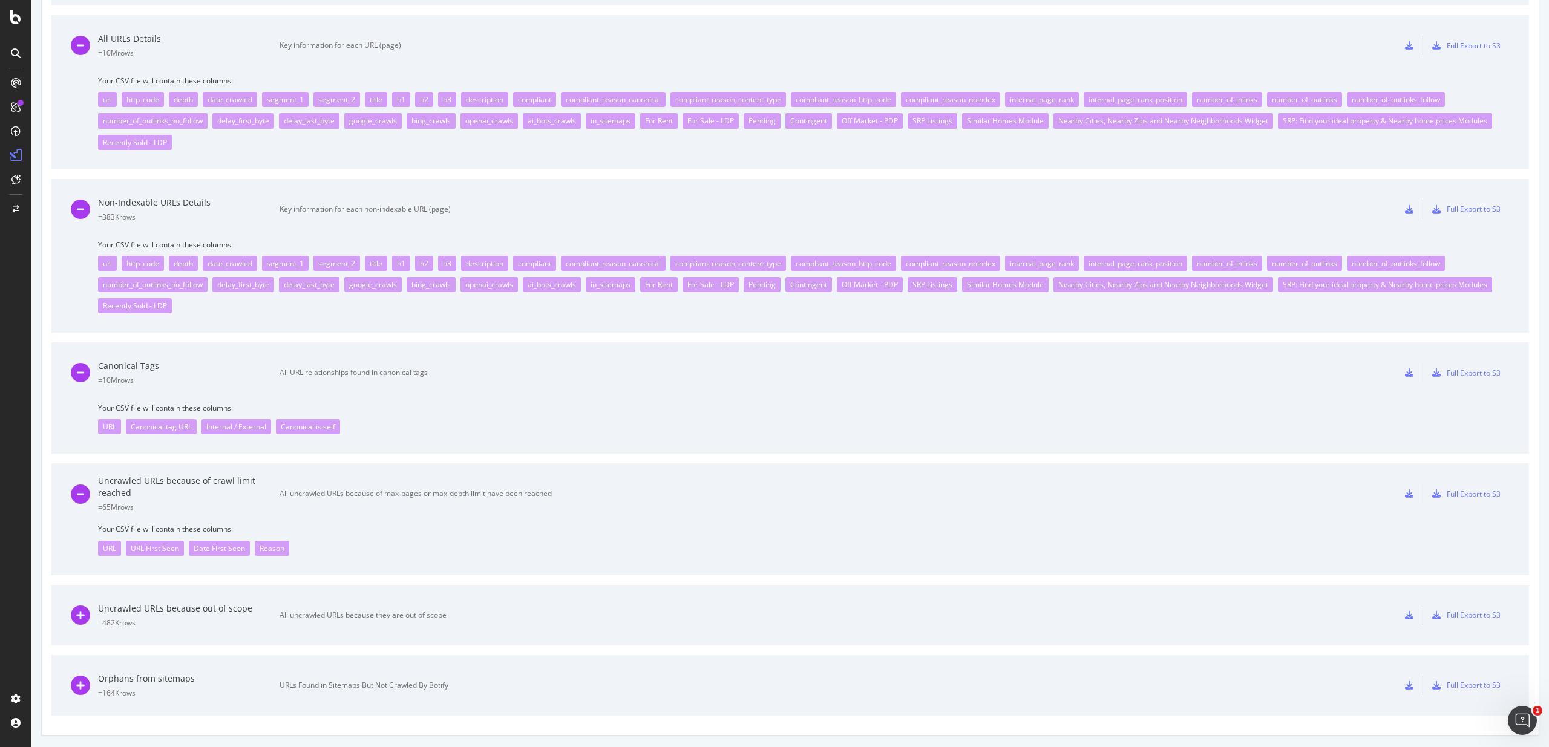
click at [330, 601] on div "Uncrawled URLs because out of scope = 482K rows All uncrawled URLs because they…" at bounding box center [311, 615] width 481 height 60
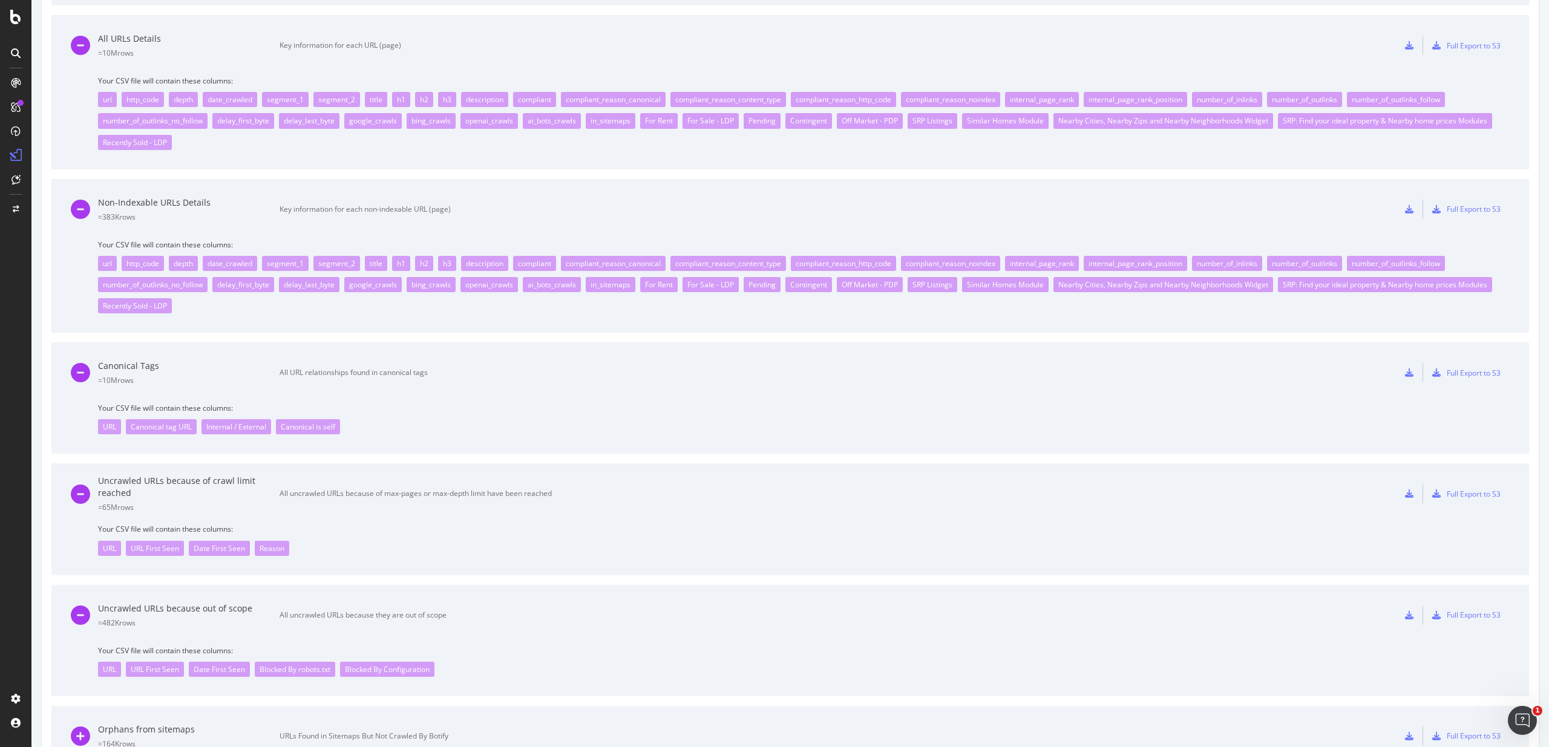
scroll to position [1076, 0]
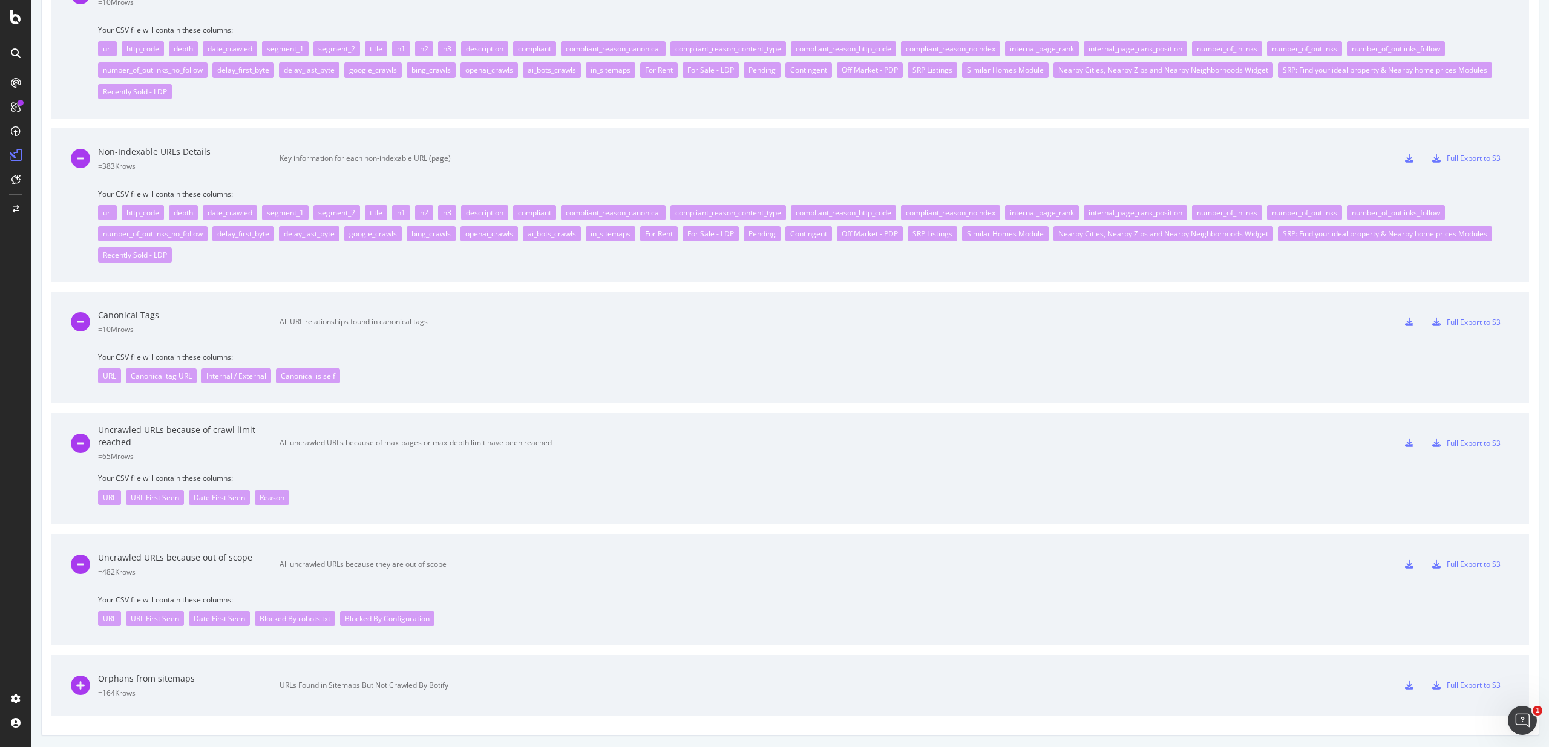
click at [275, 678] on div "Orphans from sitemaps" at bounding box center [188, 679] width 181 height 12
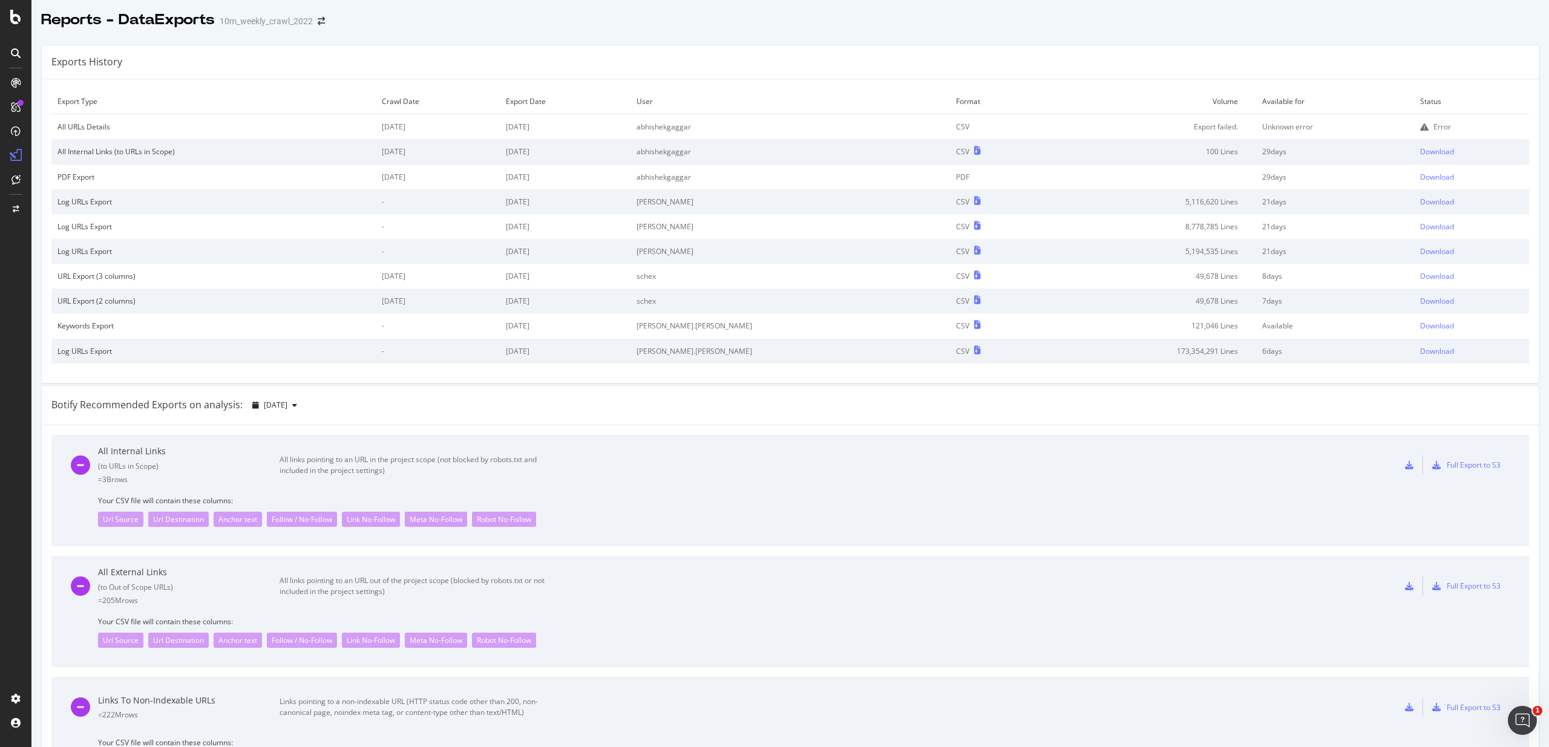
scroll to position [4, 0]
click at [1277, 128] on td "Unknown error" at bounding box center [1334, 123] width 157 height 25
click at [1420, 122] on icon at bounding box center [1424, 123] width 8 height 8
click at [111, 120] on div "All URLs Details" at bounding box center [213, 123] width 312 height 10
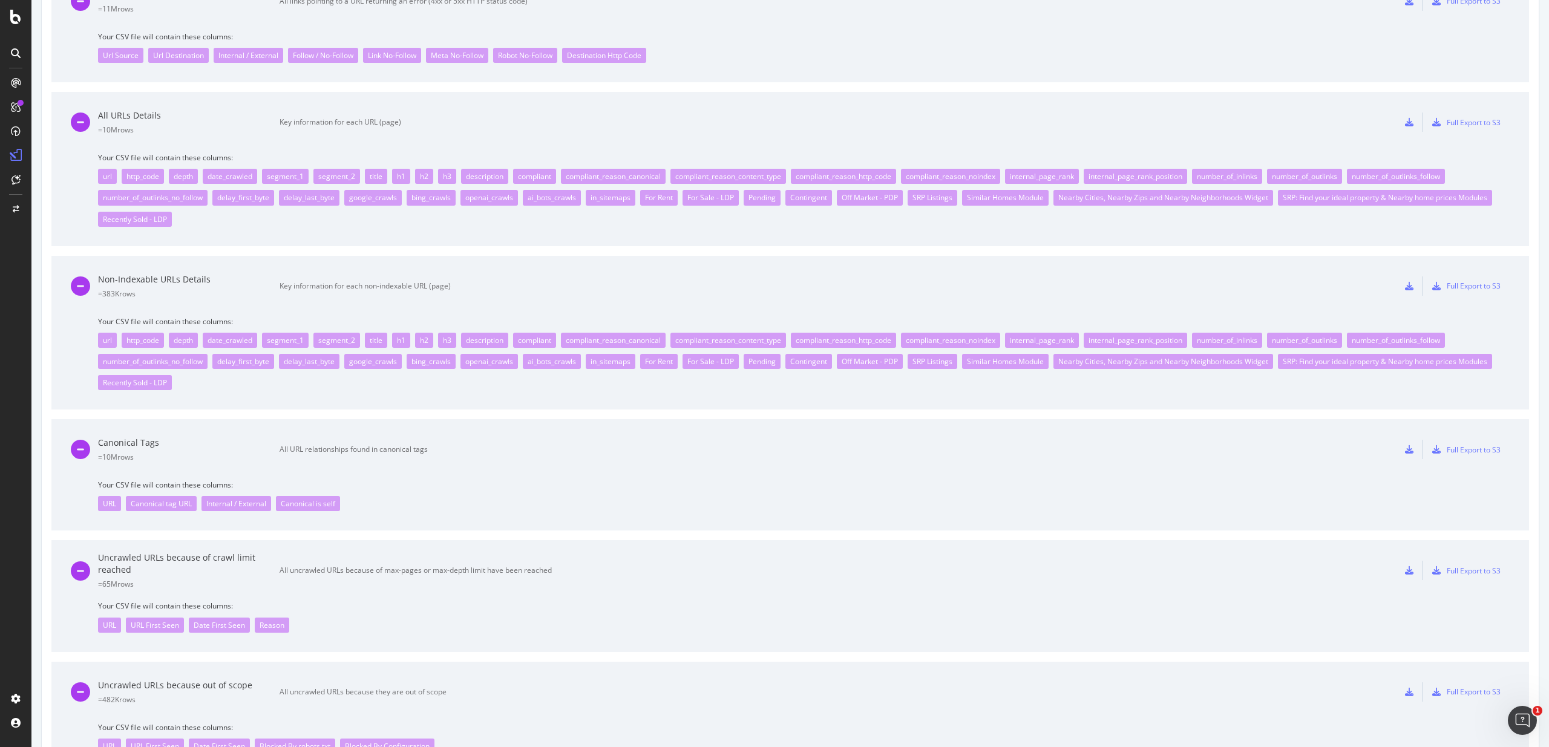
scroll to position [924, 0]
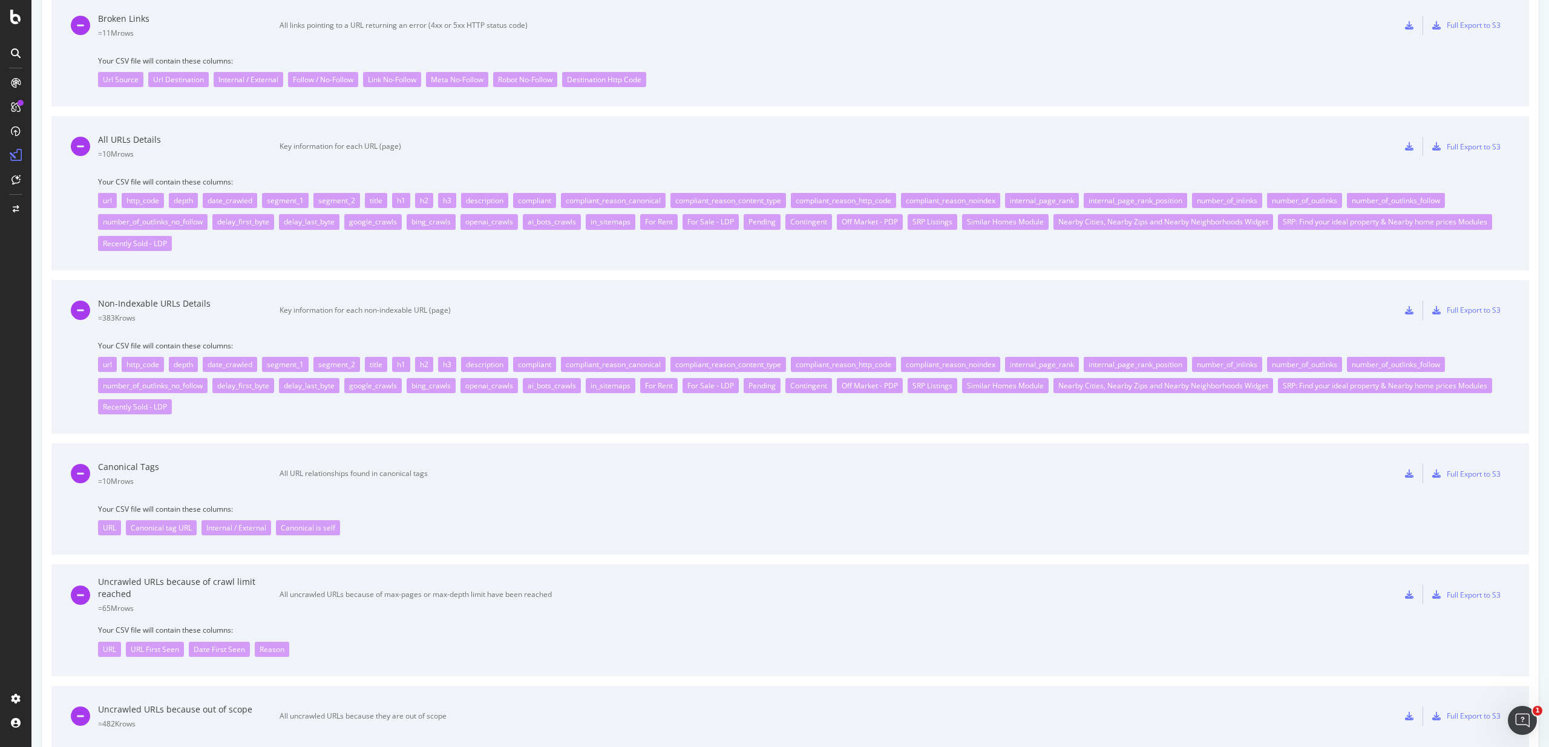
click at [1414, 148] on div at bounding box center [1409, 146] width 27 height 19
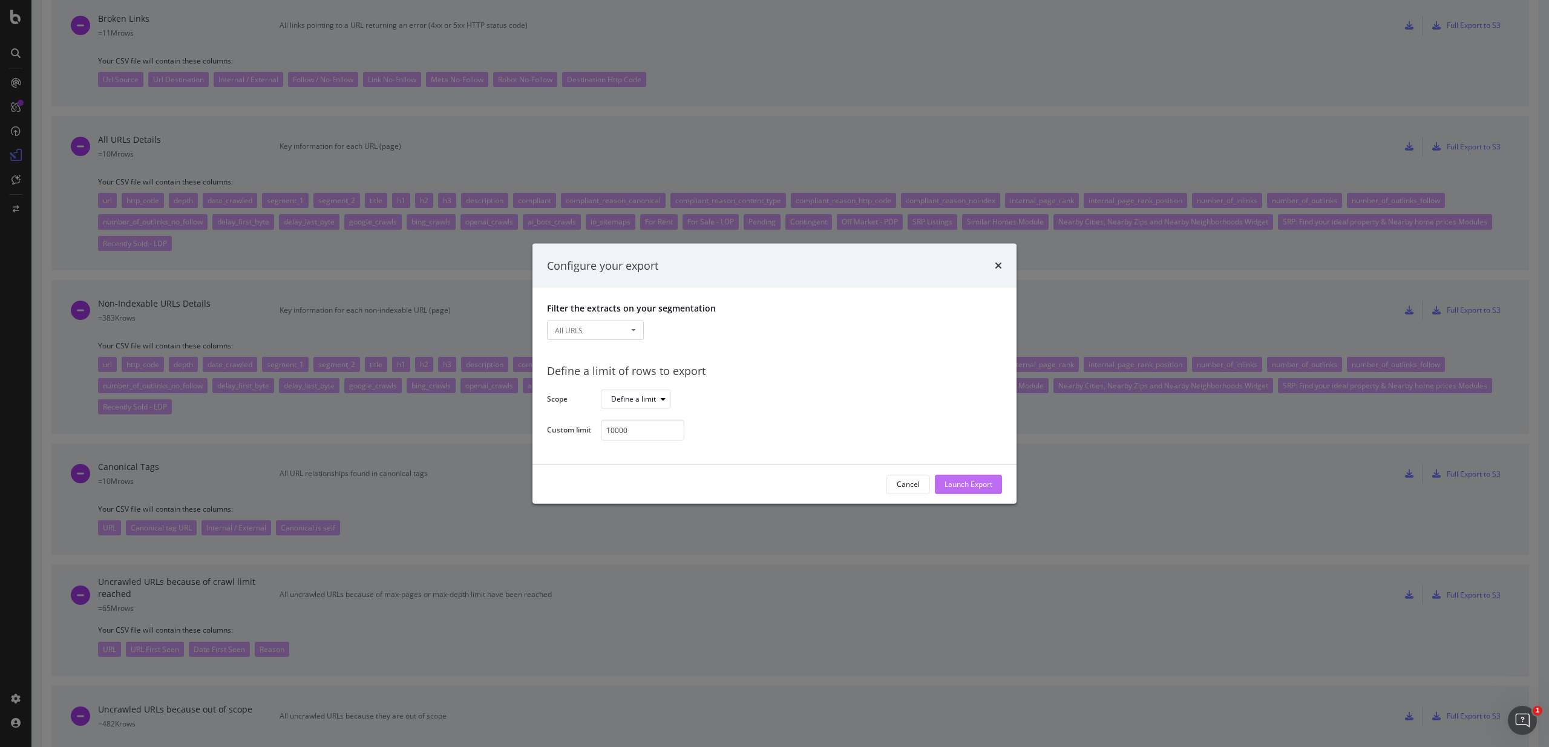
click at [981, 483] on div "Launch Export" at bounding box center [968, 484] width 48 height 10
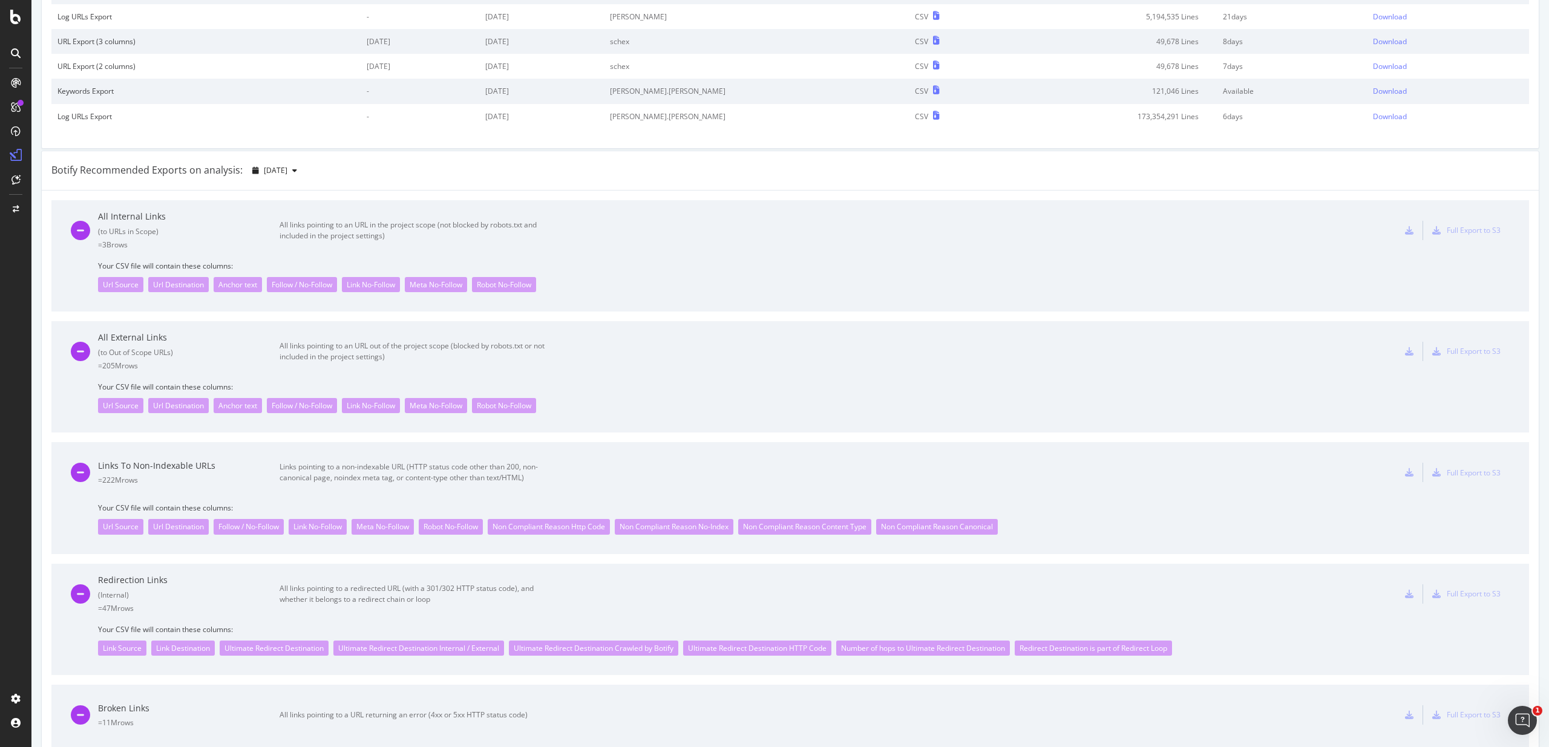
scroll to position [0, 0]
